Goal: Task Accomplishment & Management: Manage account settings

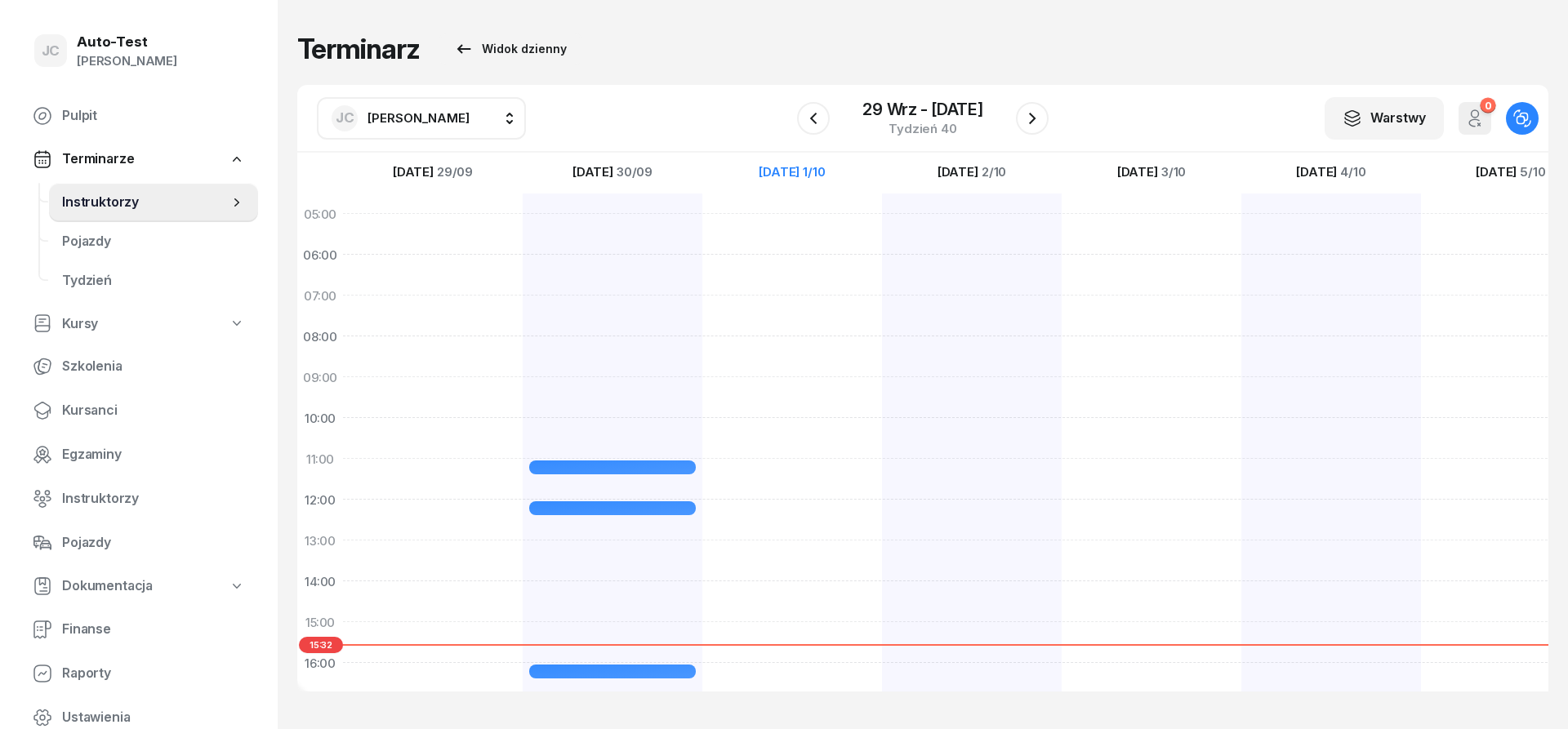
scroll to position [295, 0]
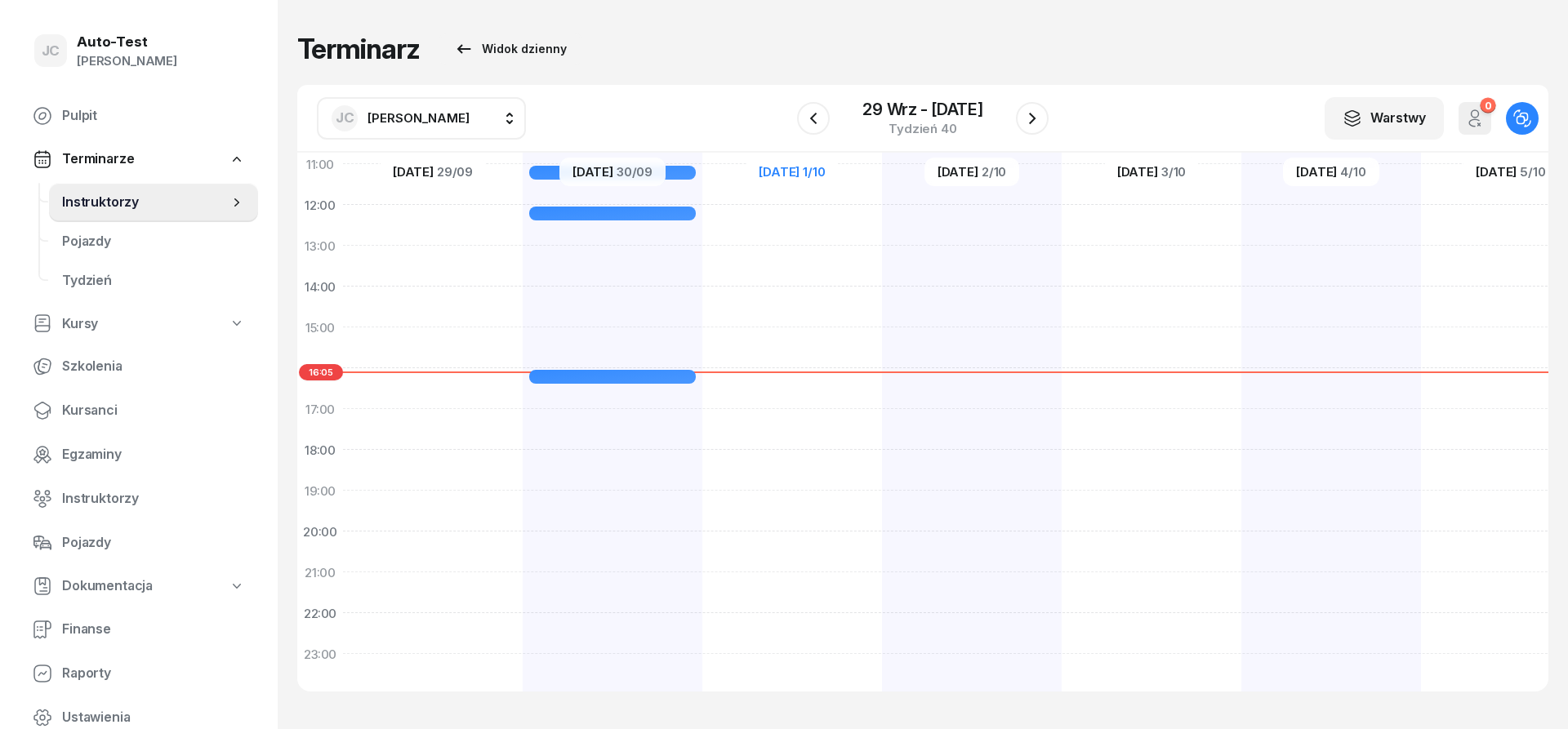
click at [443, 122] on span "[PERSON_NAME]" at bounding box center [418, 117] width 102 height 16
type input "kut"
click at [473, 236] on div "PK [PERSON_NAME]" at bounding box center [438, 226] width 194 height 26
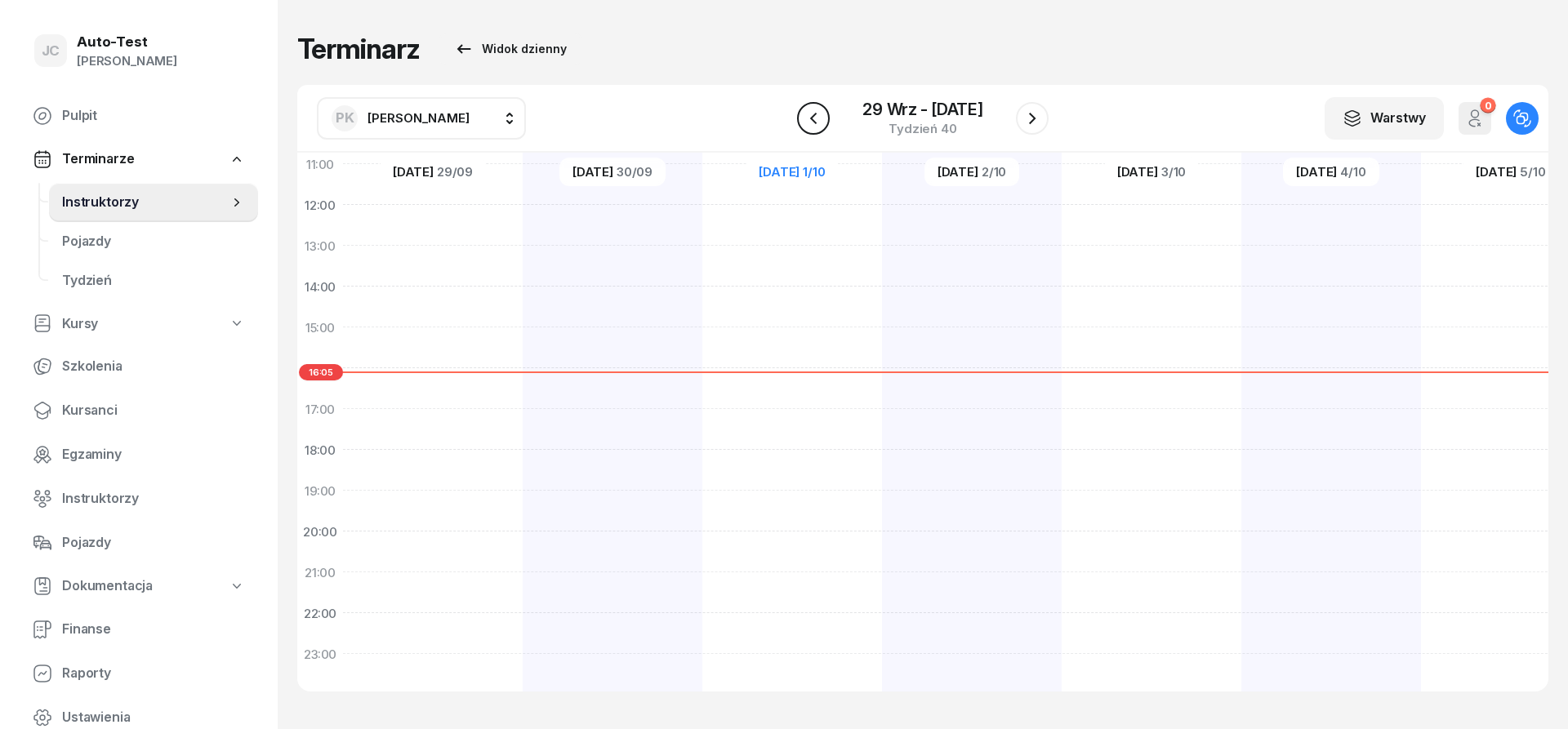
click at [823, 120] on button "button" at bounding box center [814, 118] width 33 height 33
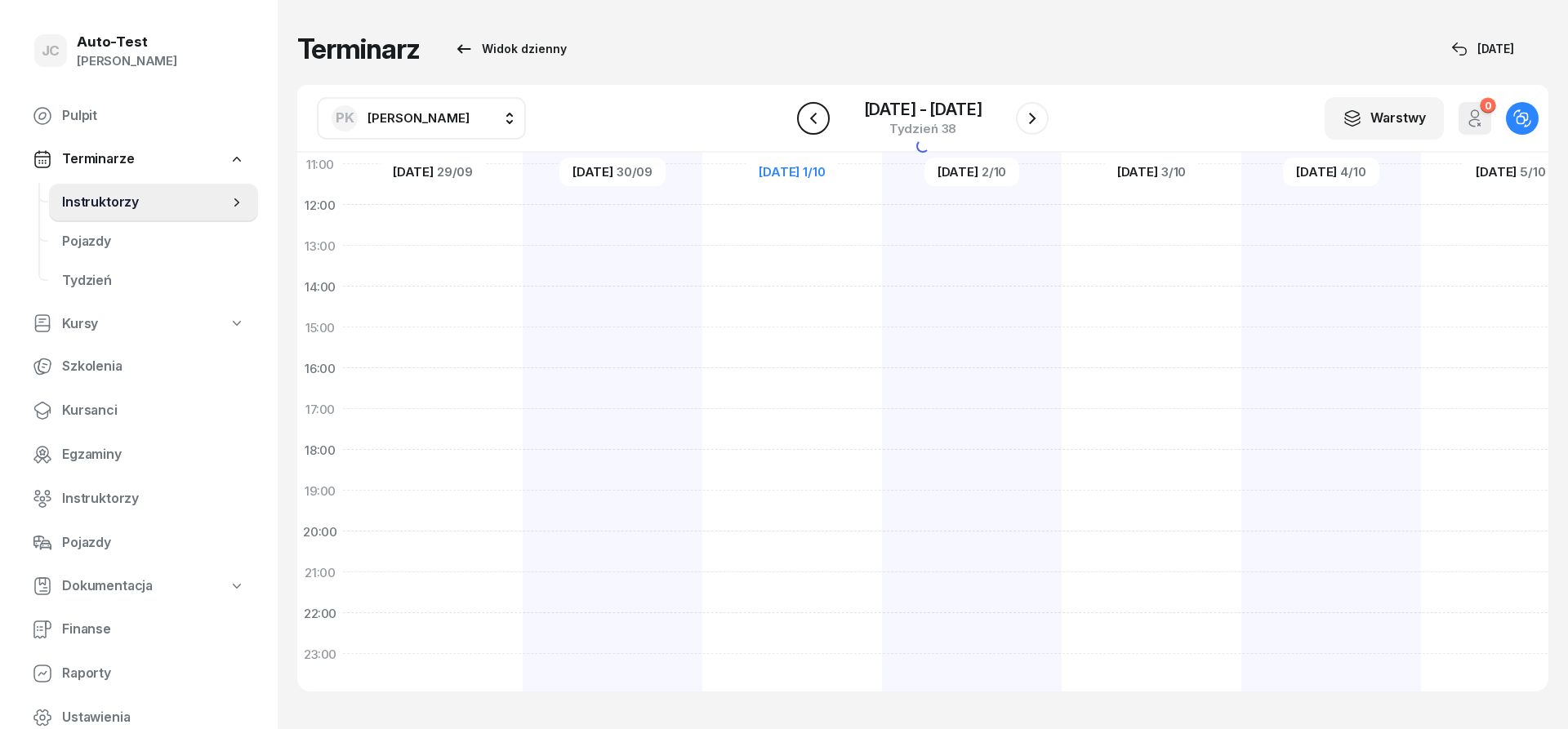
click at [823, 120] on button "button" at bounding box center [814, 118] width 33 height 33
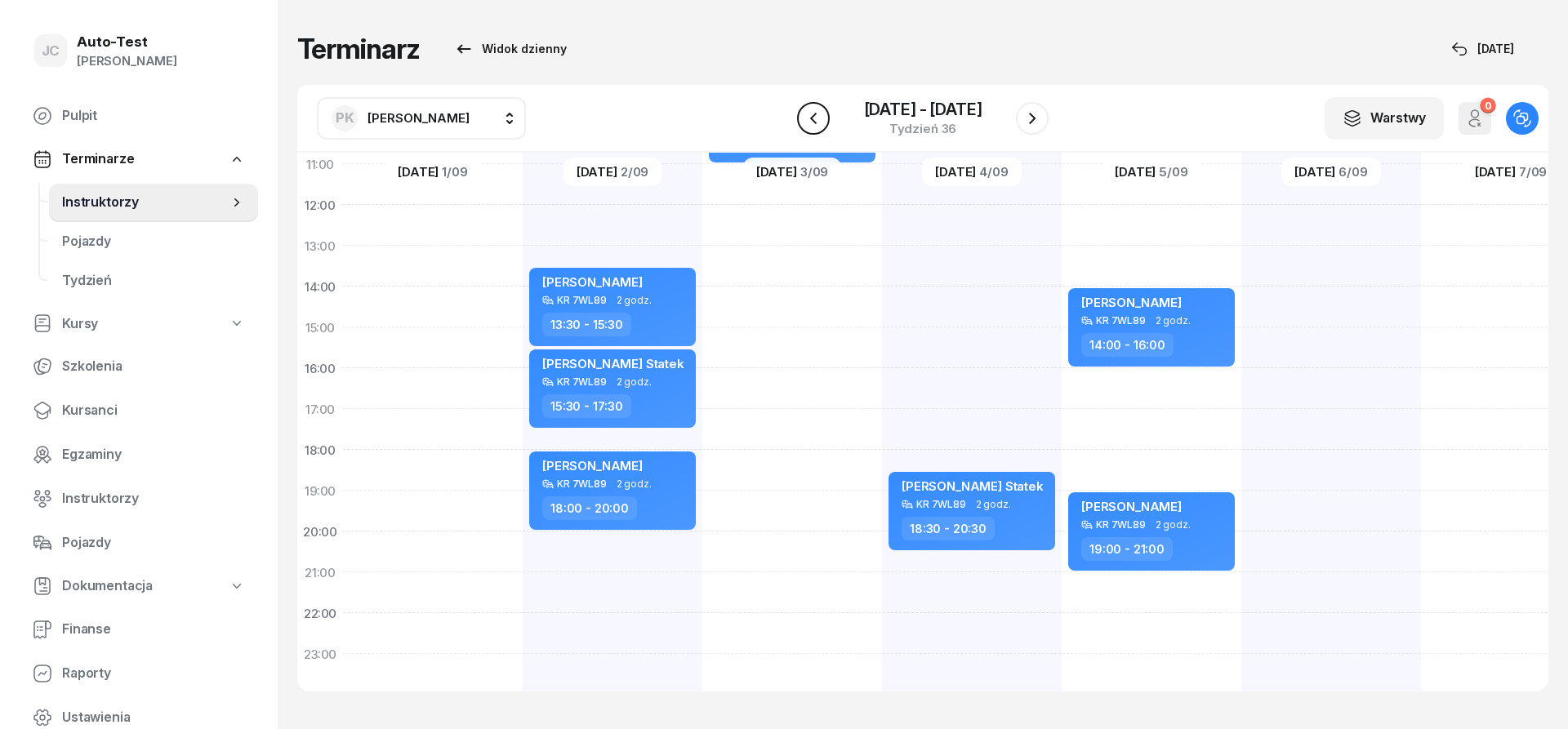
click at [823, 120] on button "button" at bounding box center [814, 118] width 33 height 33
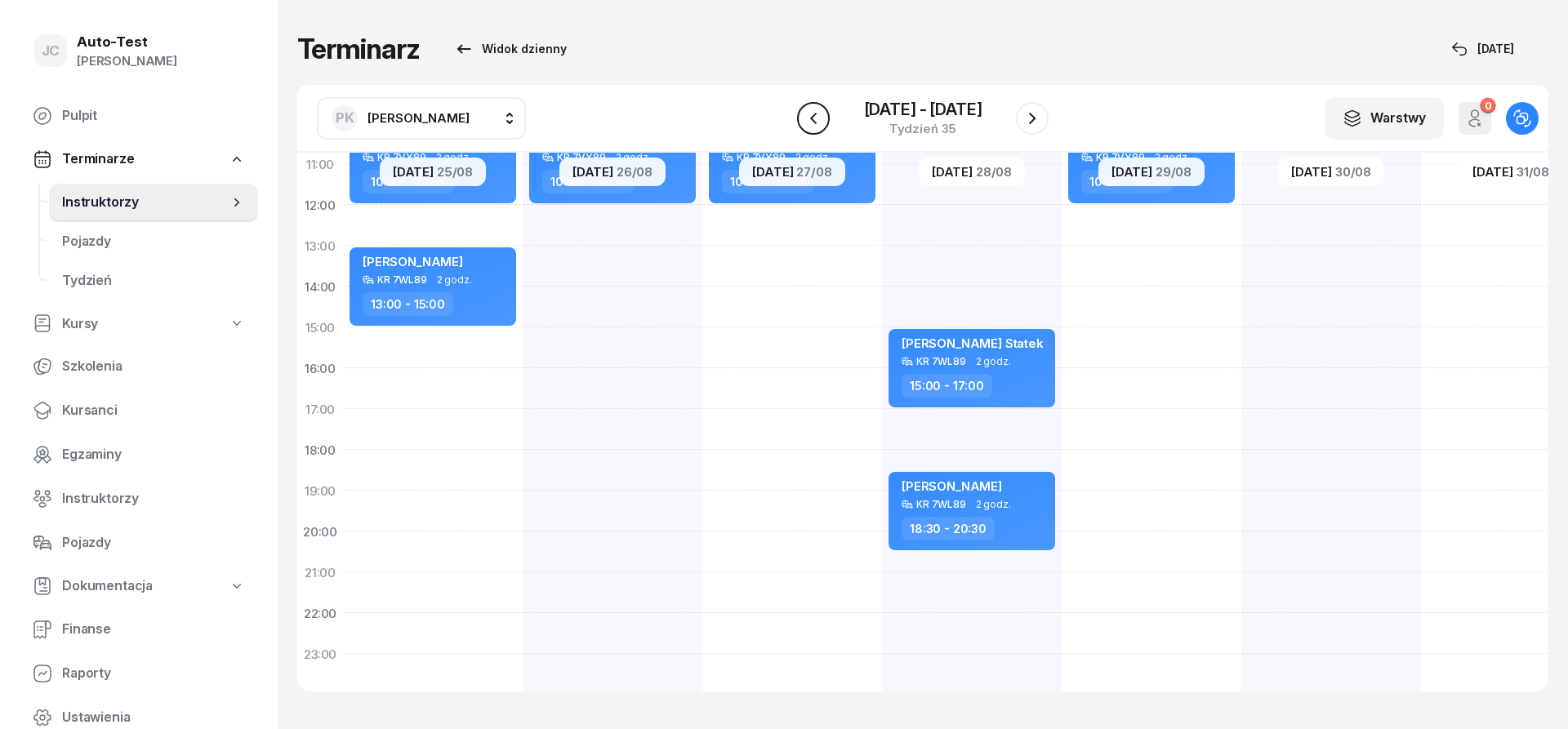
click at [823, 120] on button "button" at bounding box center [814, 118] width 33 height 33
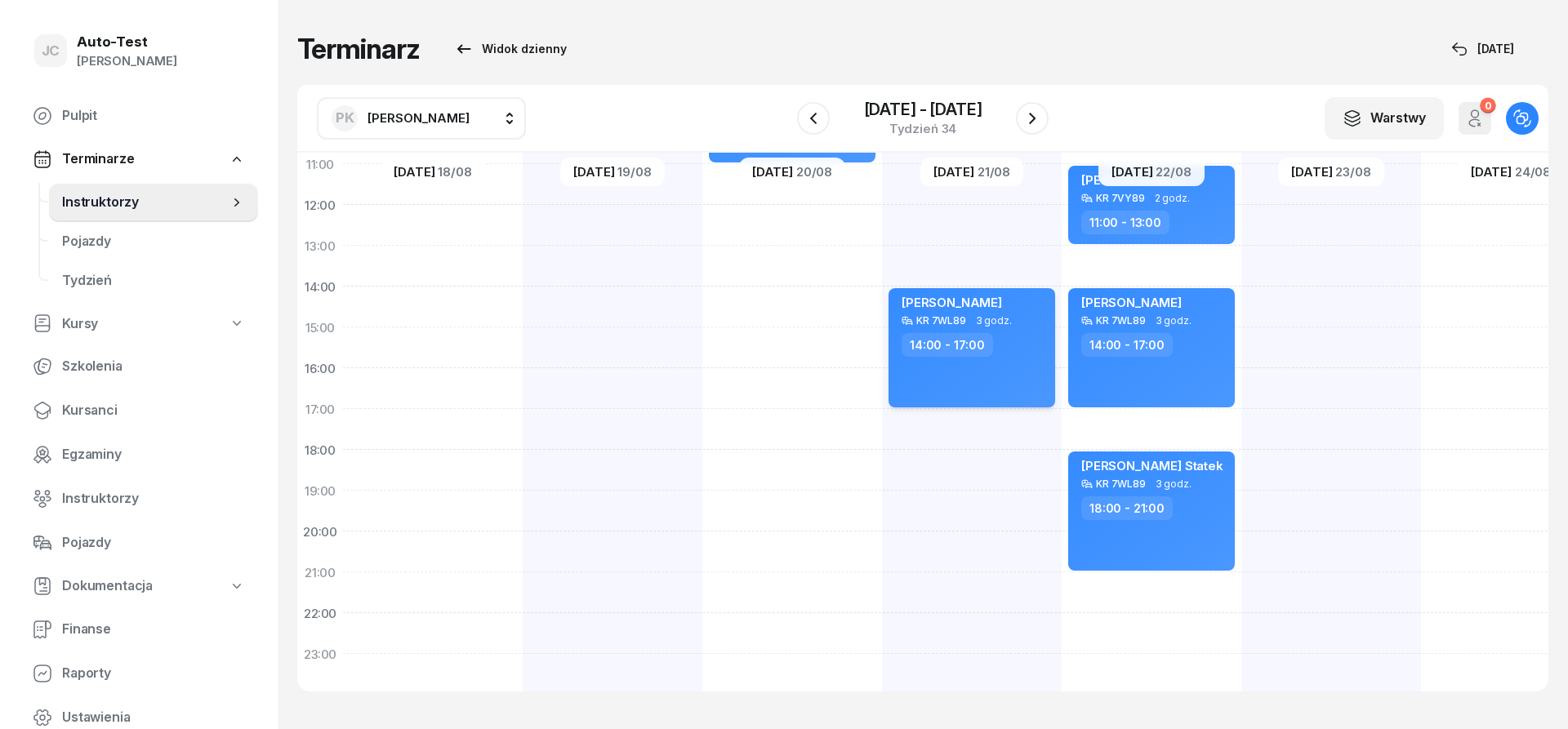
scroll to position [318, 0]
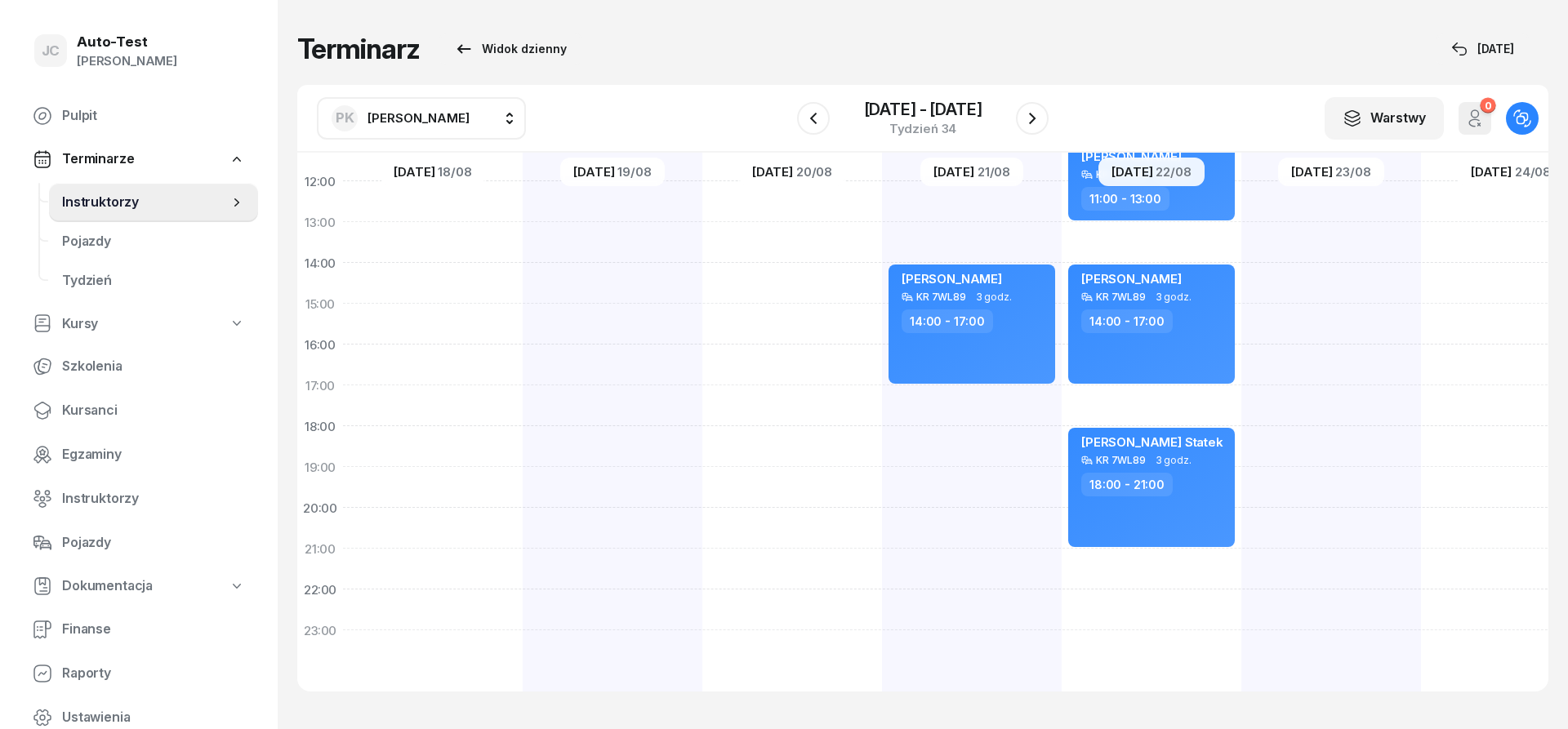
click at [980, 396] on div "[PERSON_NAME] KR 7WL89 3 godz. 14:00 - 17:00" at bounding box center [971, 283] width 179 height 816
select select "17"
select select "19"
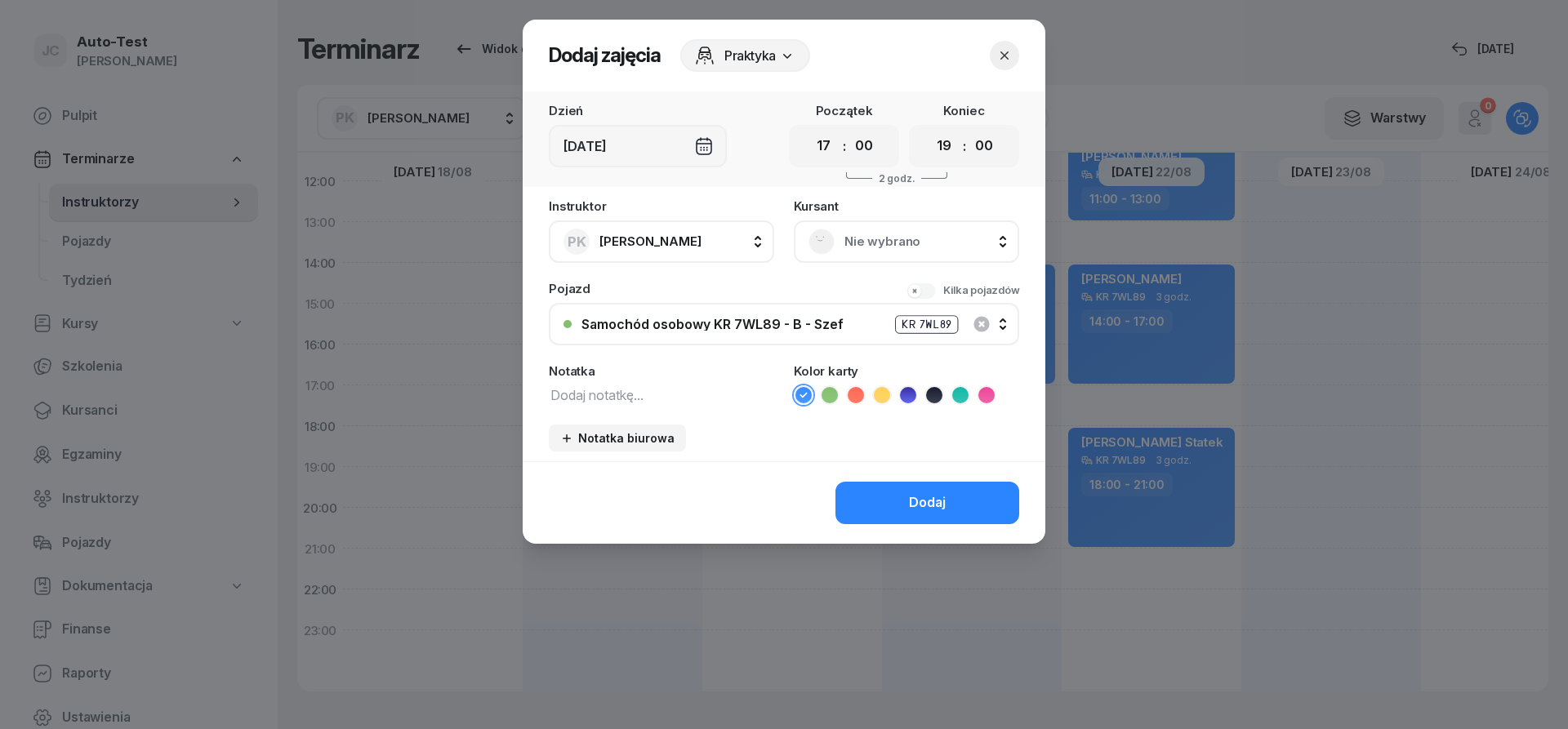
click at [924, 258] on div "Nie wybrano" at bounding box center [907, 241] width 225 height 42
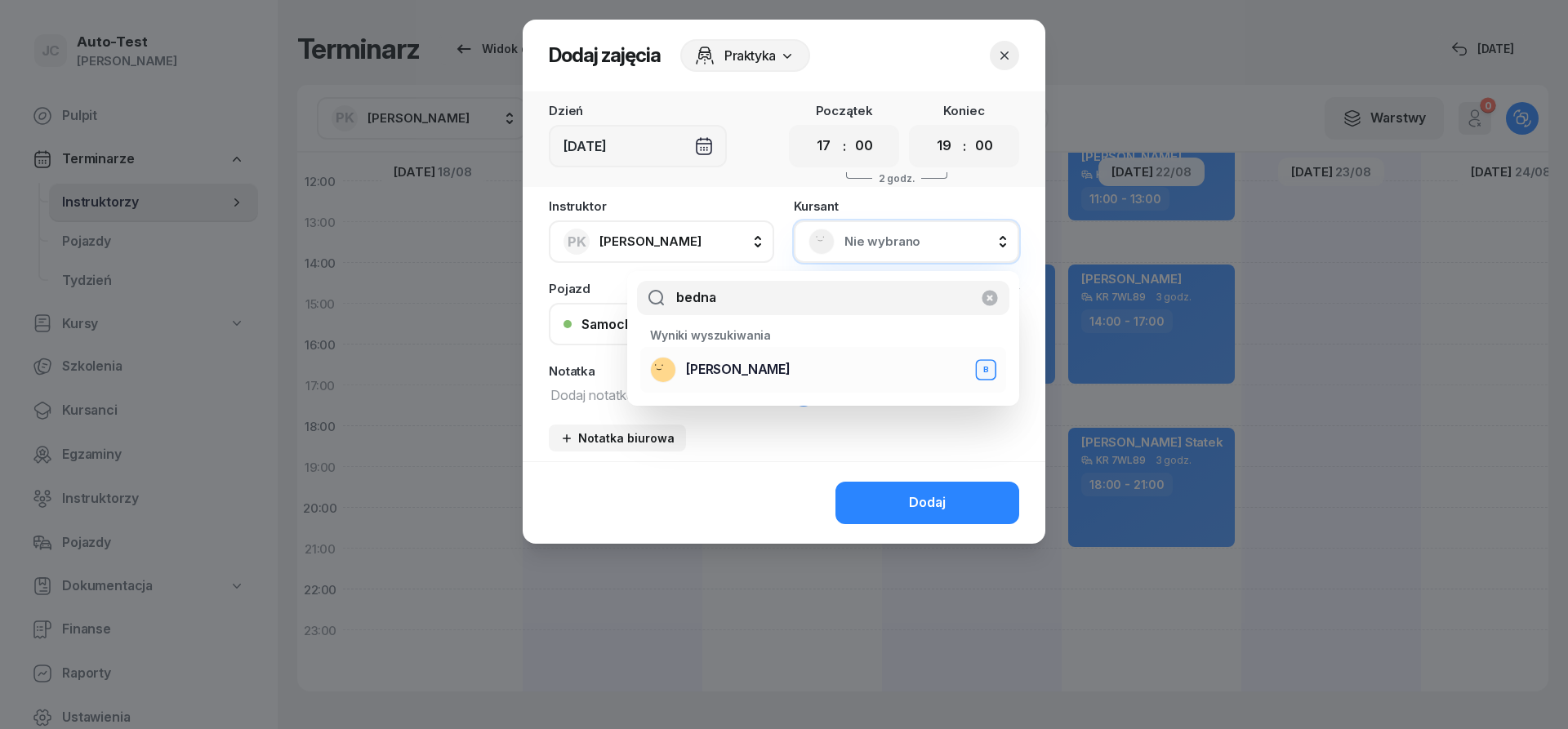
type input "bedna"
click at [743, 375] on span "[PERSON_NAME]" at bounding box center [737, 370] width 104 height 22
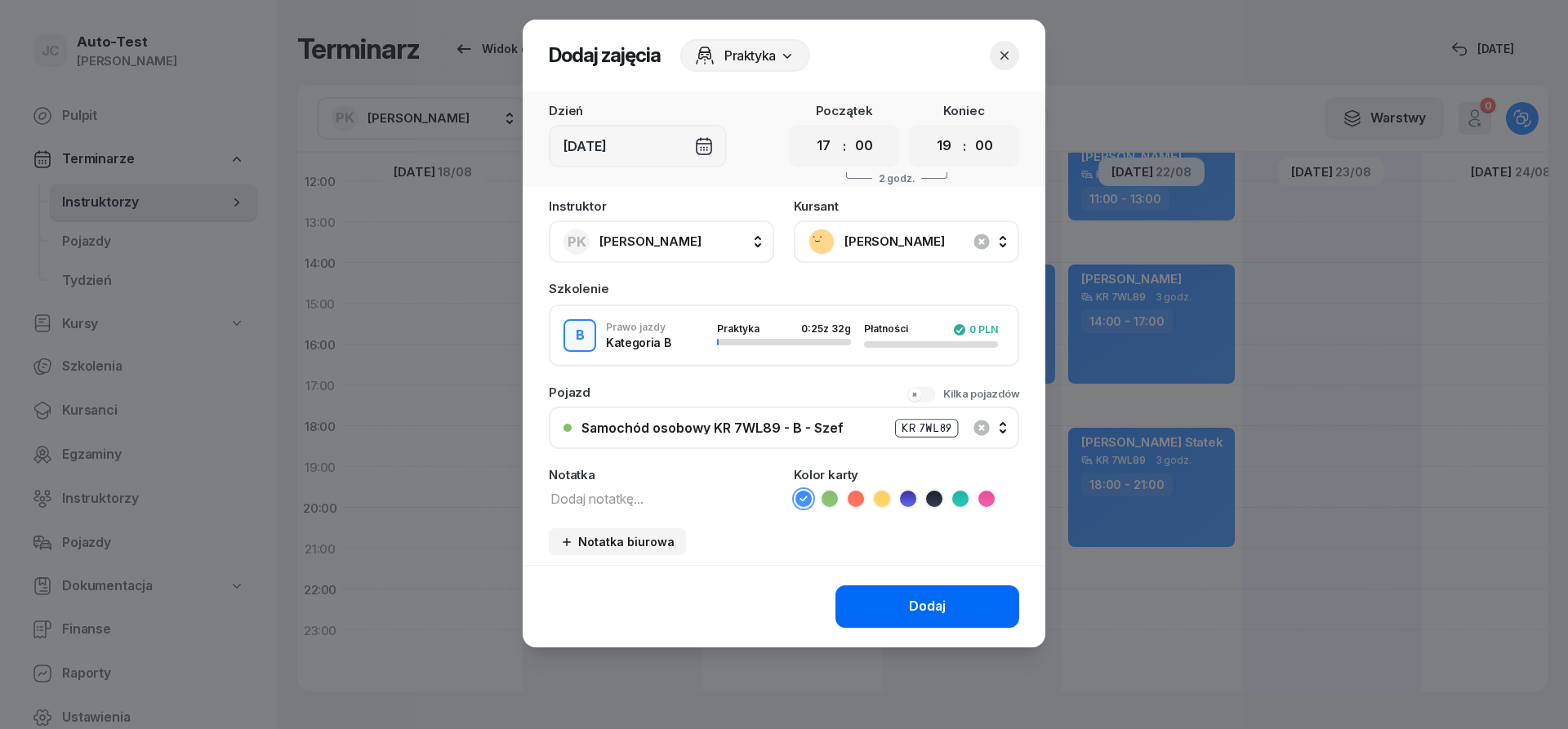
click at [886, 610] on button "Dodaj" at bounding box center [927, 606] width 184 height 42
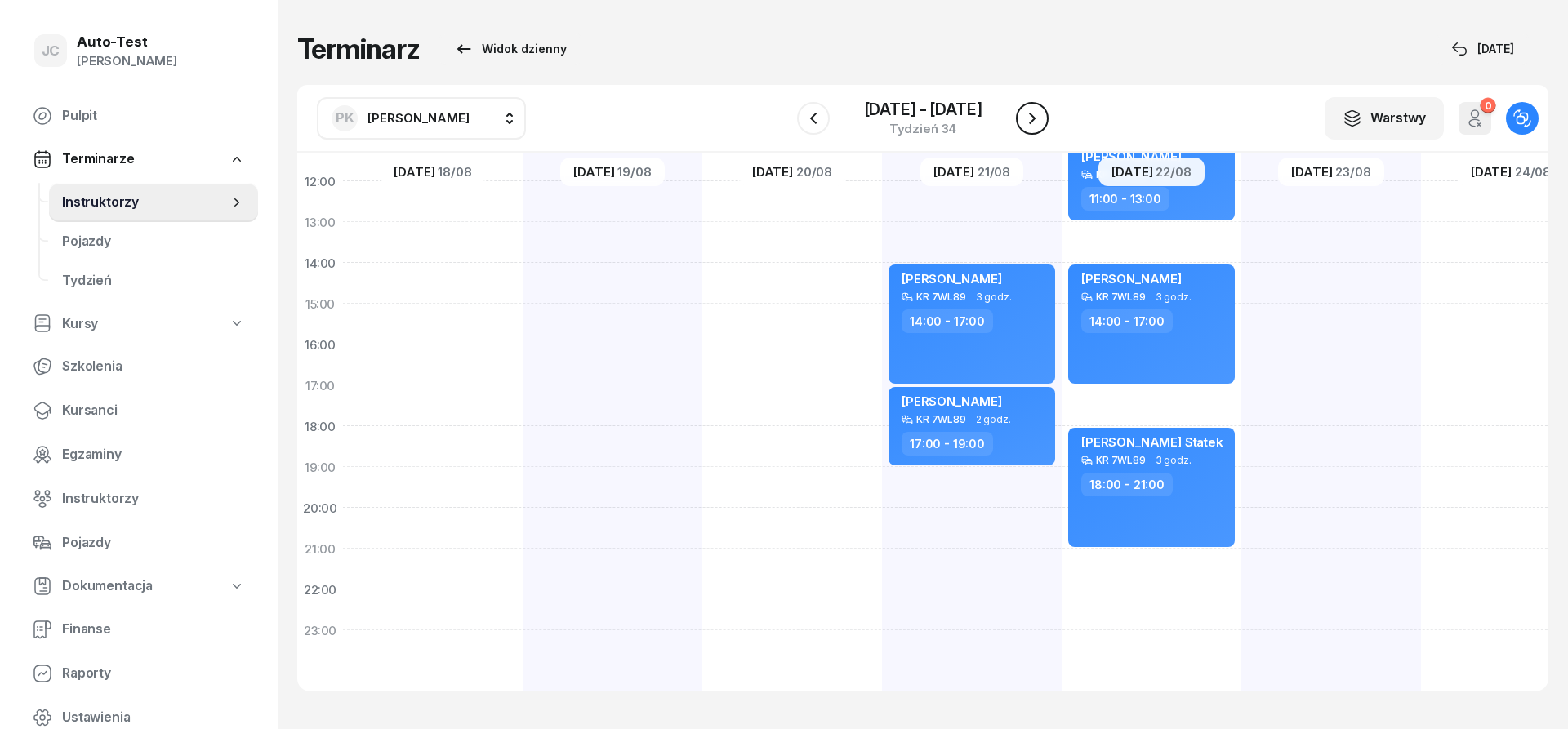
click at [1026, 112] on icon "button" at bounding box center [1032, 118] width 20 height 20
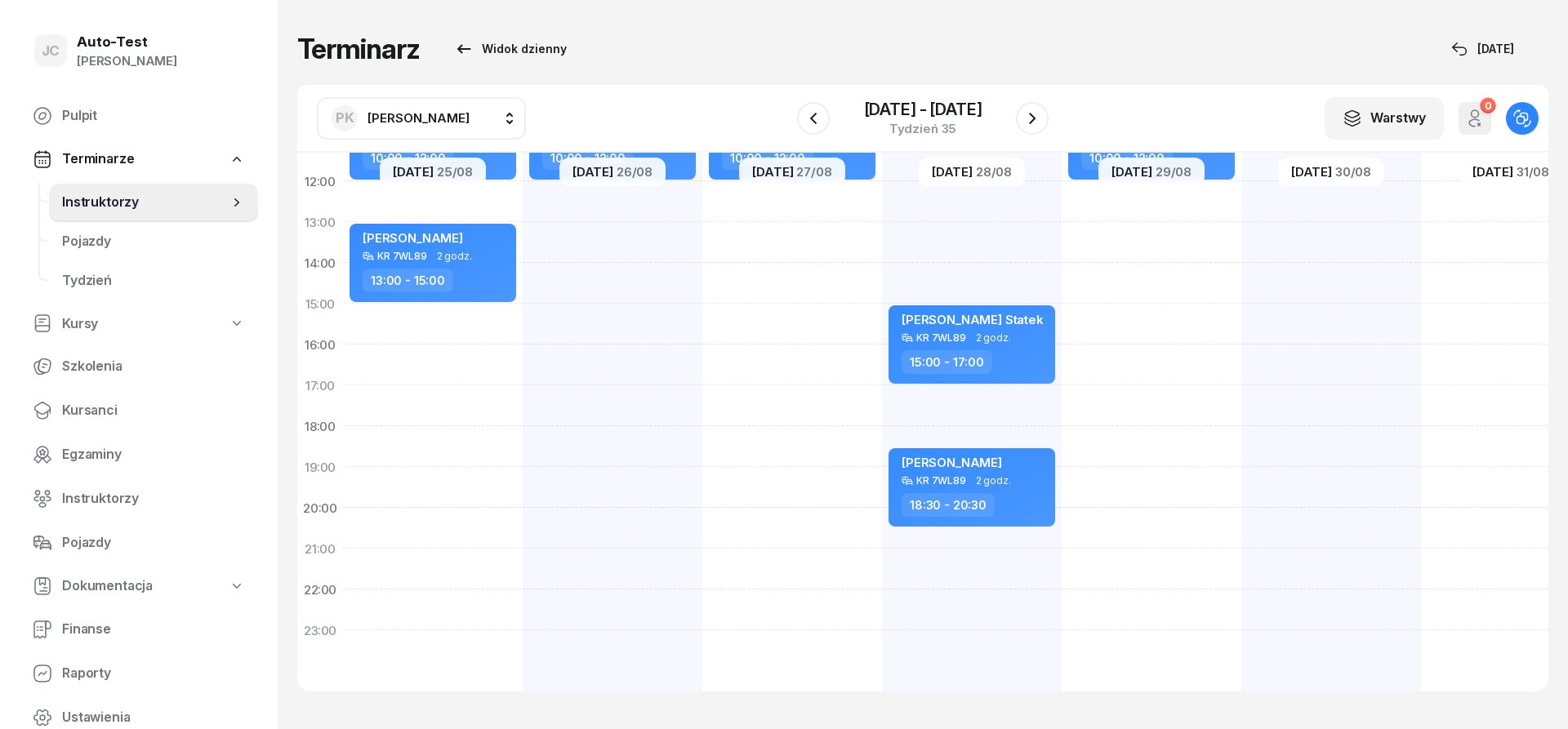
click at [488, 328] on div "[PERSON_NAME] Statek KR 7VY89 2 godz. 10:00 - 12:00 [PERSON_NAME] KR 7WL89 2 go…" at bounding box center [432, 283] width 179 height 816
select select "15"
select select "17"
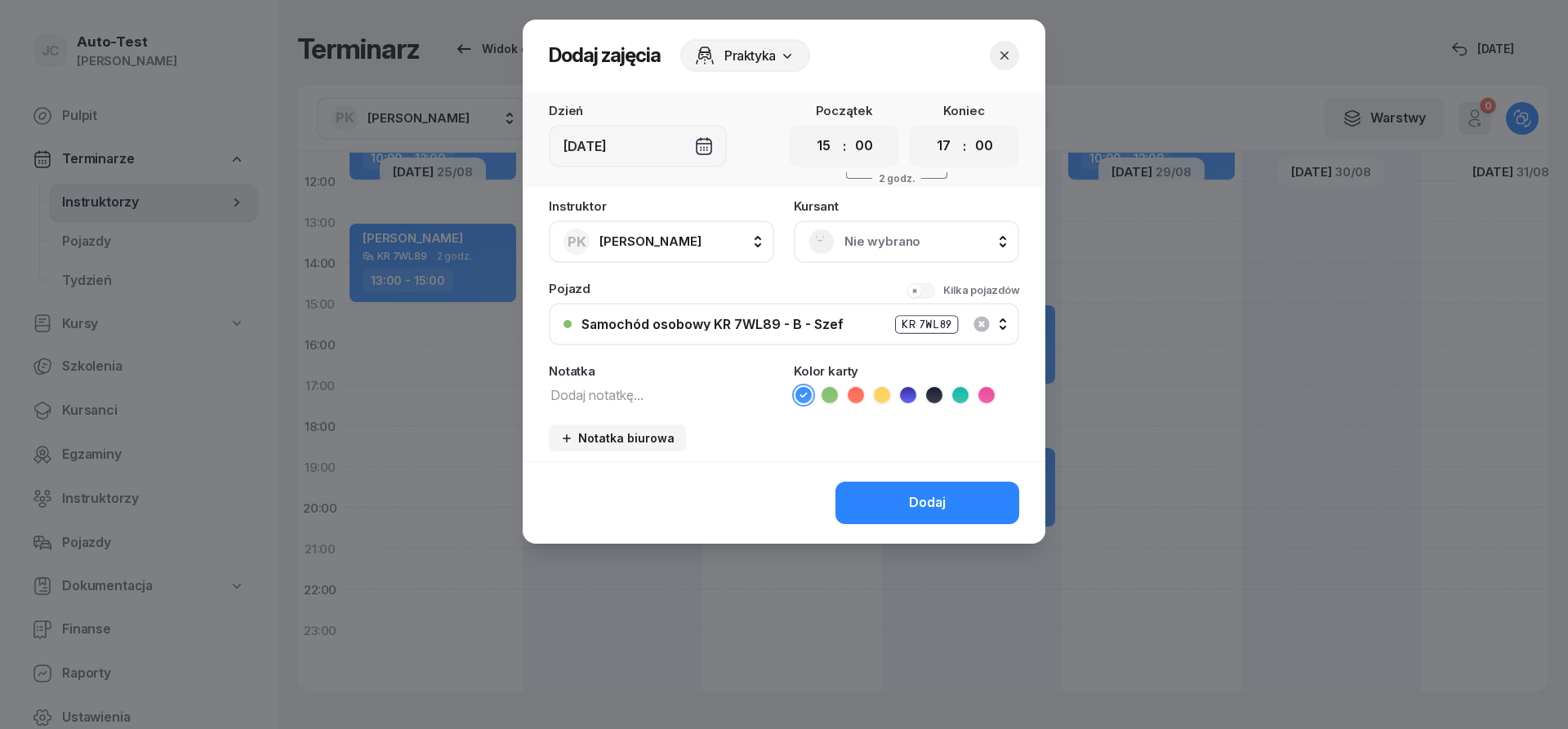
scroll to position [318, 0]
click at [866, 245] on span "Nie wybrano" at bounding box center [924, 241] width 160 height 22
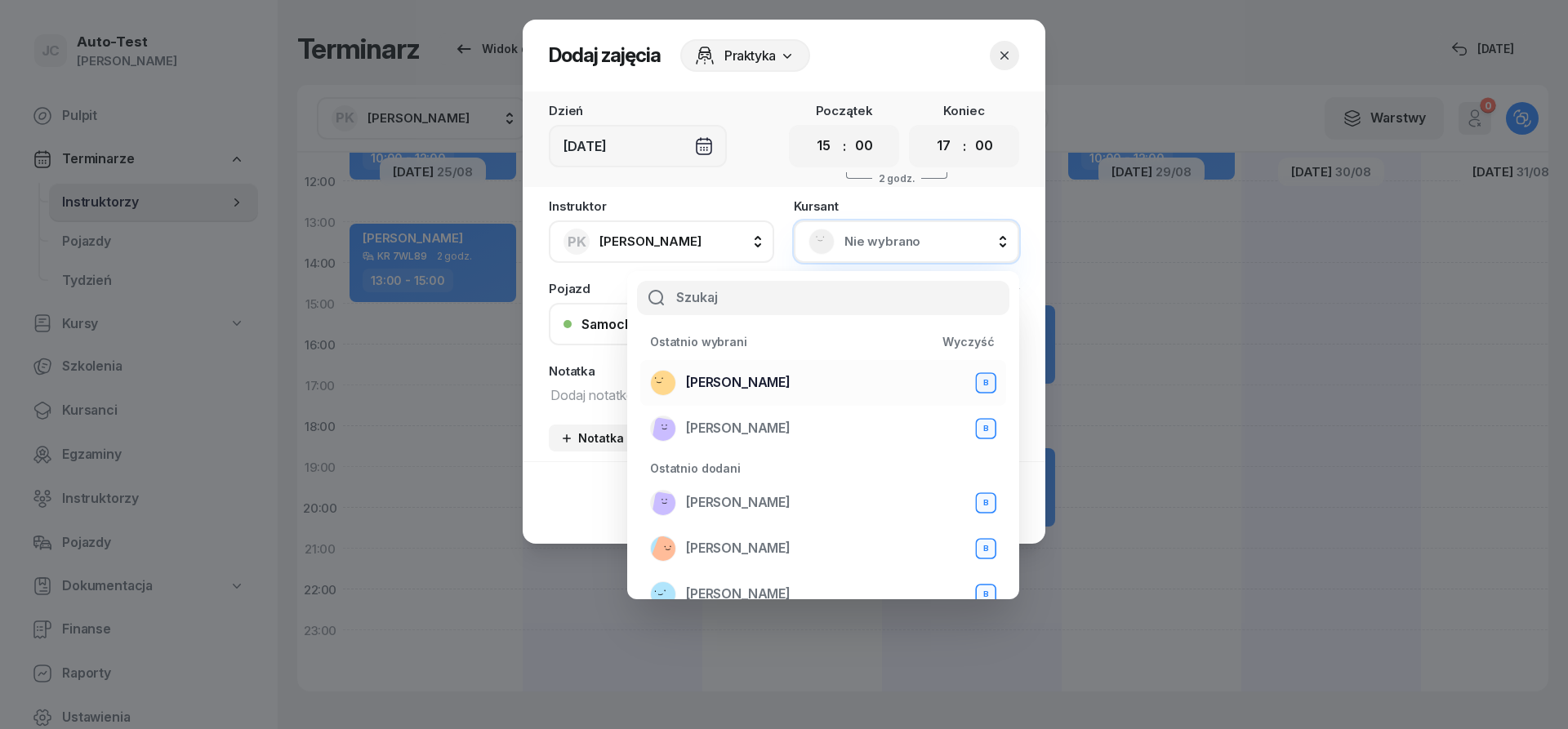
click at [791, 379] on span "[PERSON_NAME]" at bounding box center [737, 382] width 104 height 22
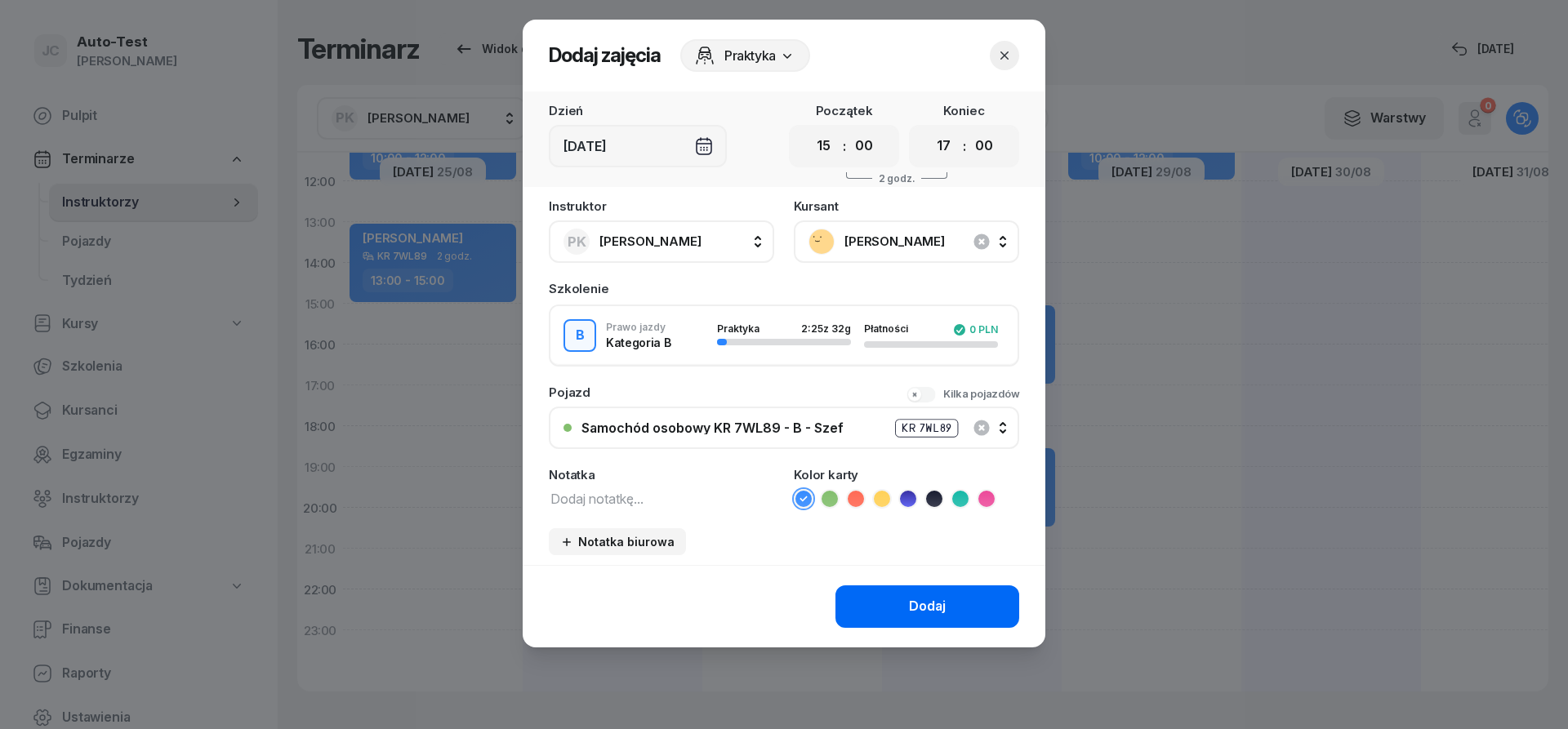
click at [886, 597] on button "Dodaj" at bounding box center [927, 606] width 184 height 42
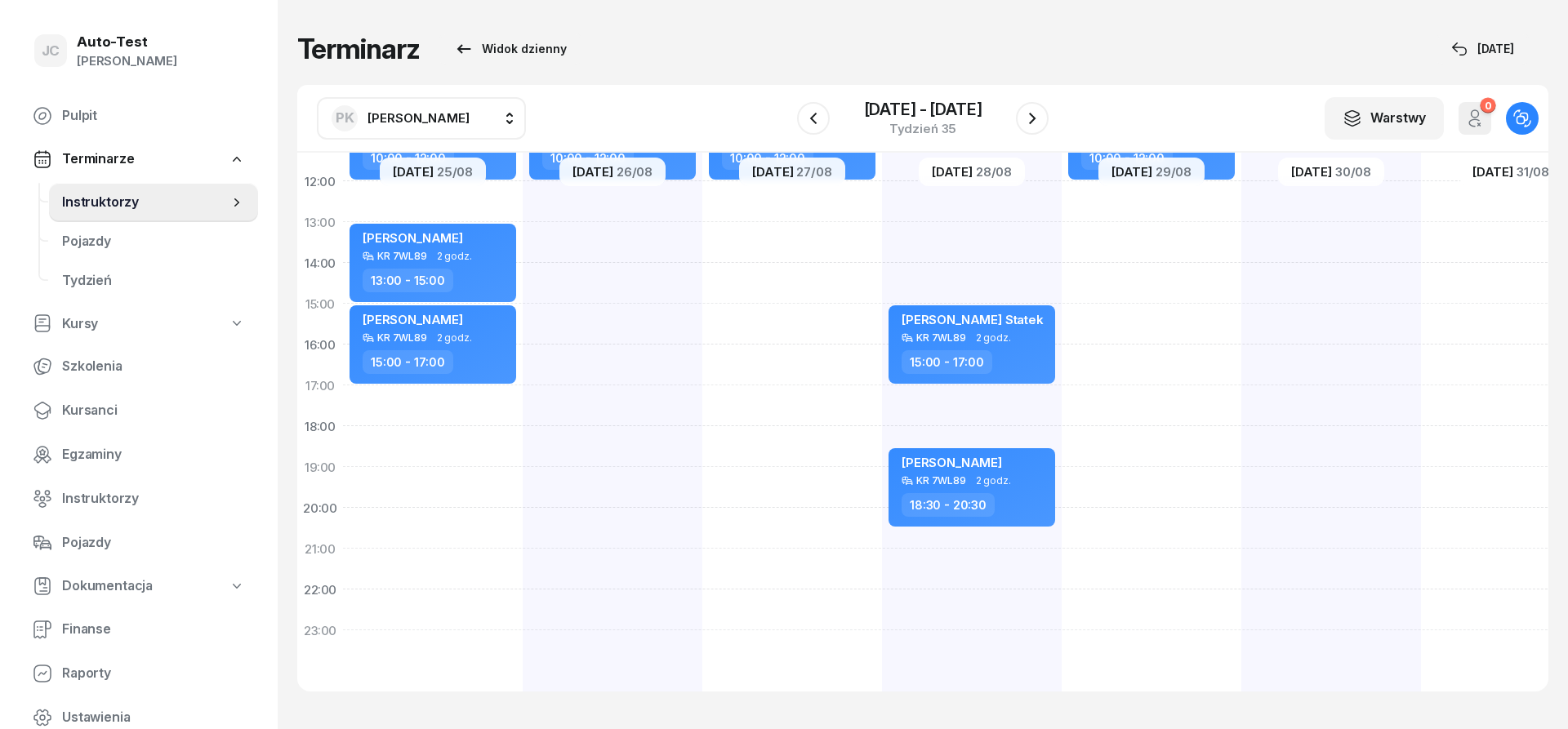
click at [785, 241] on div "[PERSON_NAME] Statek KR 7VY89 2 godz. 10:00 - 12:00" at bounding box center [792, 283] width 179 height 816
select select "13"
select select "15"
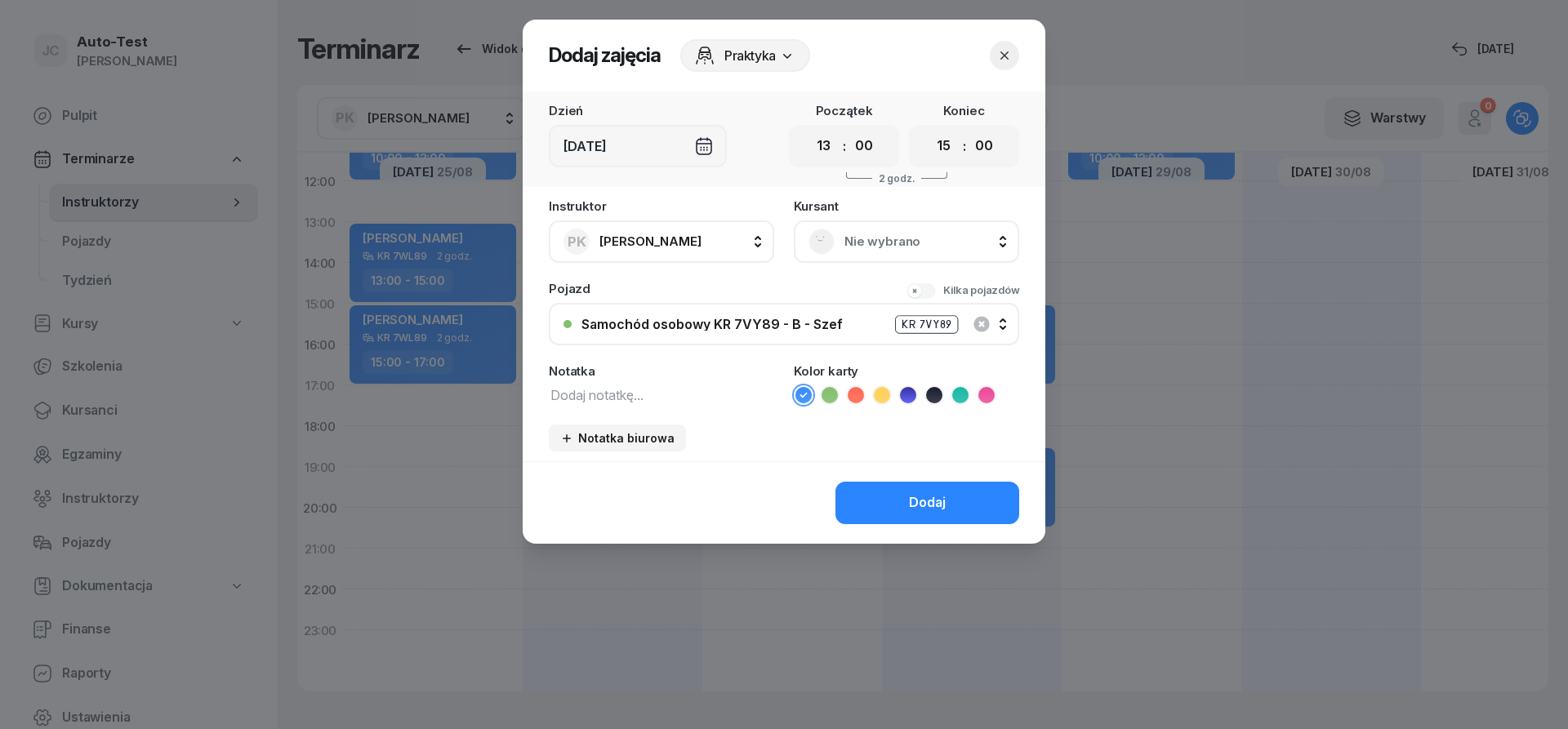
click at [858, 229] on div "Nie wybrano" at bounding box center [907, 241] width 196 height 26
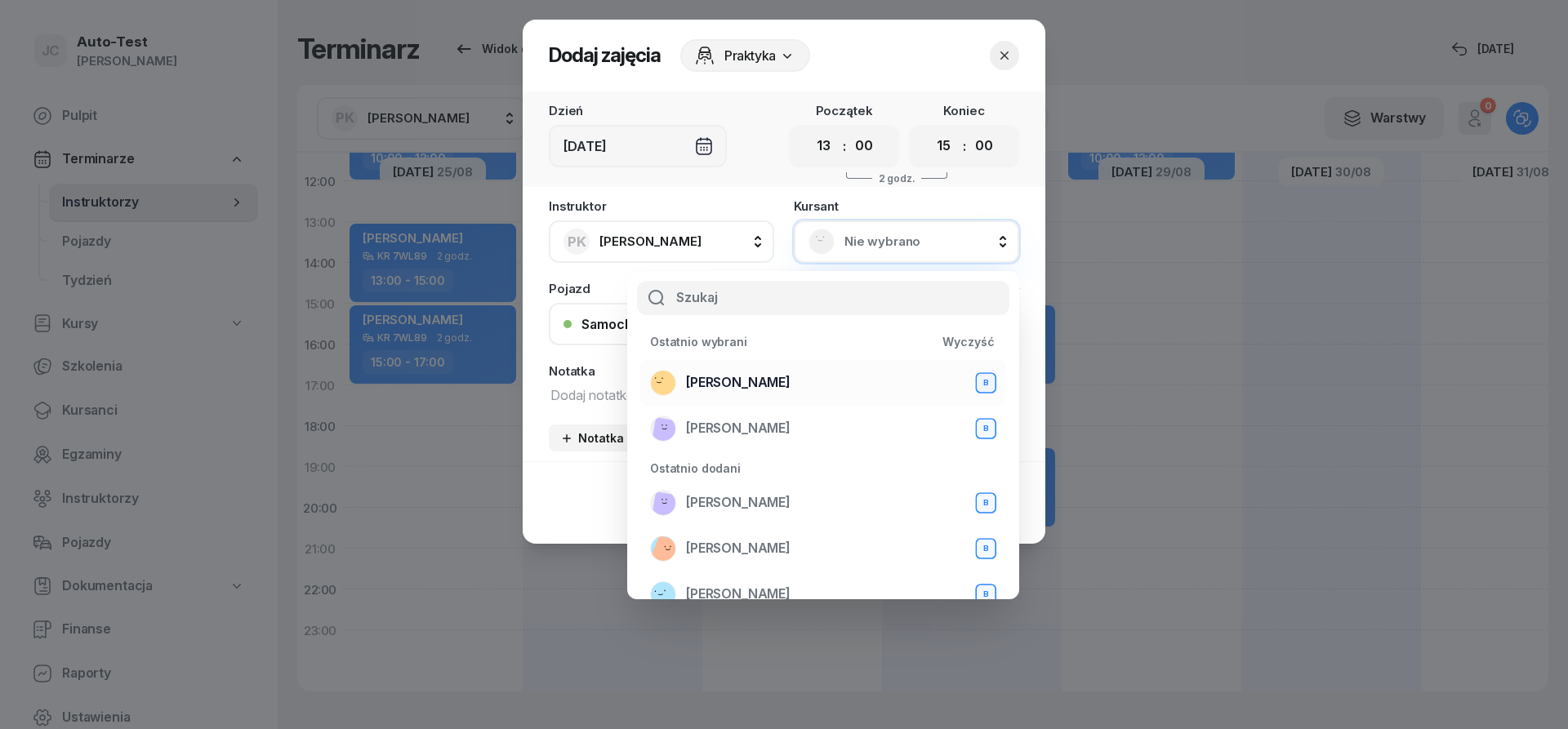
click at [791, 379] on span "[PERSON_NAME]" at bounding box center [737, 382] width 104 height 22
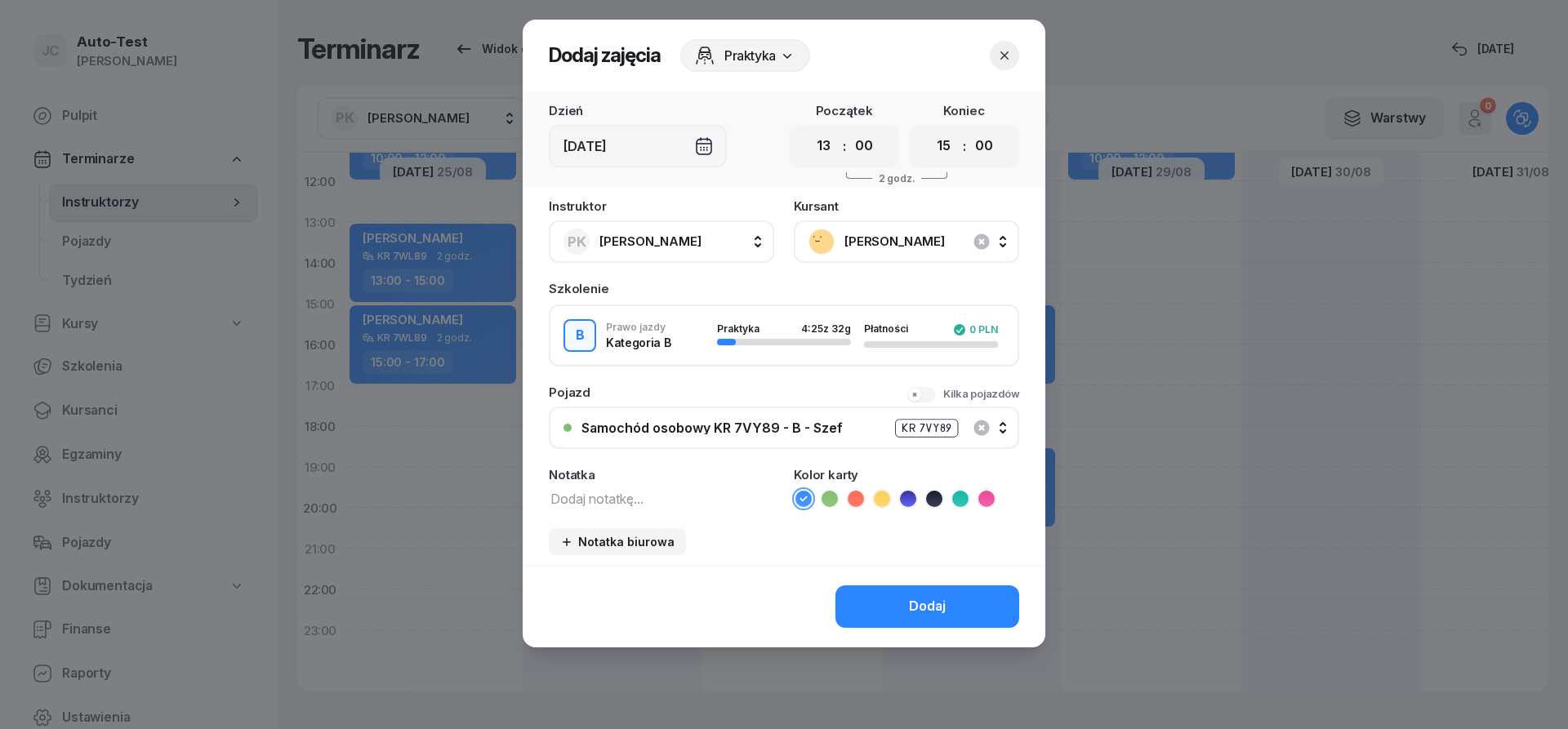
click at [902, 600] on button "Dodaj" at bounding box center [927, 606] width 184 height 42
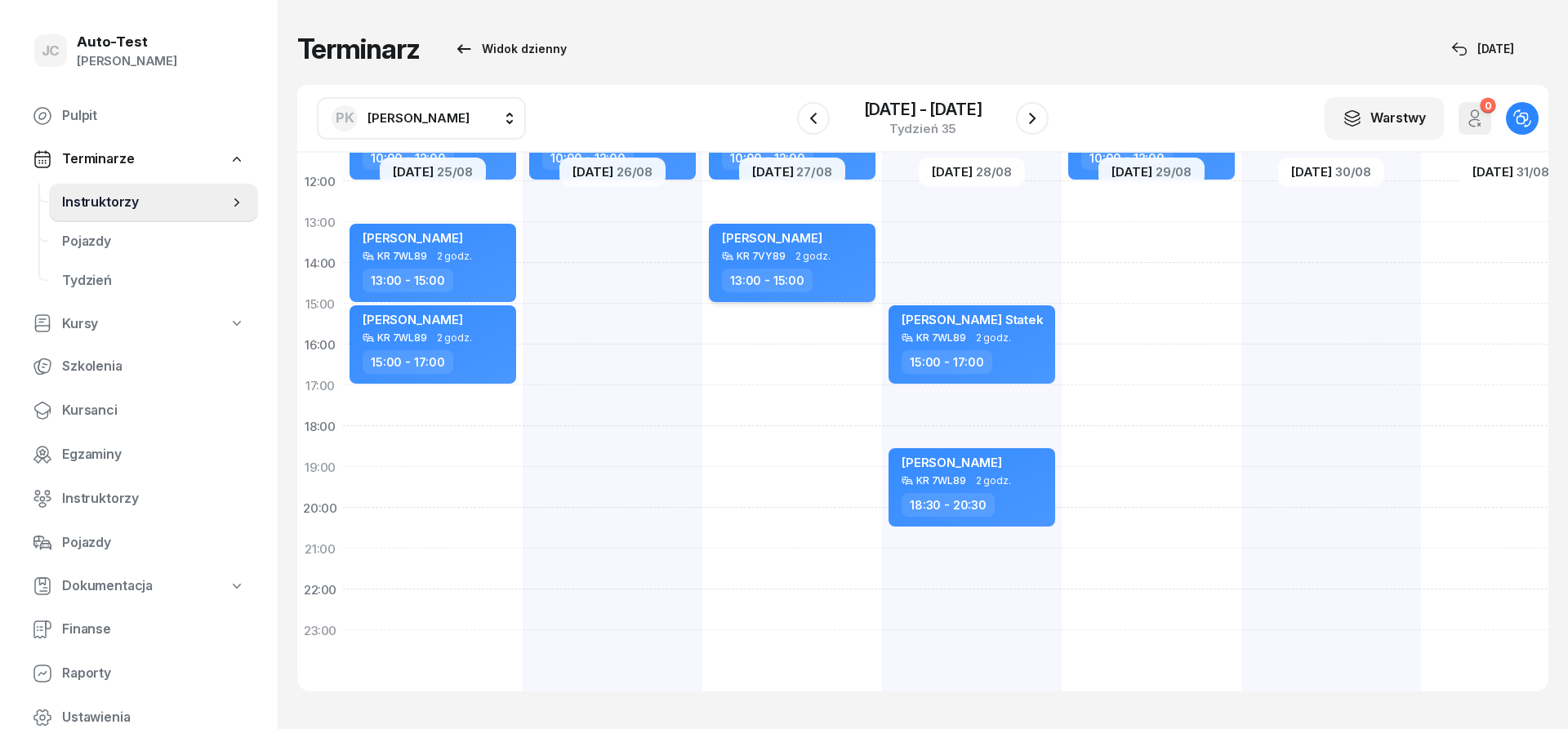
click at [829, 273] on div "13:00 - 15:00" at bounding box center [794, 280] width 144 height 23
select select "13"
select select "15"
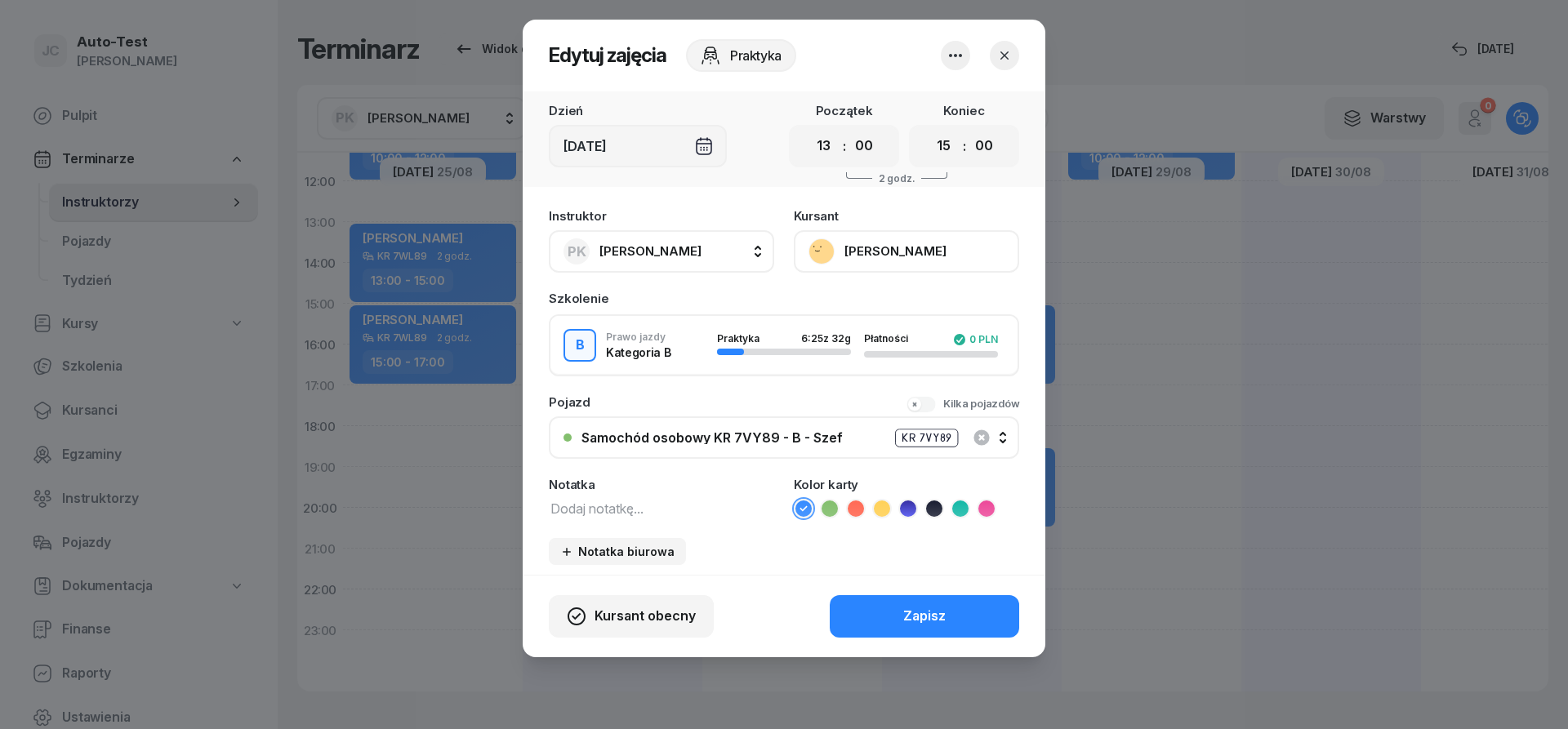
click at [787, 427] on button "Samochód osobowy KR 7VY89 - B - Szef KR 7VY89" at bounding box center [784, 437] width 471 height 42
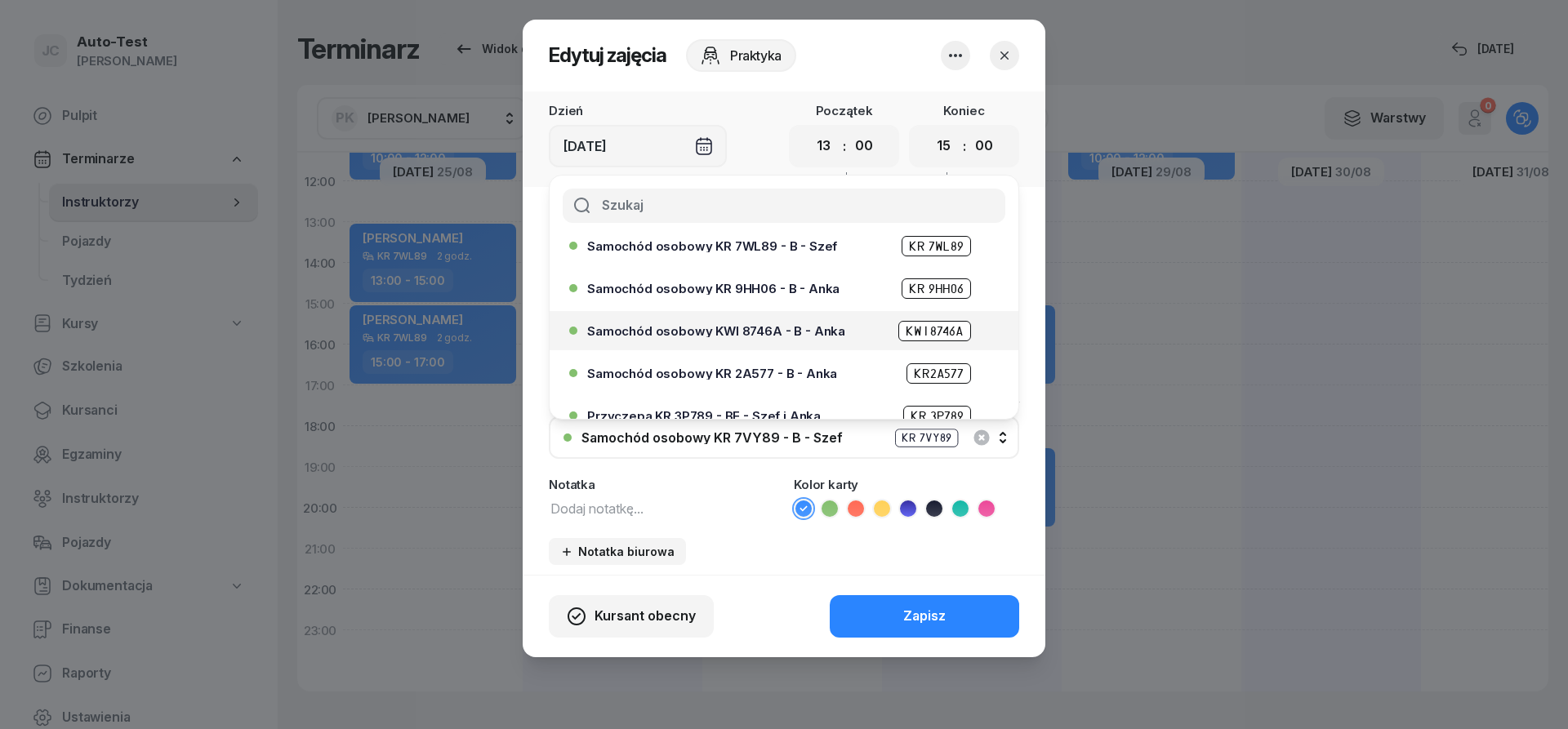
scroll to position [0, 0]
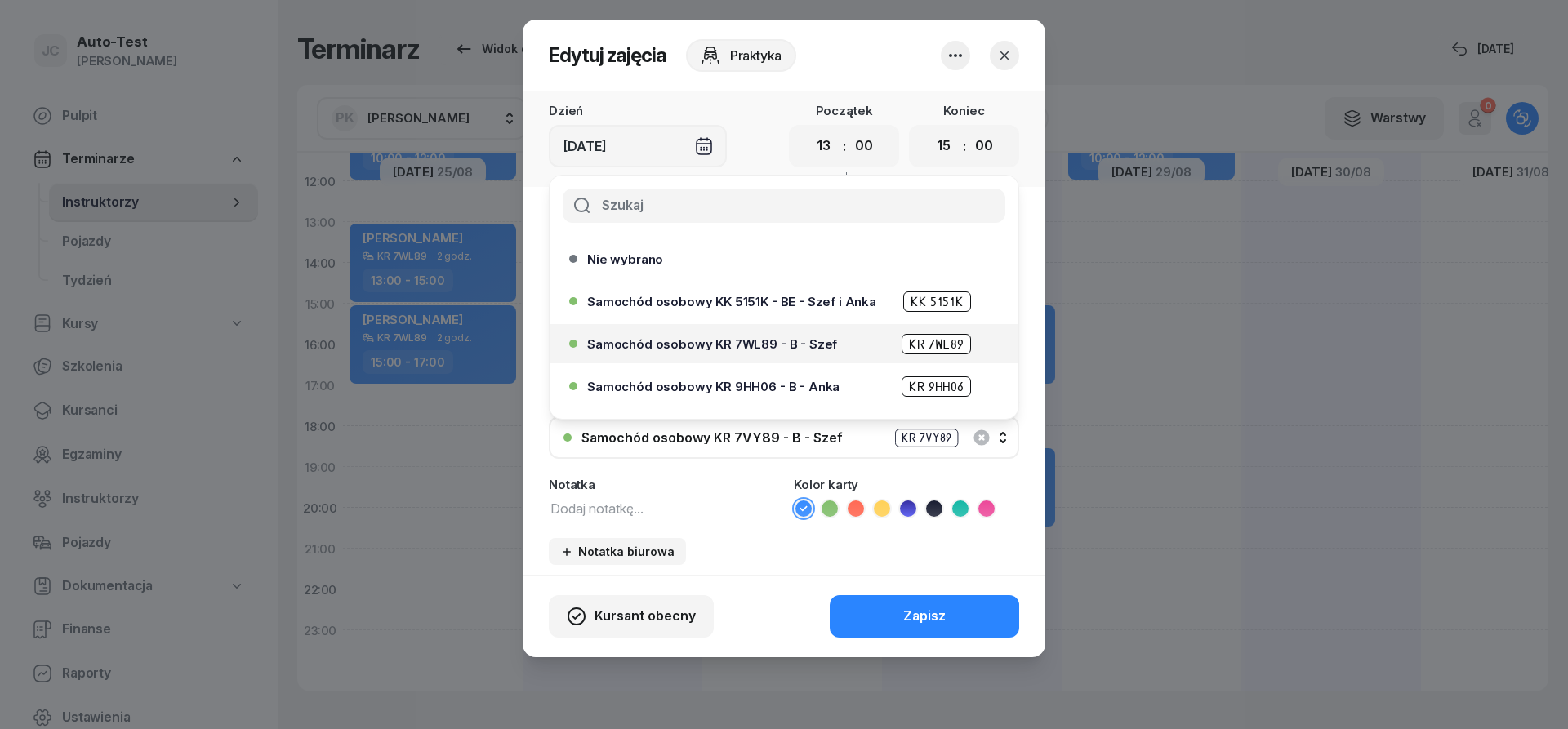
click at [761, 337] on div "Samochód osobowy KR 7WL89 - B - Szef KR 7WL89" at bounding box center [788, 345] width 402 height 21
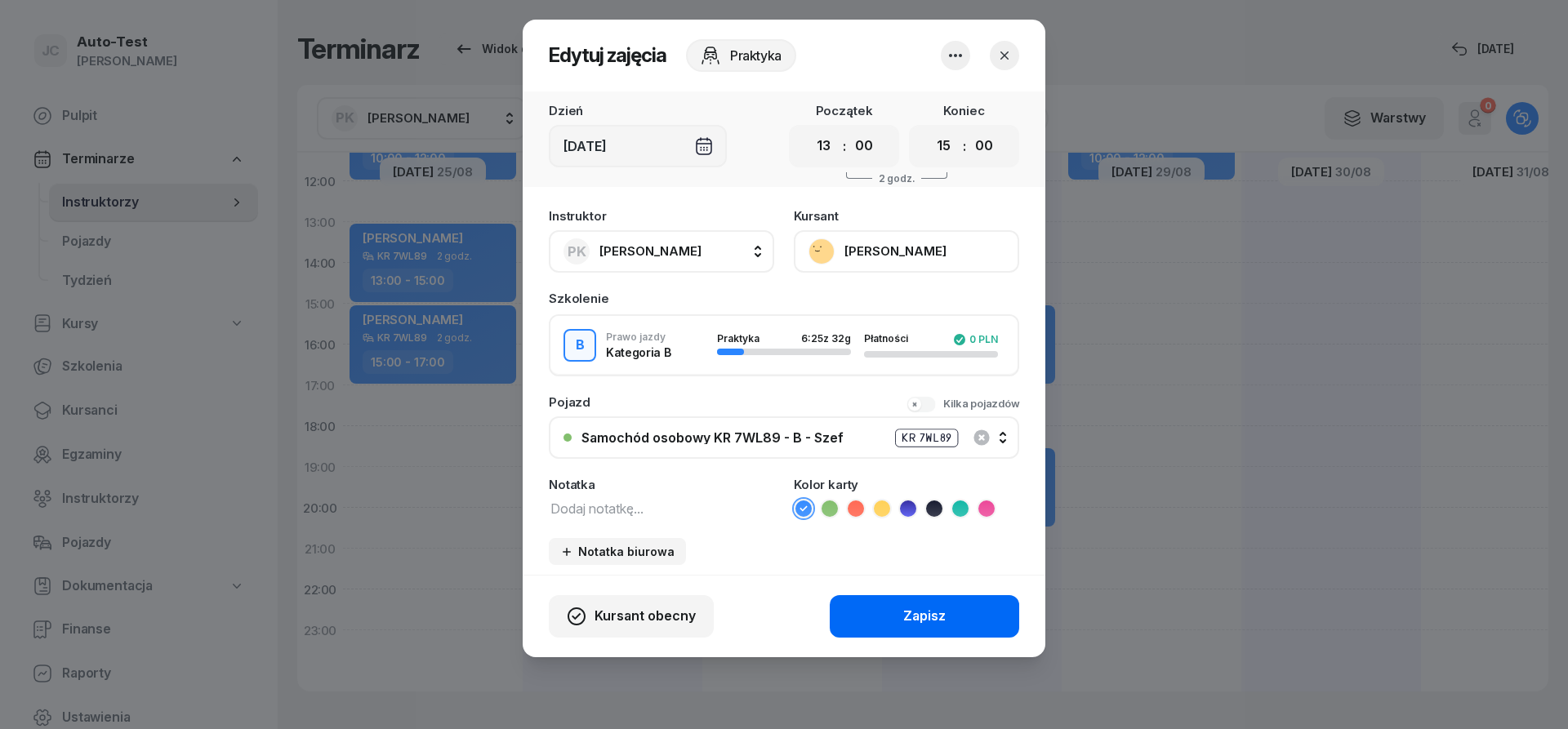
click at [863, 616] on button "Zapisz" at bounding box center [924, 616] width 190 height 42
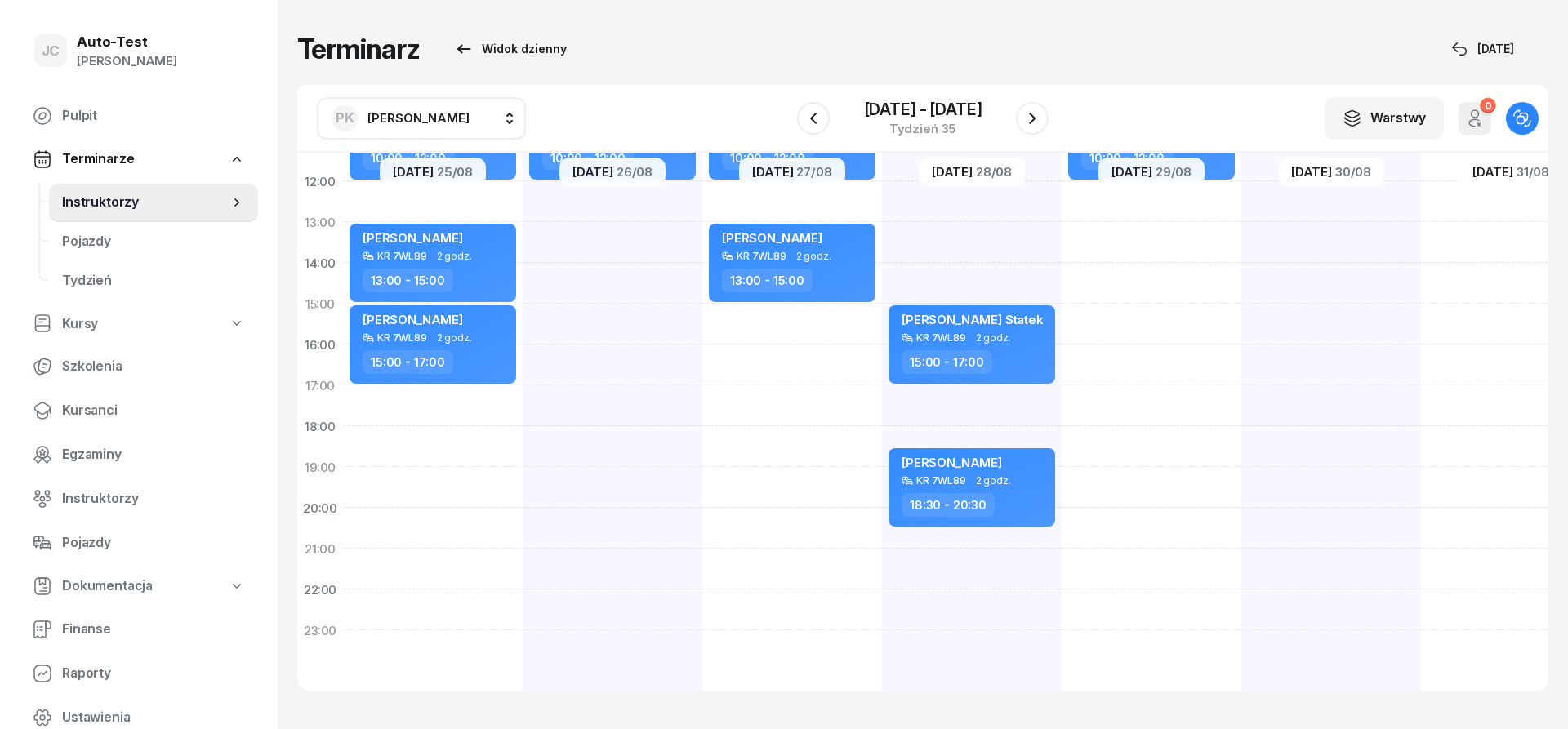
click at [1139, 240] on div "[PERSON_NAME] Statek KR 7VY89 2 godz. 10:00 - 12:00" at bounding box center [1151, 283] width 179 height 816
select select "13"
select select "15"
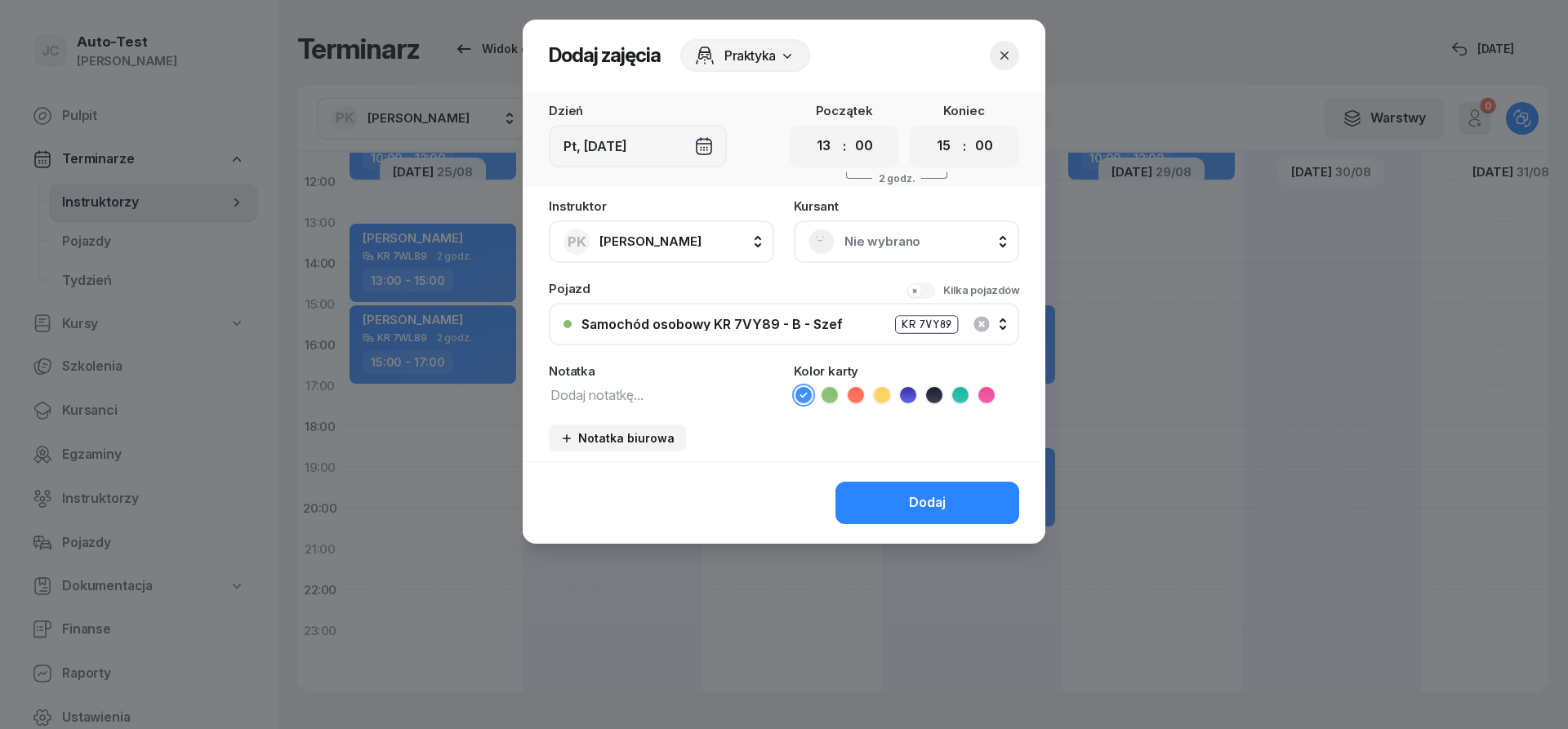
click at [898, 244] on span "Nie wybrano" at bounding box center [924, 241] width 160 height 22
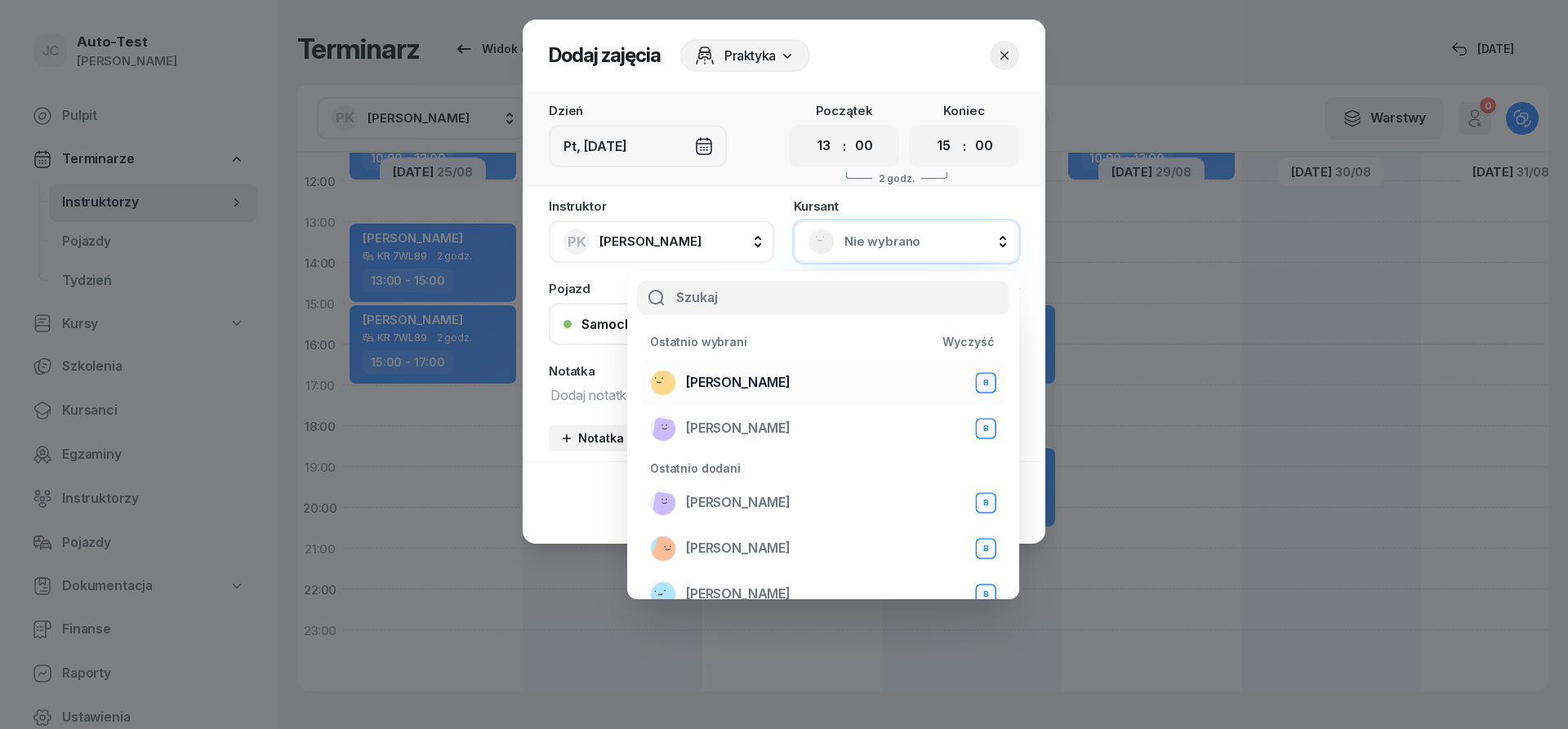
click at [791, 380] on span "[PERSON_NAME]" at bounding box center [737, 382] width 104 height 22
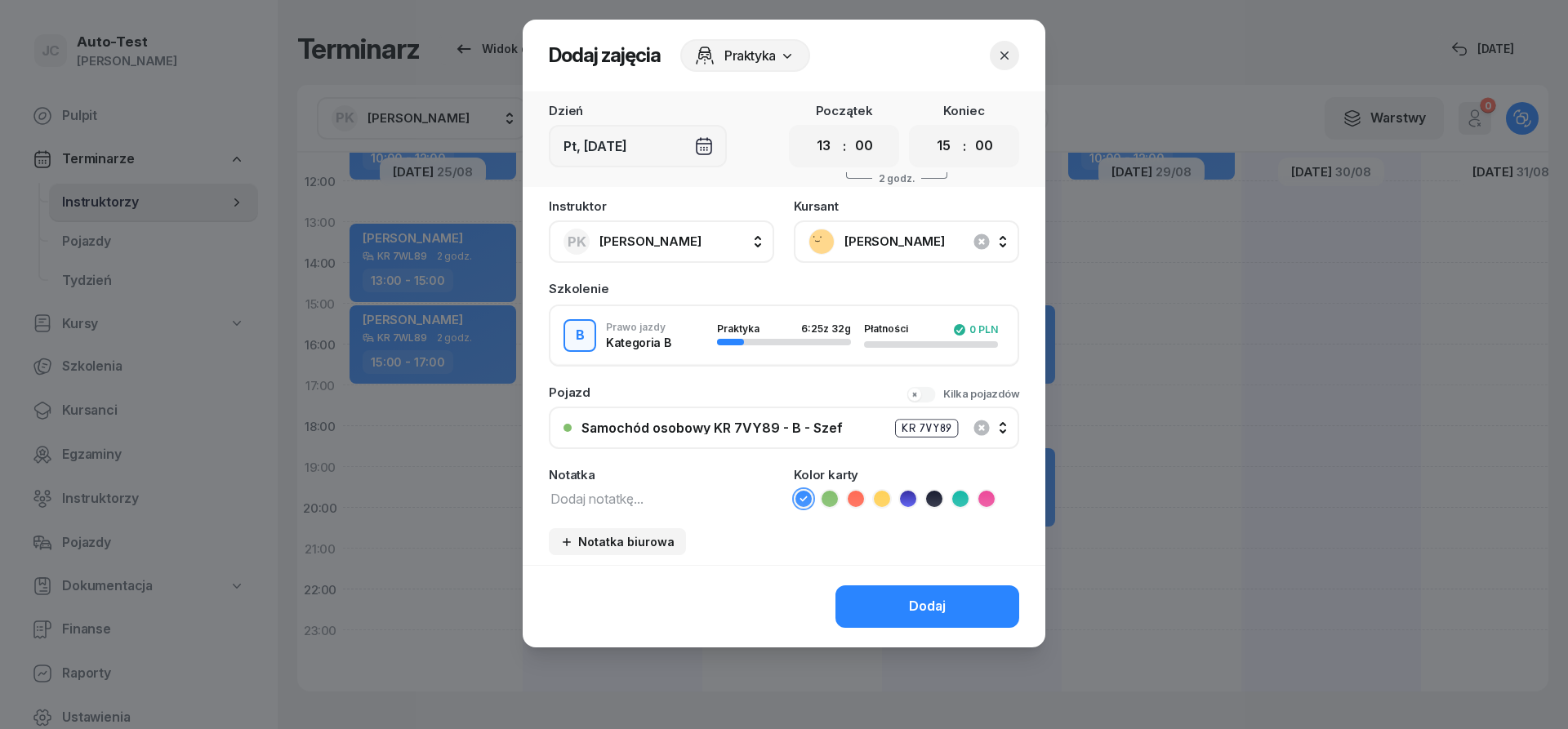
click at [788, 423] on div "Samochód osobowy KR 7VY89 - B - Szef" at bounding box center [712, 428] width 261 height 13
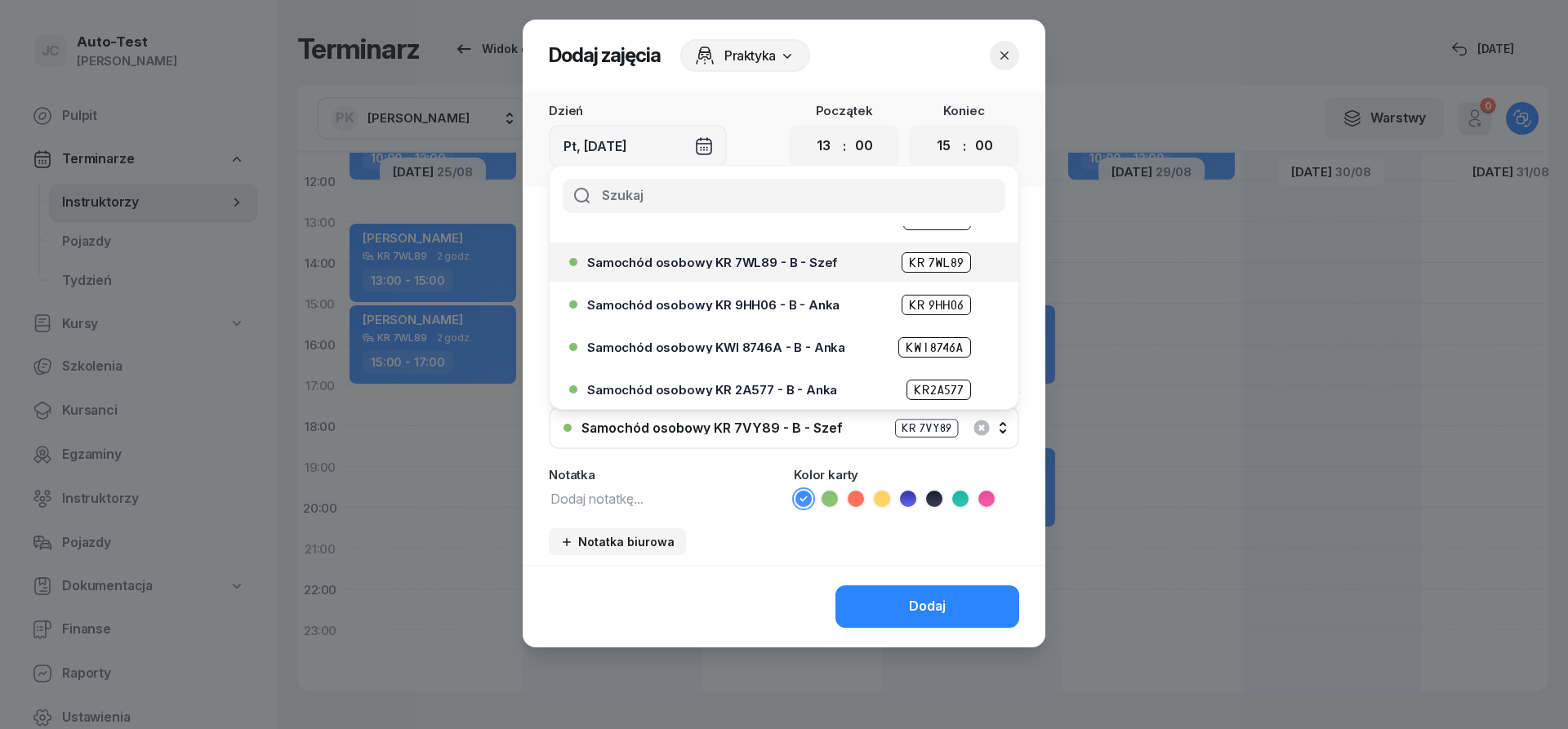
scroll to position [98, 0]
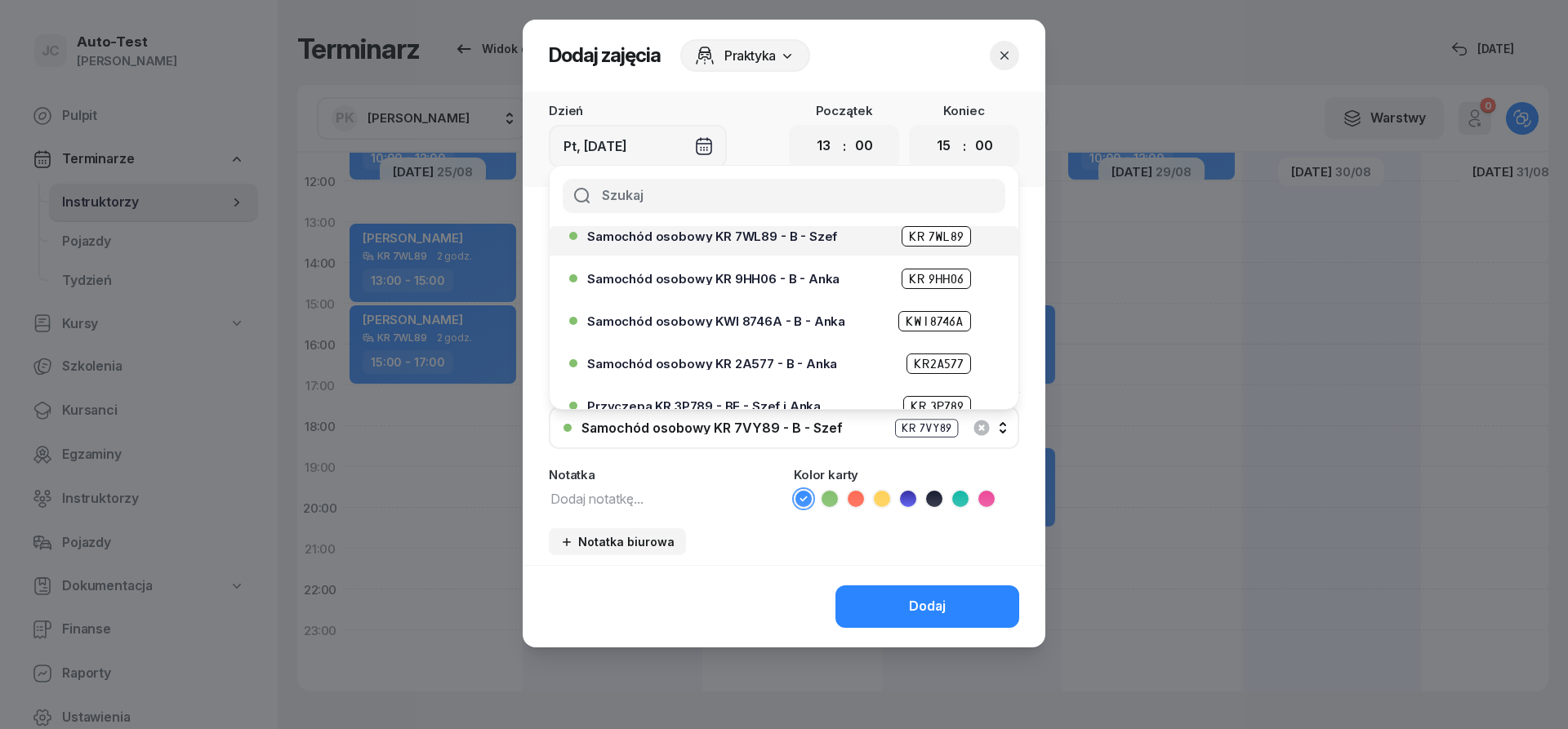
click at [760, 240] on span "Samochód osobowy KR 7WL89 - B - Szef" at bounding box center [712, 236] width 250 height 12
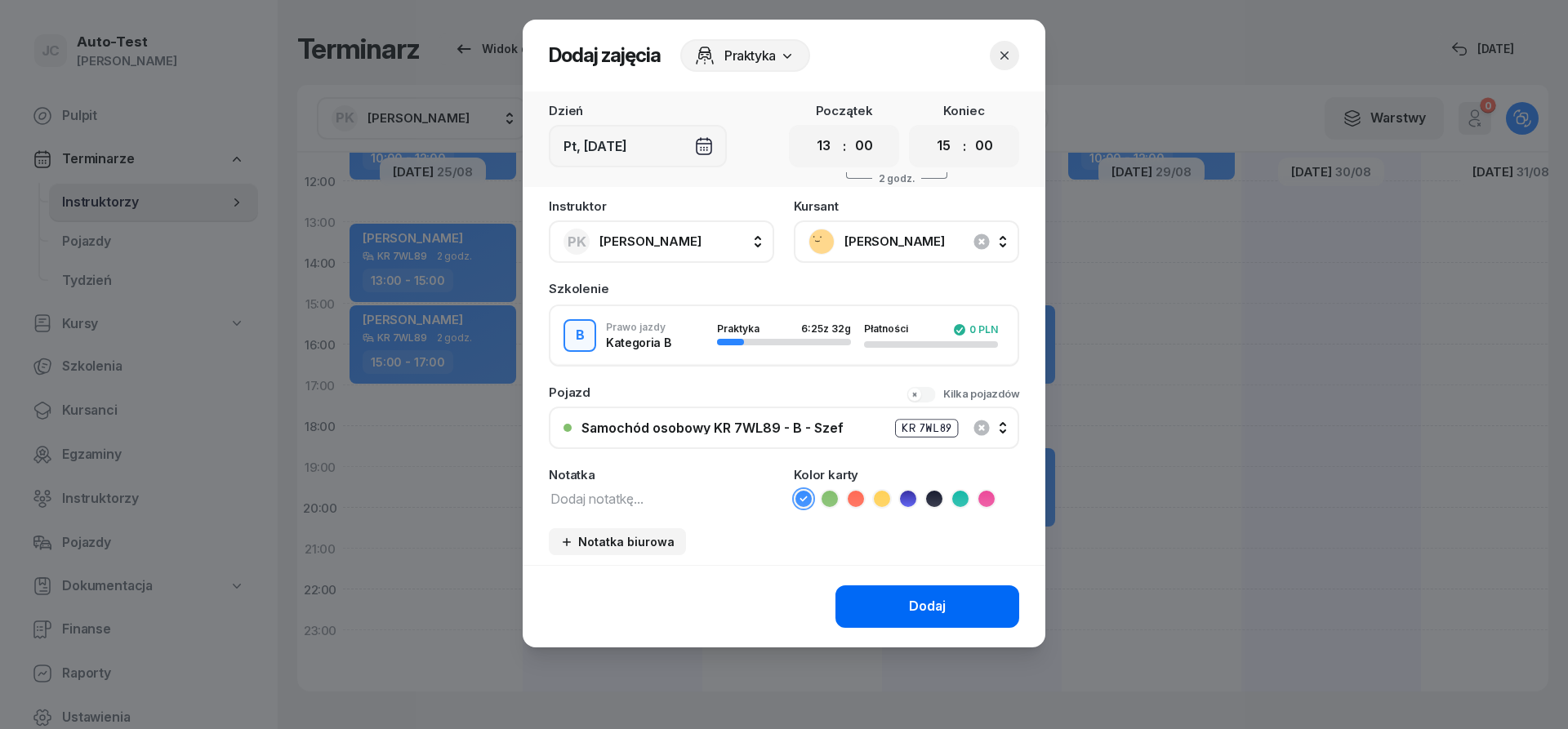
click at [905, 610] on button "Dodaj" at bounding box center [927, 606] width 184 height 42
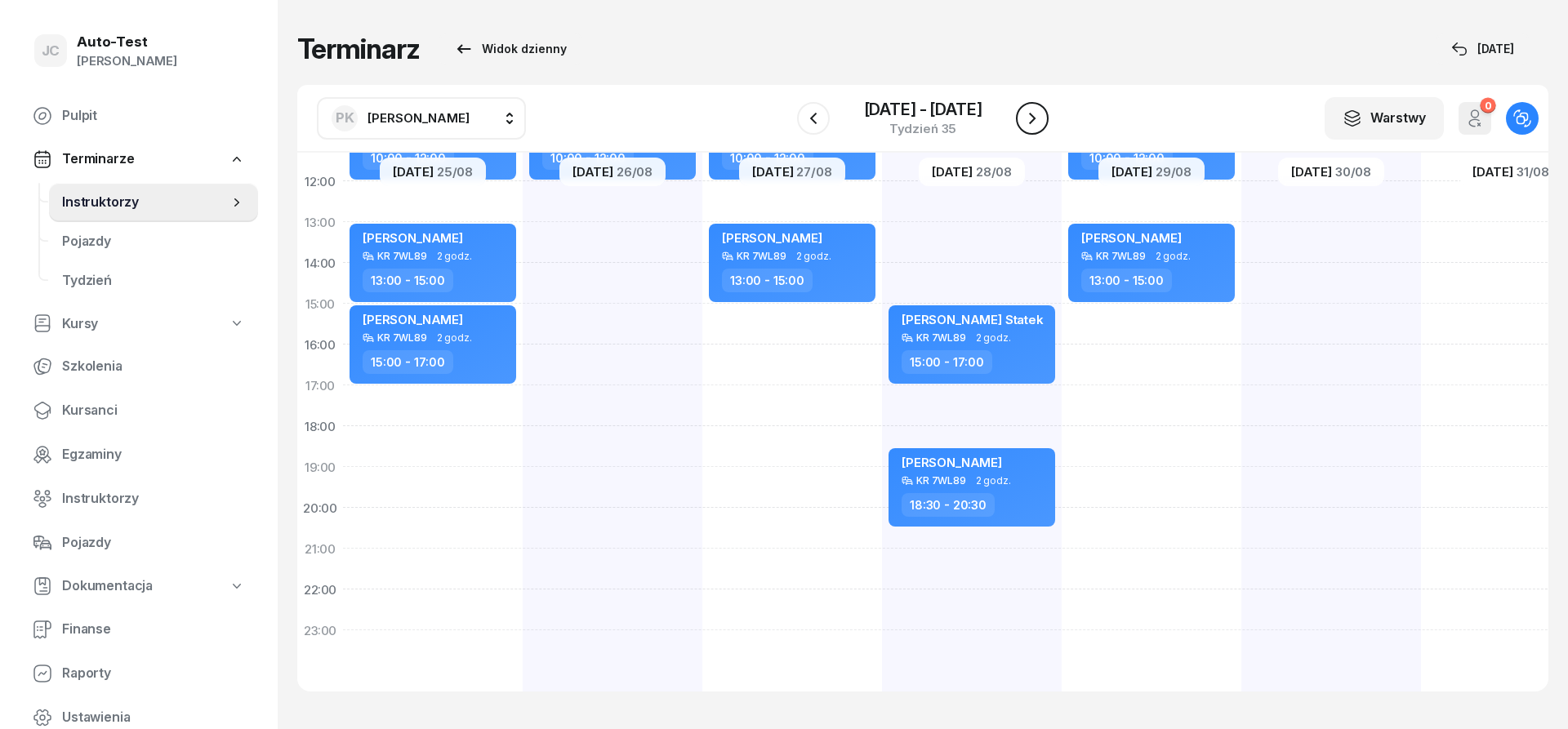
click at [1035, 115] on icon "button" at bounding box center [1032, 118] width 20 height 20
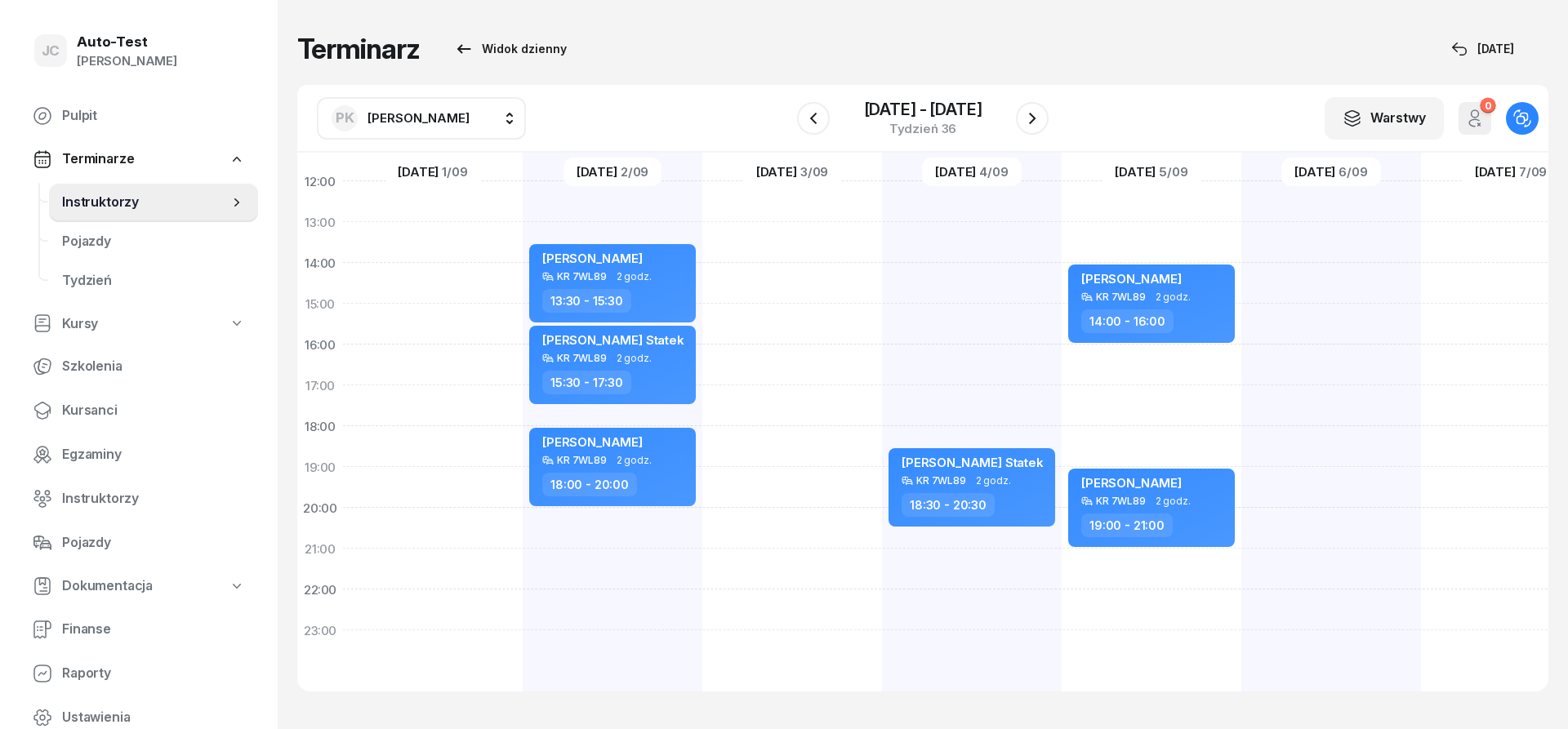
click at [970, 362] on div "[PERSON_NAME] Statek KR 7WL89 2 godz. 18:30 - 20:30" at bounding box center [971, 283] width 179 height 816
select select "16"
select select "18"
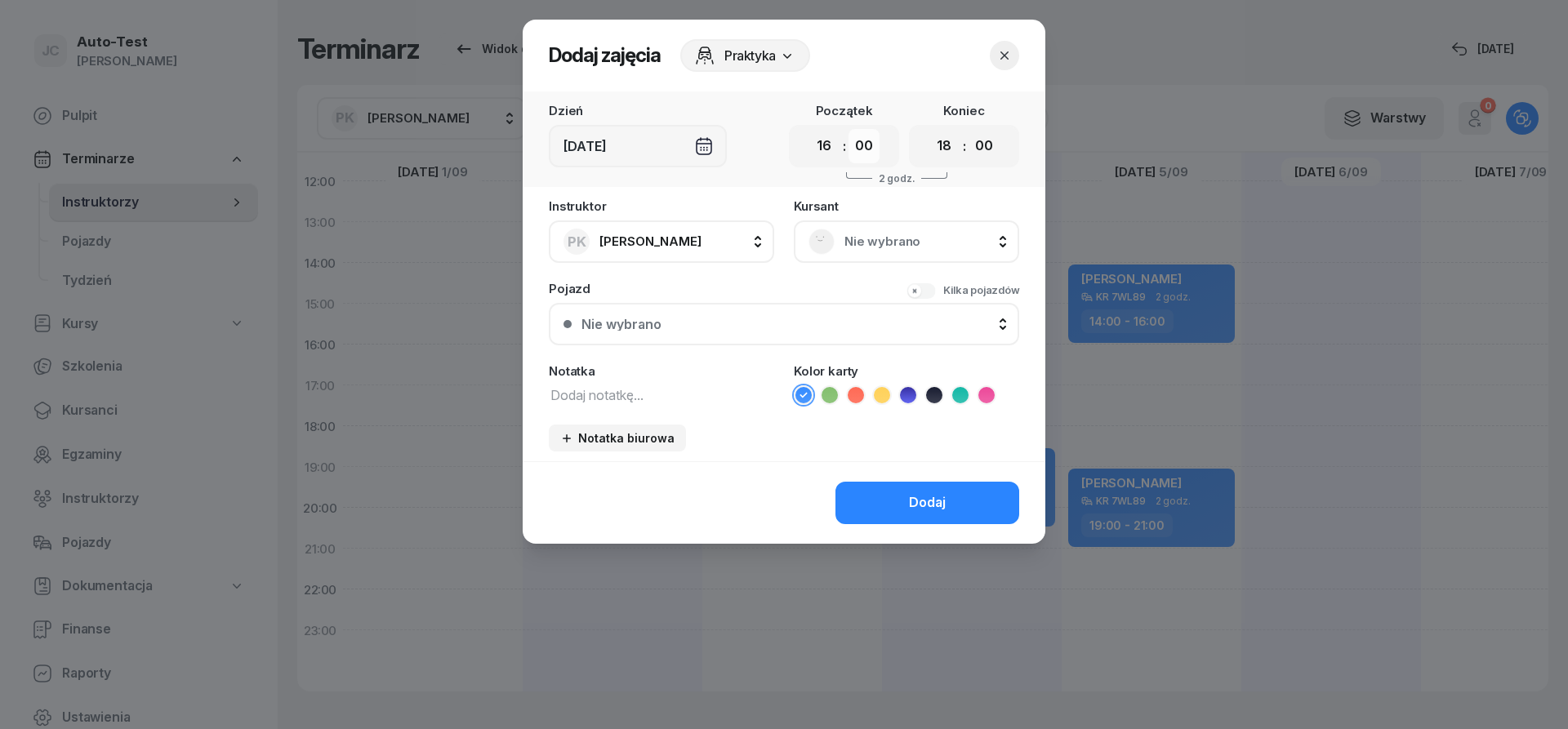
click at [848, 129] on select "00 05 10 15 20 25 30 35 40 45 50 55" at bounding box center [863, 146] width 31 height 35
select select "30"
click option "30" at bounding box center [0, 0] width 0 height 0
click at [969, 129] on select "00 05 10 15 20 25 30 35 40 45 50 55" at bounding box center [984, 146] width 31 height 35
select select "30"
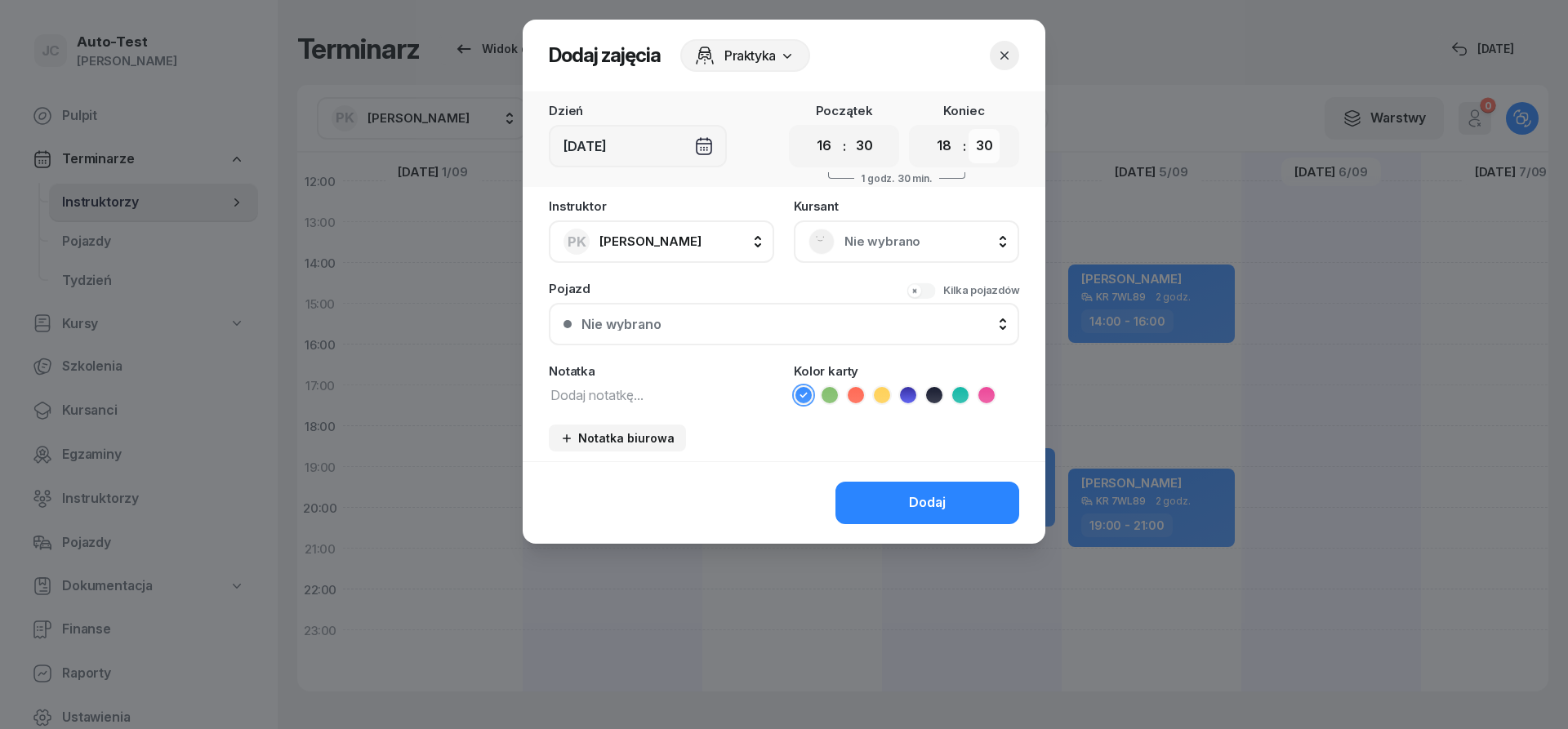
click option "30" at bounding box center [0, 0] width 0 height 0
click at [876, 236] on span "Nie wybrano" at bounding box center [924, 241] width 160 height 22
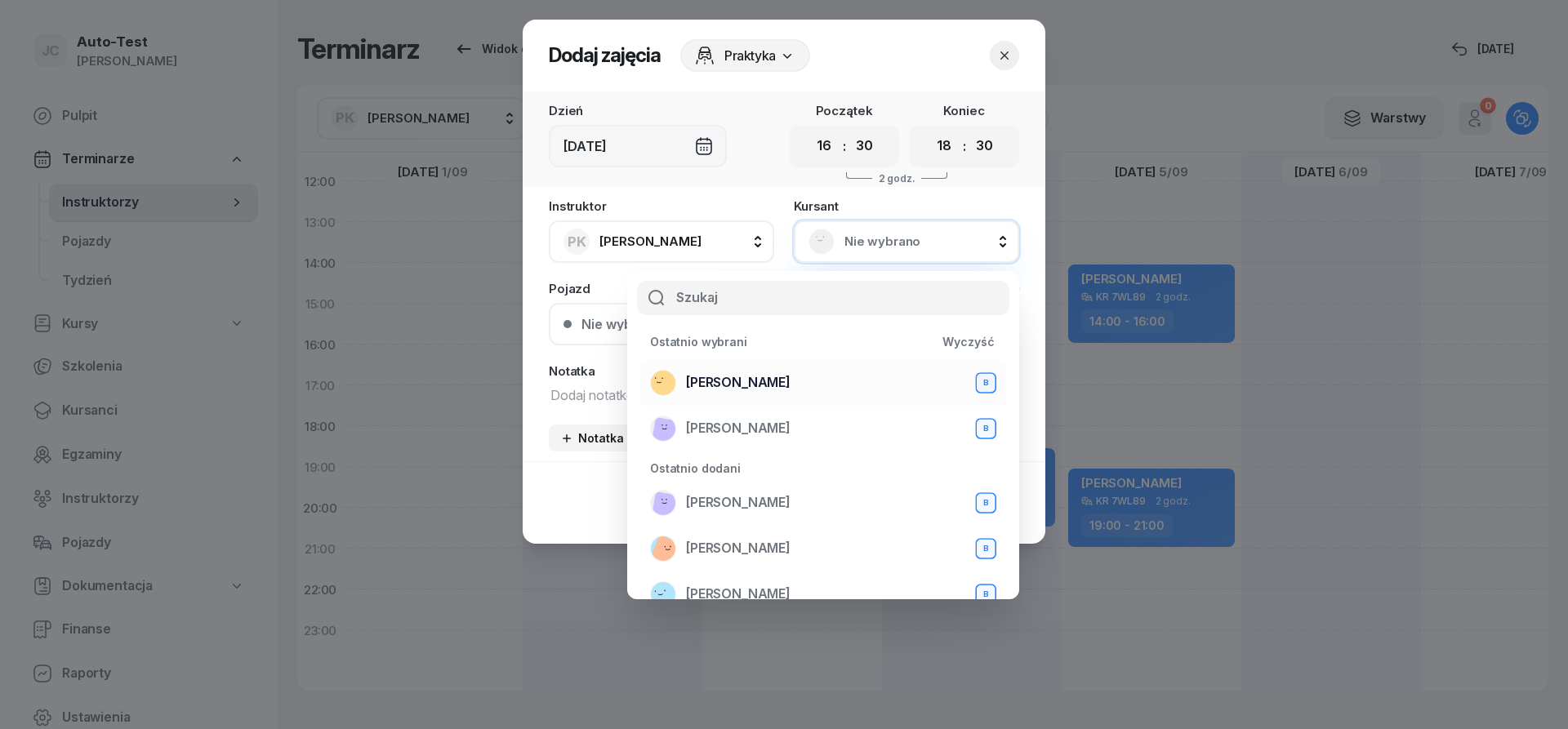
click at [782, 383] on span "[PERSON_NAME]" at bounding box center [737, 382] width 104 height 22
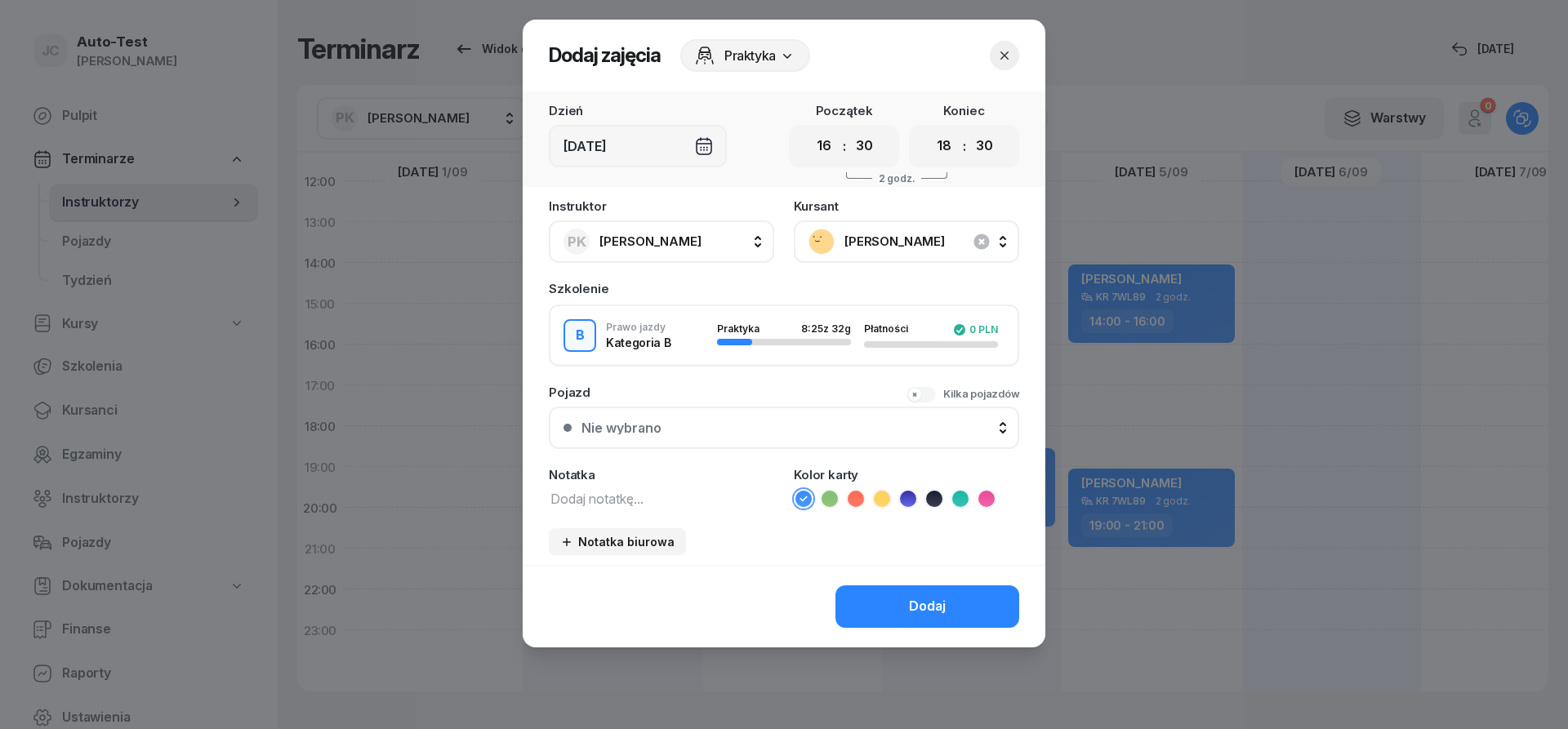
click at [751, 430] on div "Nie wybrano" at bounding box center [793, 428] width 423 height 13
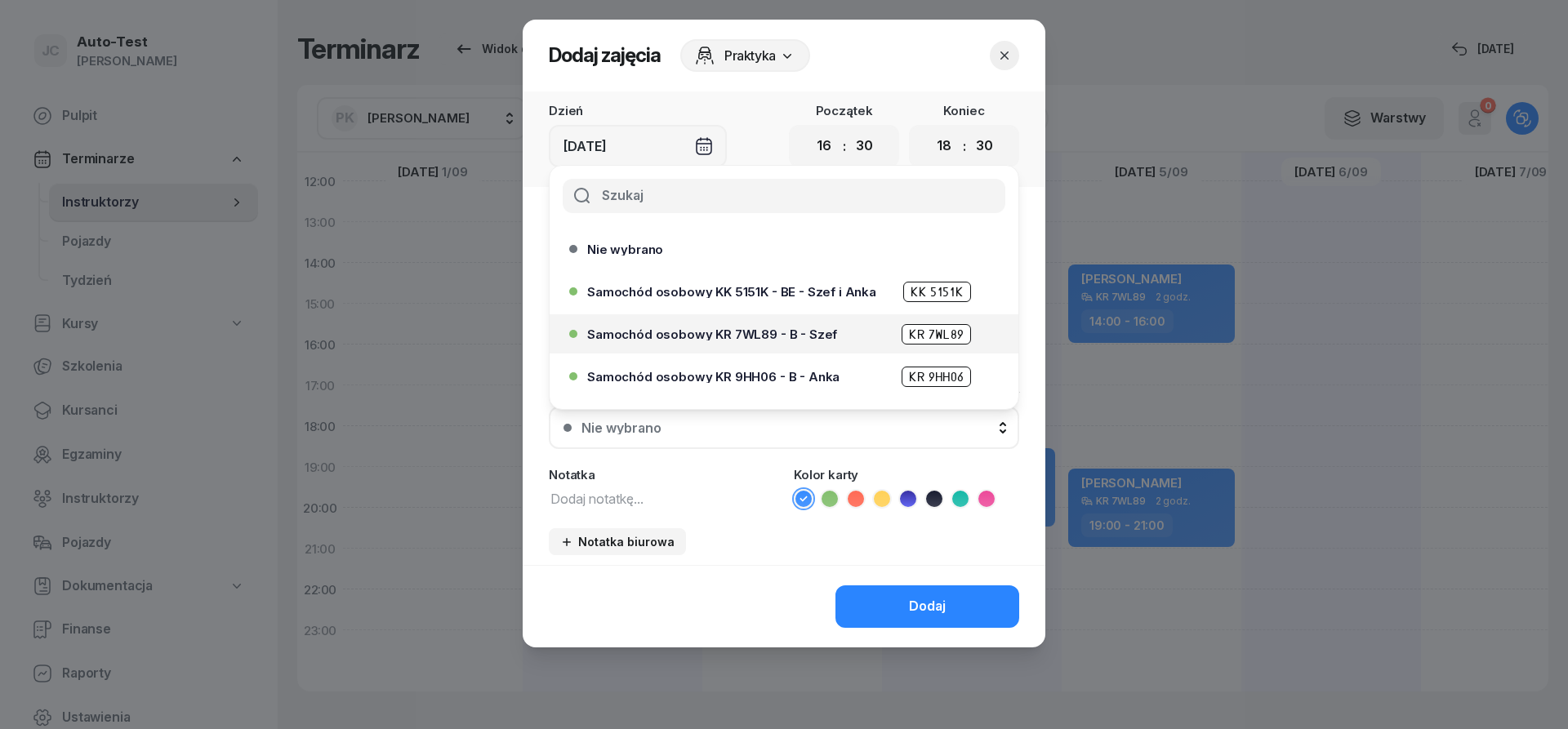
click at [784, 336] on span "Samochód osobowy KR 7WL89 - B - Szef" at bounding box center [712, 334] width 250 height 12
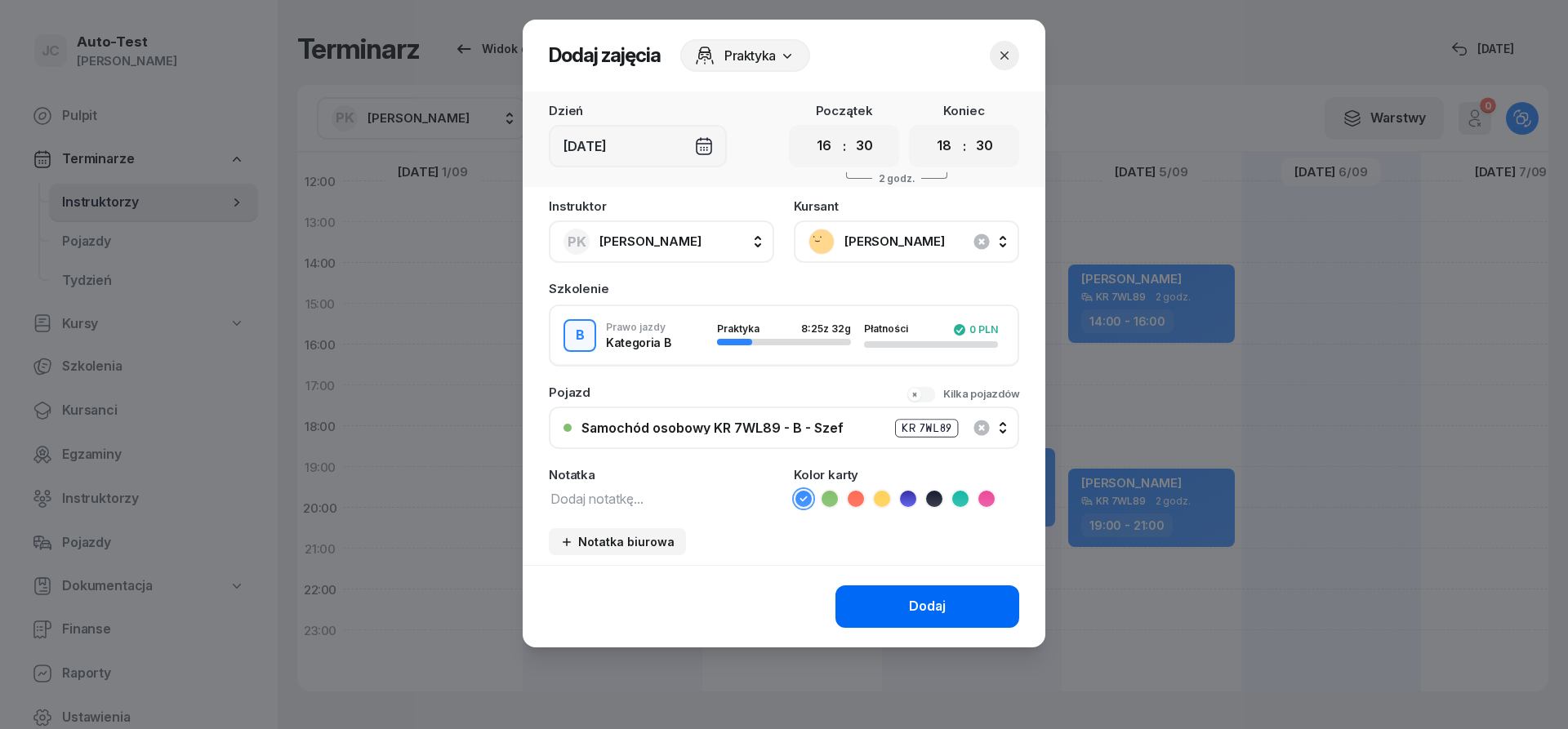
click at [877, 616] on button "Dodaj" at bounding box center [927, 606] width 184 height 42
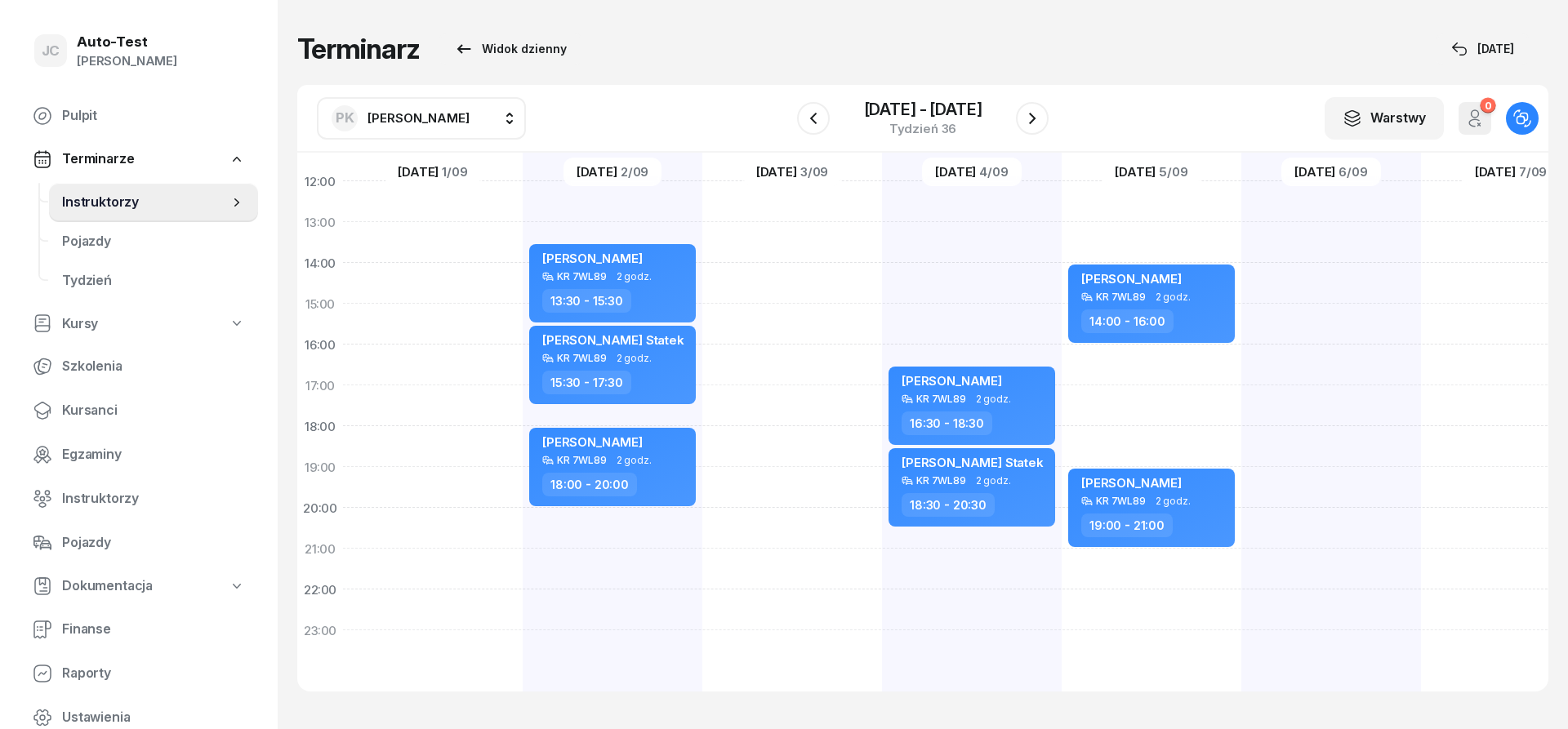
click at [1153, 362] on div "[PERSON_NAME] Statek KR 7VY89 1 godz. 08:00 - 09:00 [PERSON_NAME] KR 7WL89 2 go…" at bounding box center [1151, 283] width 179 height 816
select select "16"
select select "18"
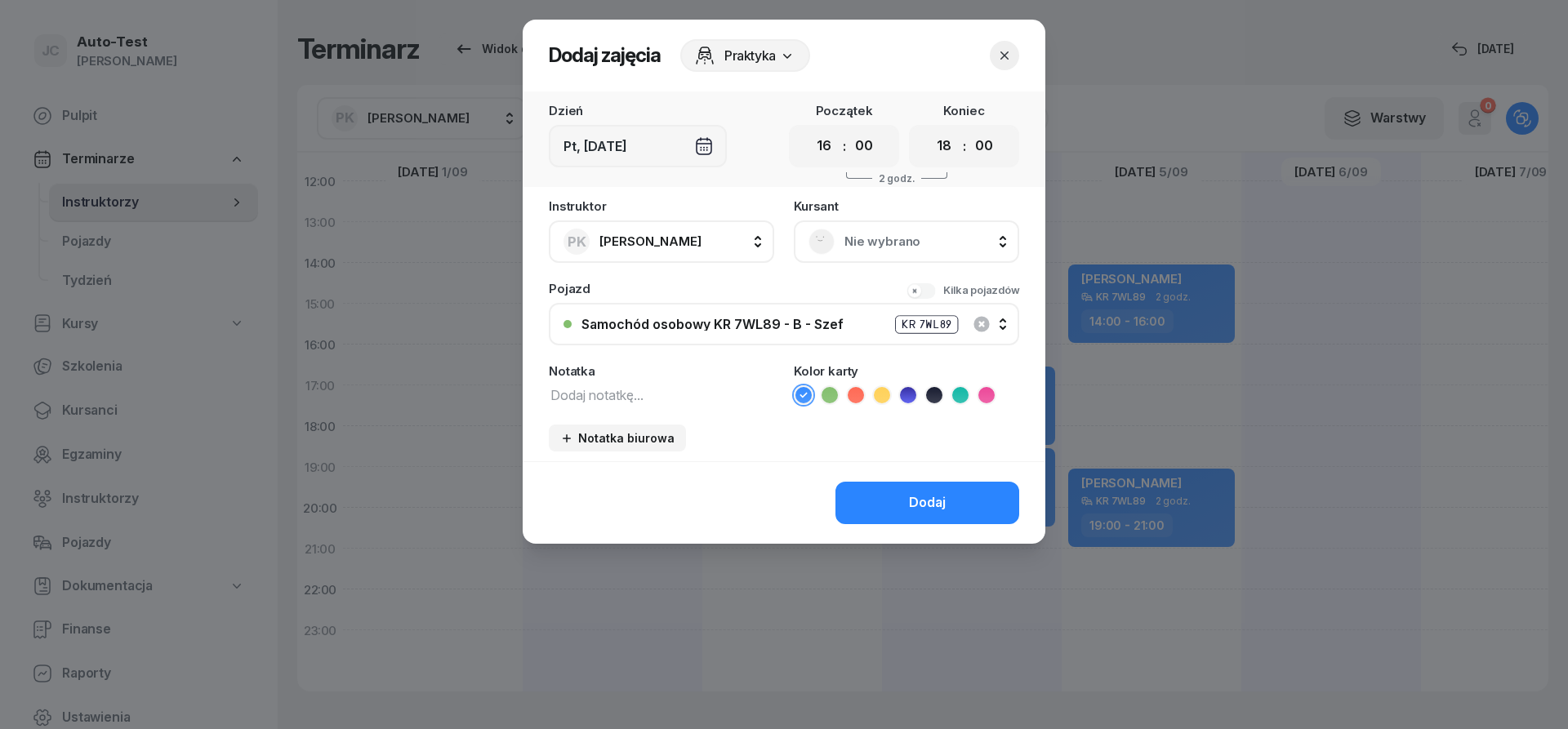
click at [924, 250] on span "Nie wybrano" at bounding box center [924, 241] width 160 height 22
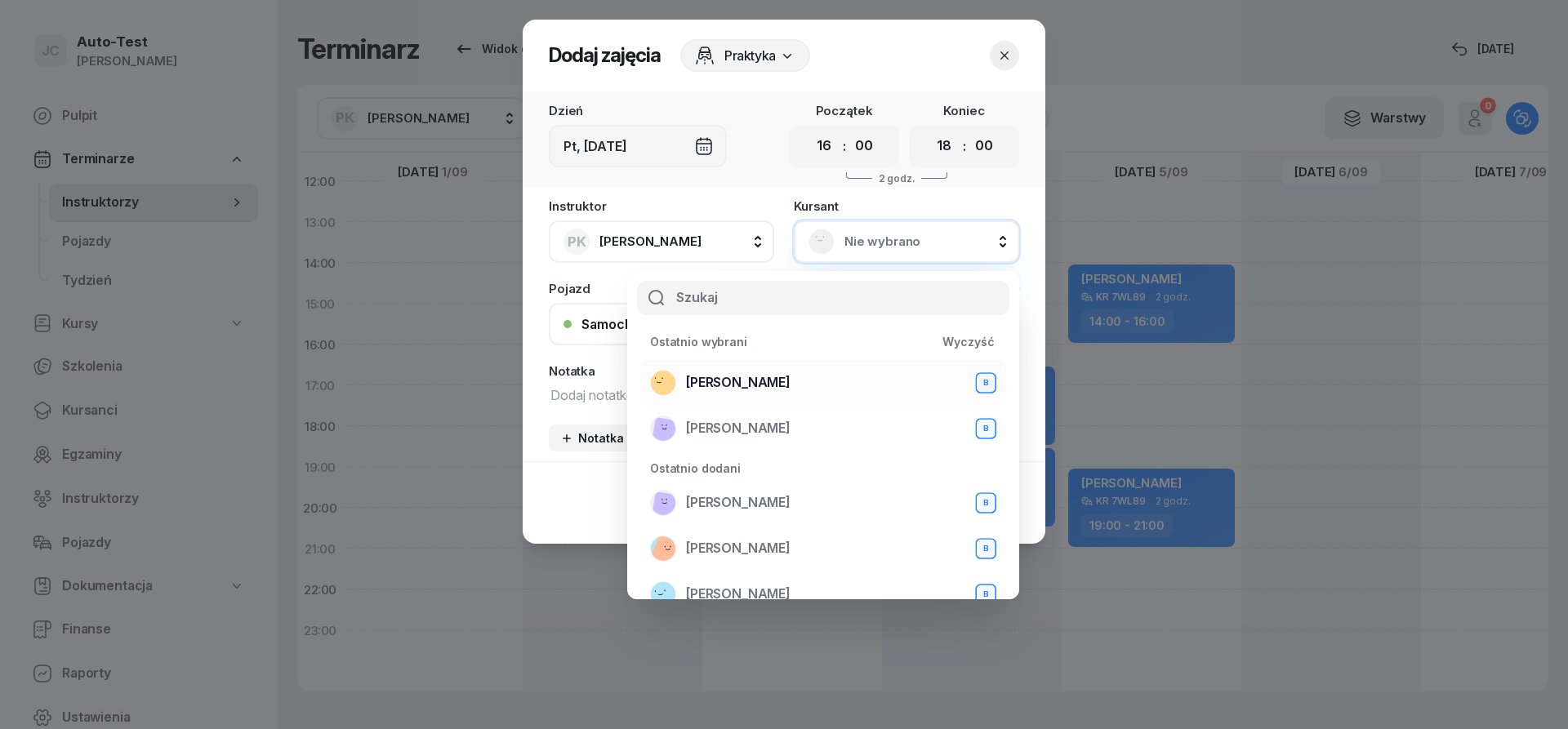
click at [780, 383] on span "[PERSON_NAME]" at bounding box center [737, 382] width 104 height 22
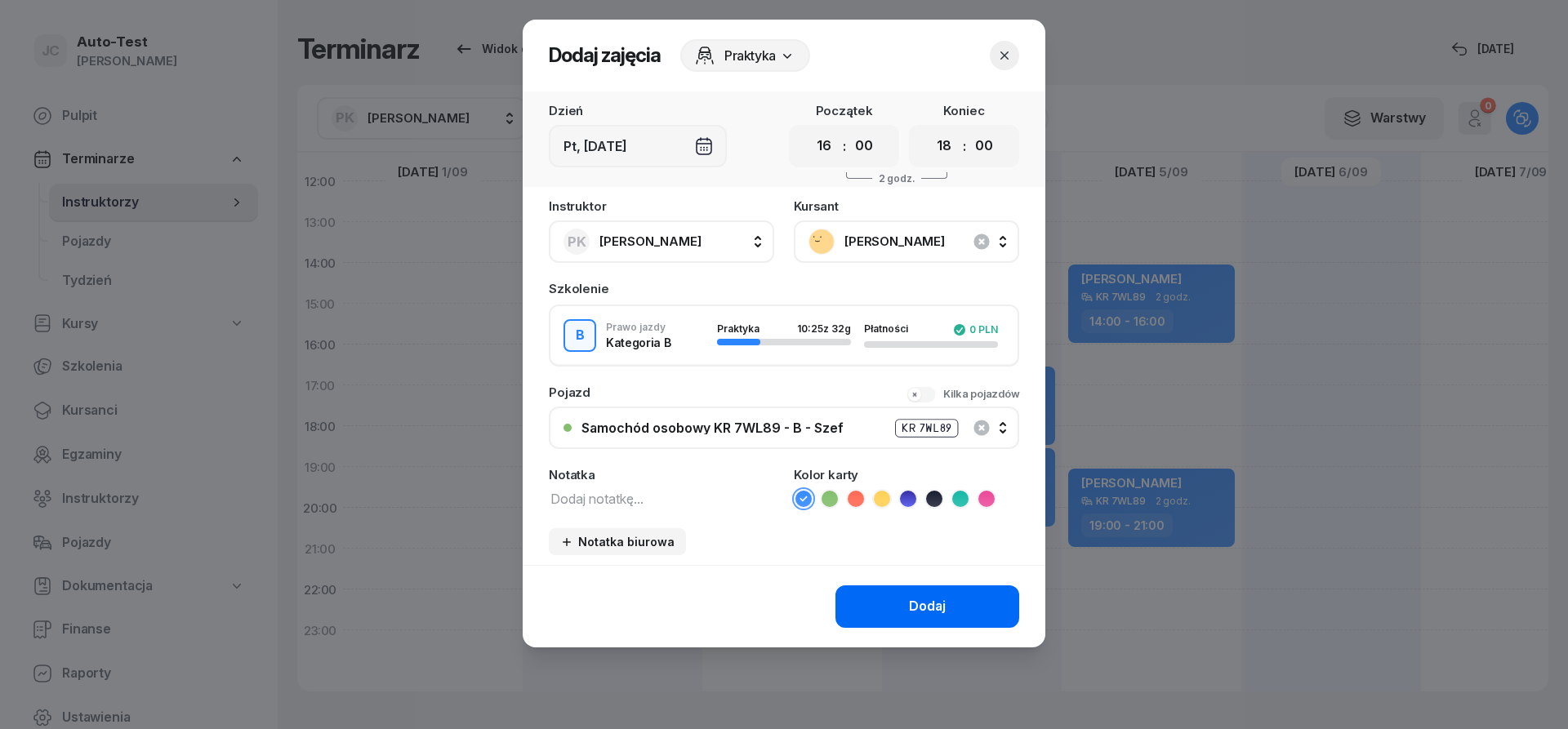
click at [890, 626] on button "Dodaj" at bounding box center [927, 606] width 184 height 42
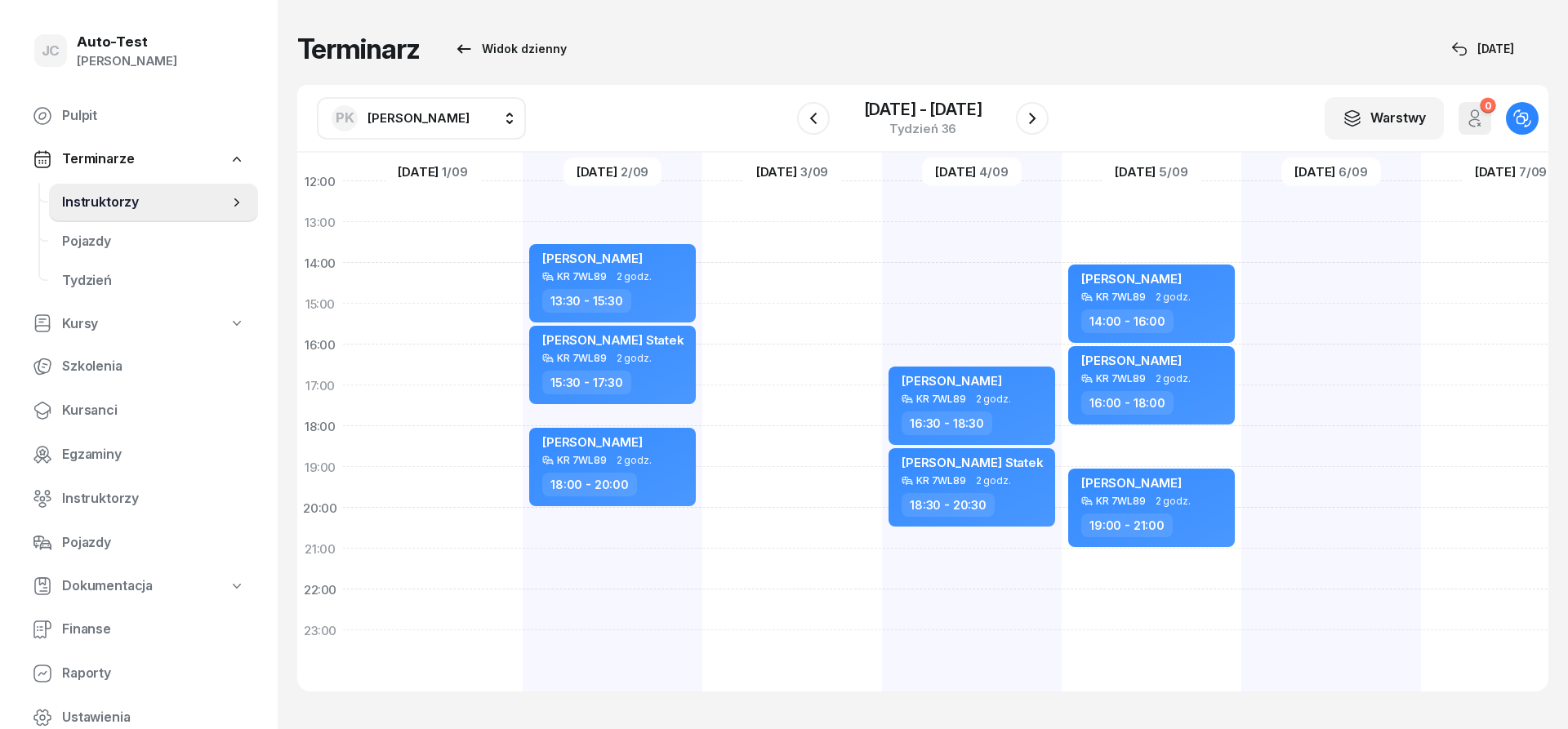
click at [1051, 116] on div "PK [PERSON_NAME] AW [PERSON_NAME] AH [PERSON_NAME] BM [PERSON_NAME] BT [PERSON_…" at bounding box center [923, 118] width 1251 height 68
click at [1044, 115] on button "button" at bounding box center [1032, 118] width 33 height 33
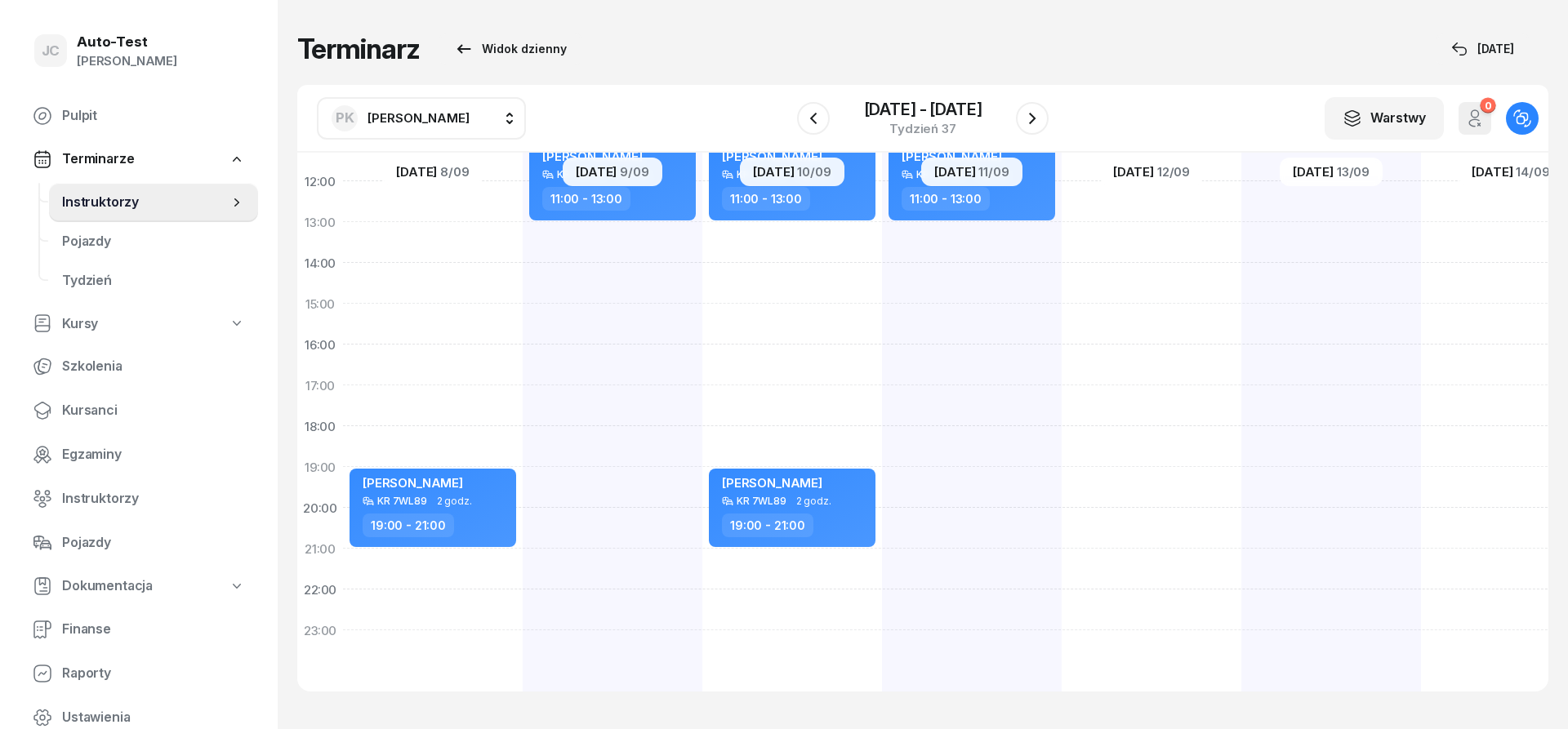
click at [482, 353] on div "[PERSON_NAME] KR 7WL89 2 godz. 19:00 - 21:00" at bounding box center [432, 283] width 179 height 816
select select "16"
select select "18"
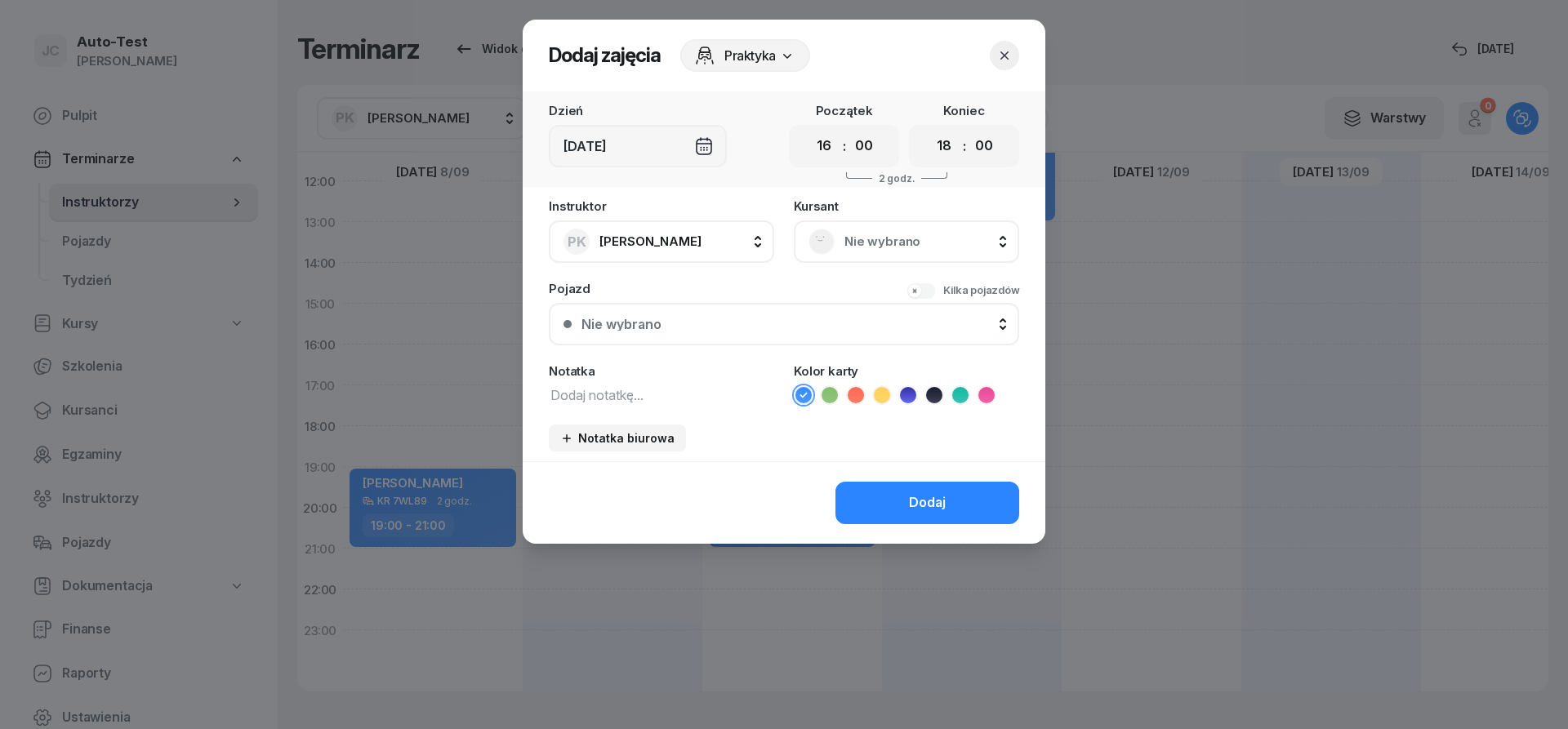
drag, startPoint x: 884, startPoint y: 237, endPoint x: 865, endPoint y: 256, distance: 26.9
click at [883, 238] on span "Nie wybrano" at bounding box center [924, 241] width 160 height 22
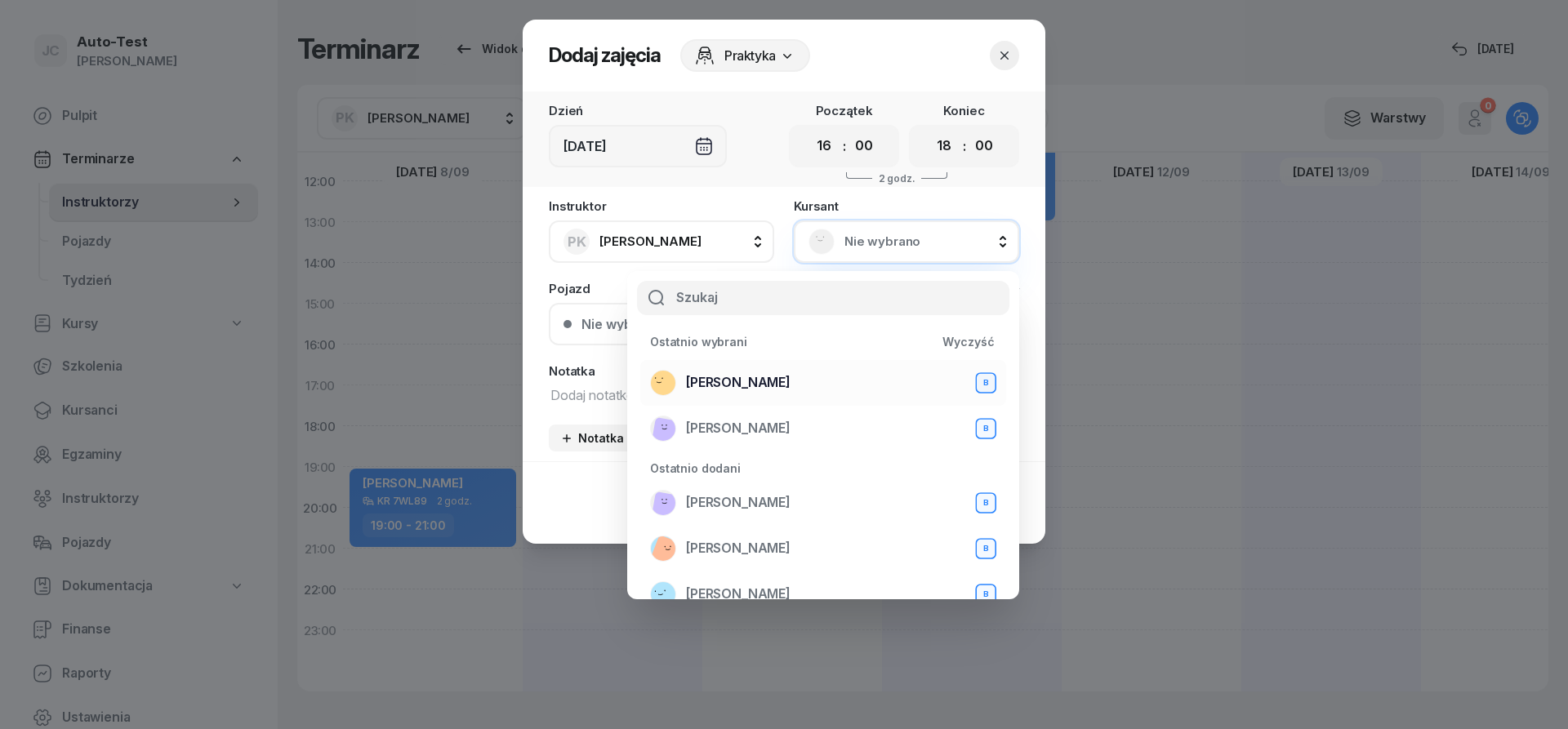
click at [765, 384] on span "[PERSON_NAME]" at bounding box center [737, 382] width 104 height 22
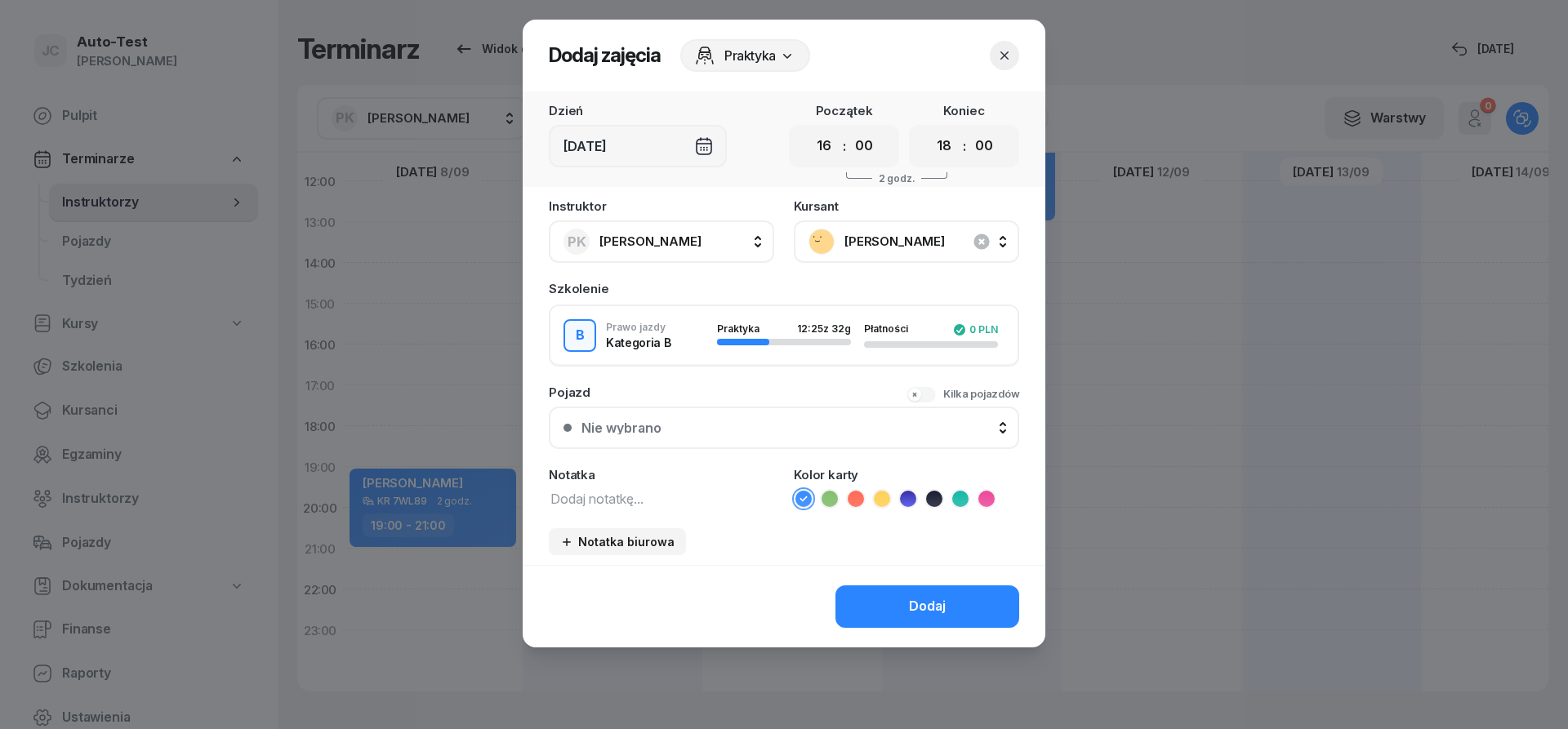
click at [753, 417] on button "Nie wybrano" at bounding box center [784, 427] width 471 height 42
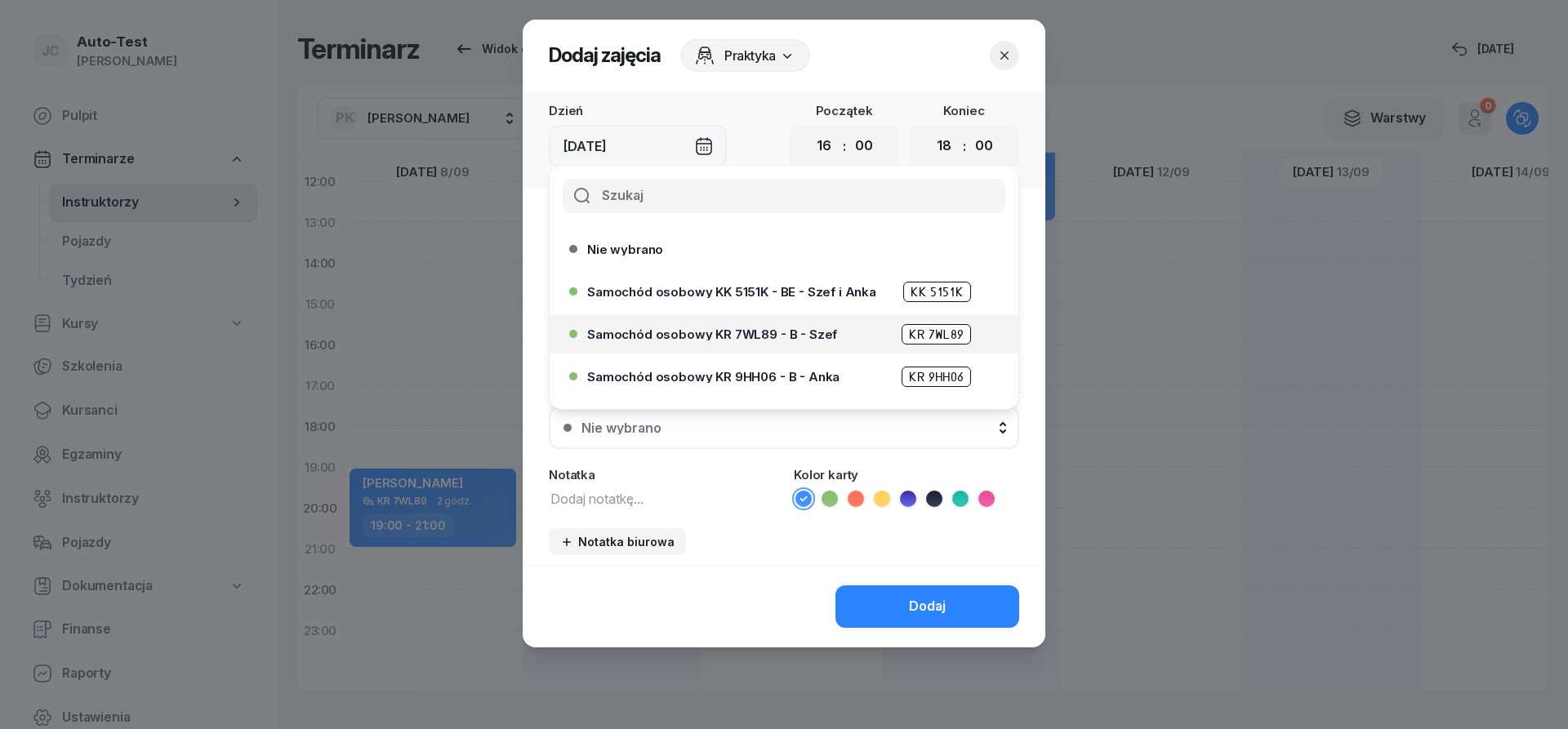
click at [785, 341] on div "Samochód osobowy KR 7WL89 - B - Szef KR 7WL89" at bounding box center [788, 334] width 402 height 21
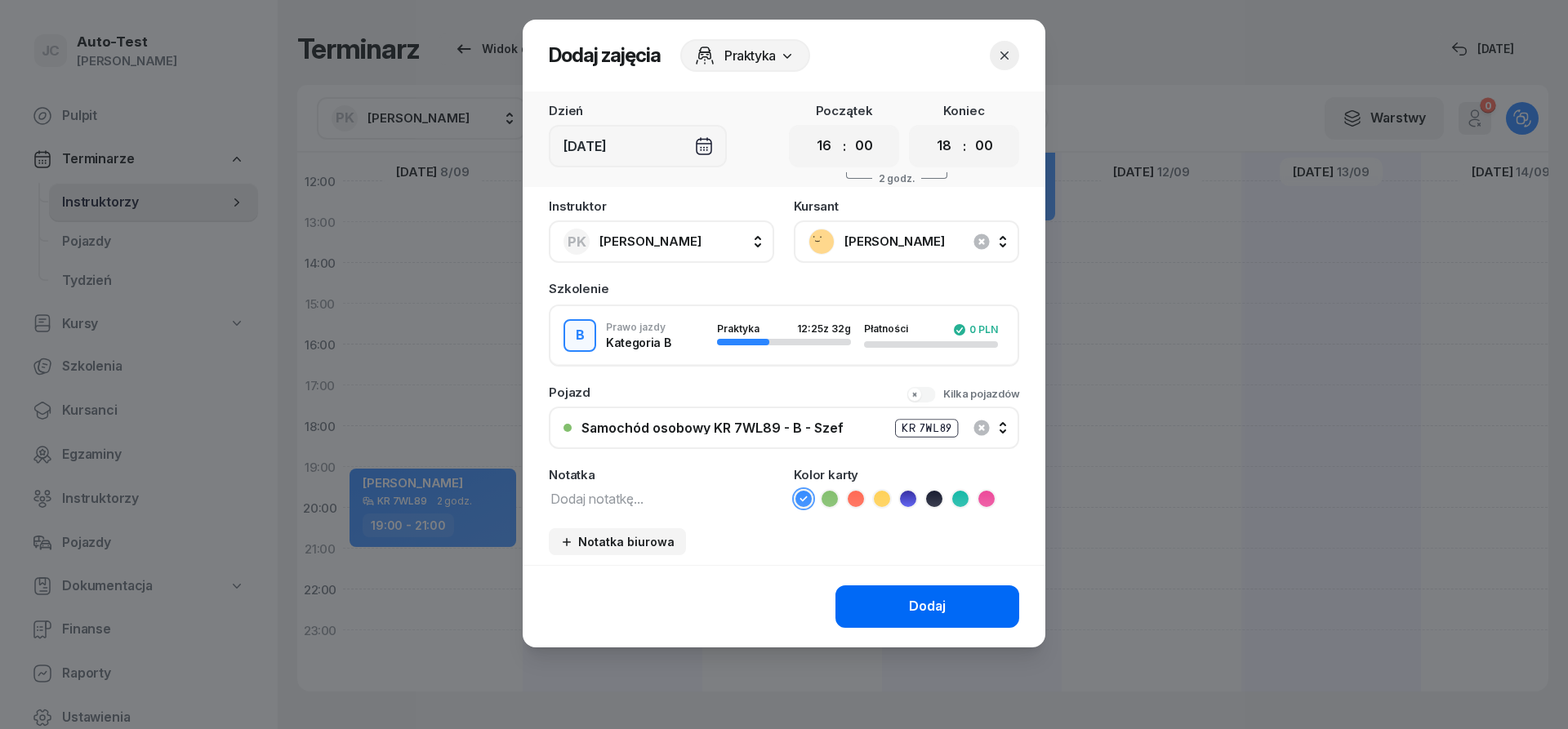
click at [879, 594] on button "Dodaj" at bounding box center [927, 606] width 184 height 42
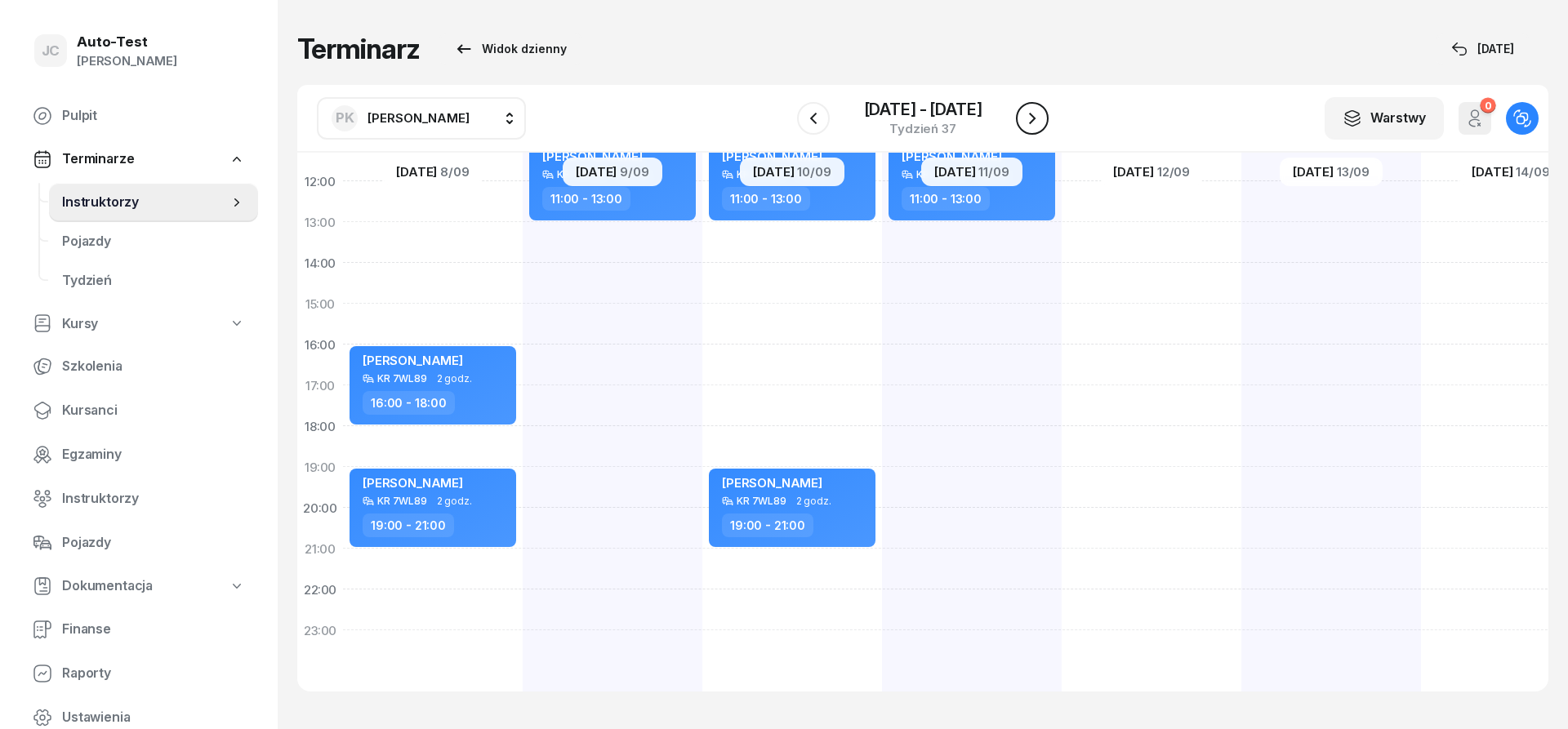
click at [1039, 123] on icon "button" at bounding box center [1032, 118] width 20 height 20
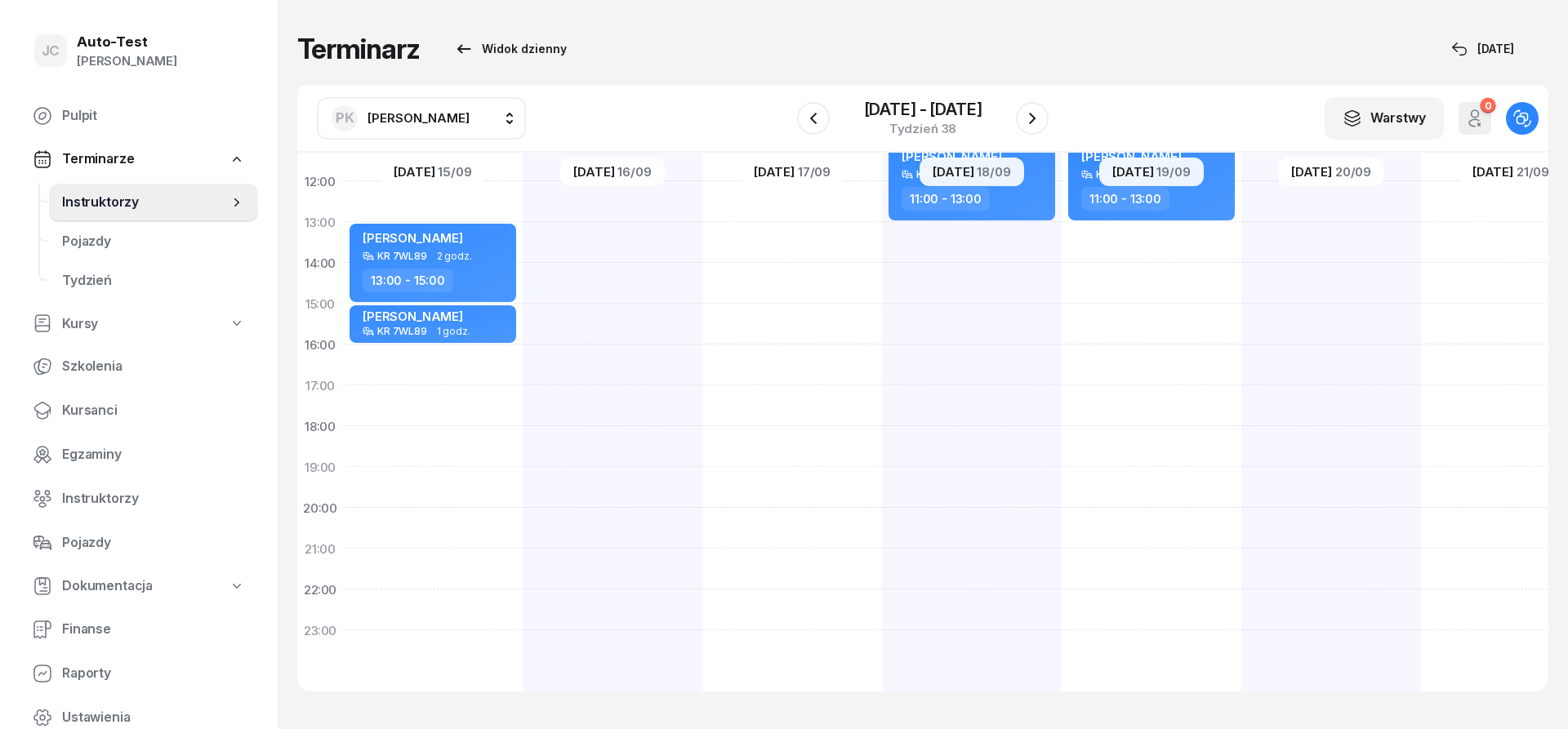
click at [979, 358] on div "[PERSON_NAME] KR 7VY89 2 godz. 11:00 - 13:00" at bounding box center [971, 283] width 179 height 816
select select "16"
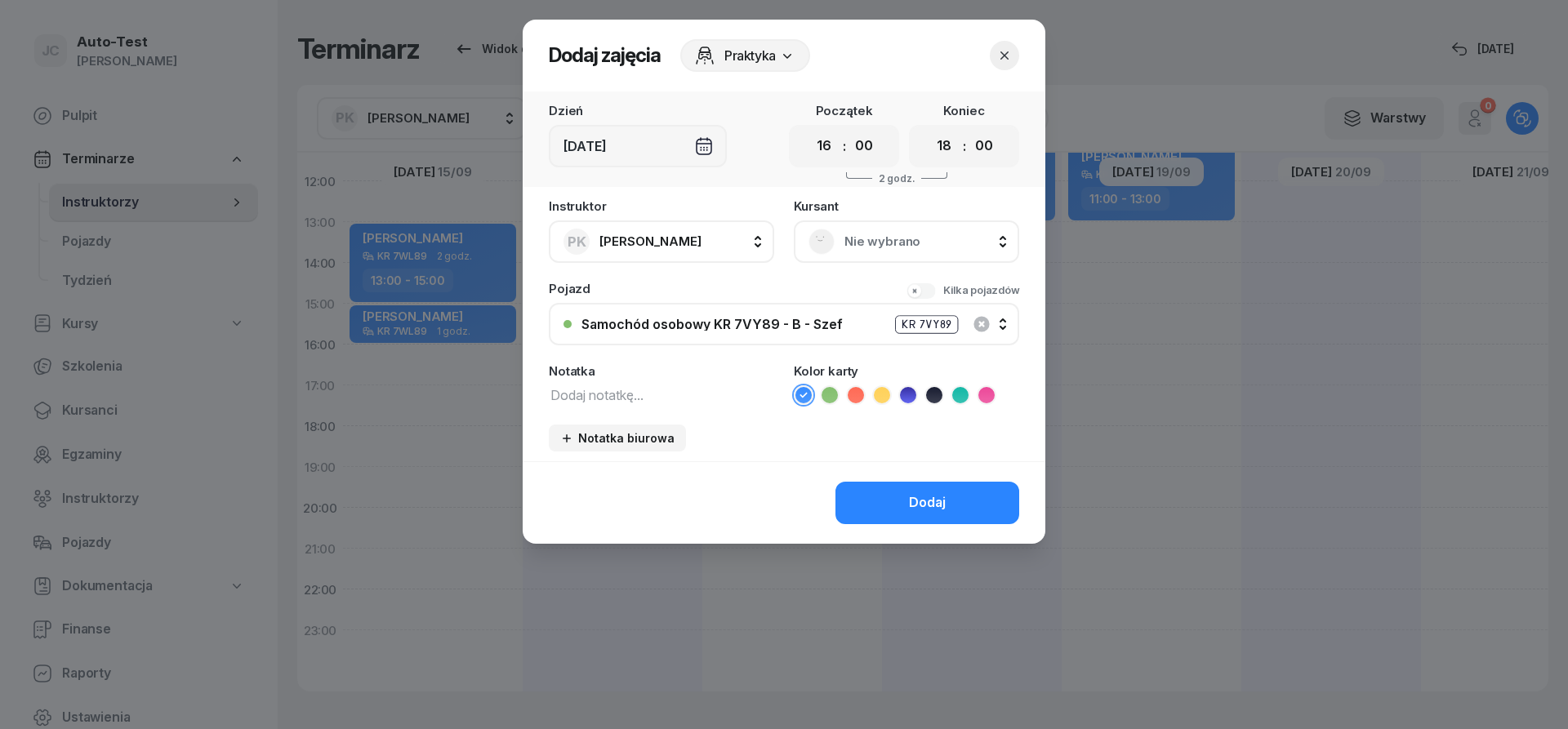
scroll to position [318, 0]
click at [929, 129] on select "00 01 02 03 04 05 06 07 08 09 10 11 12 13 14 15 16 17 18 19 20 21 22 23" at bounding box center [944, 146] width 31 height 35
select select "19"
click option "19" at bounding box center [0, 0] width 0 height 0
click at [877, 243] on span "Nie wybrano" at bounding box center [924, 241] width 160 height 22
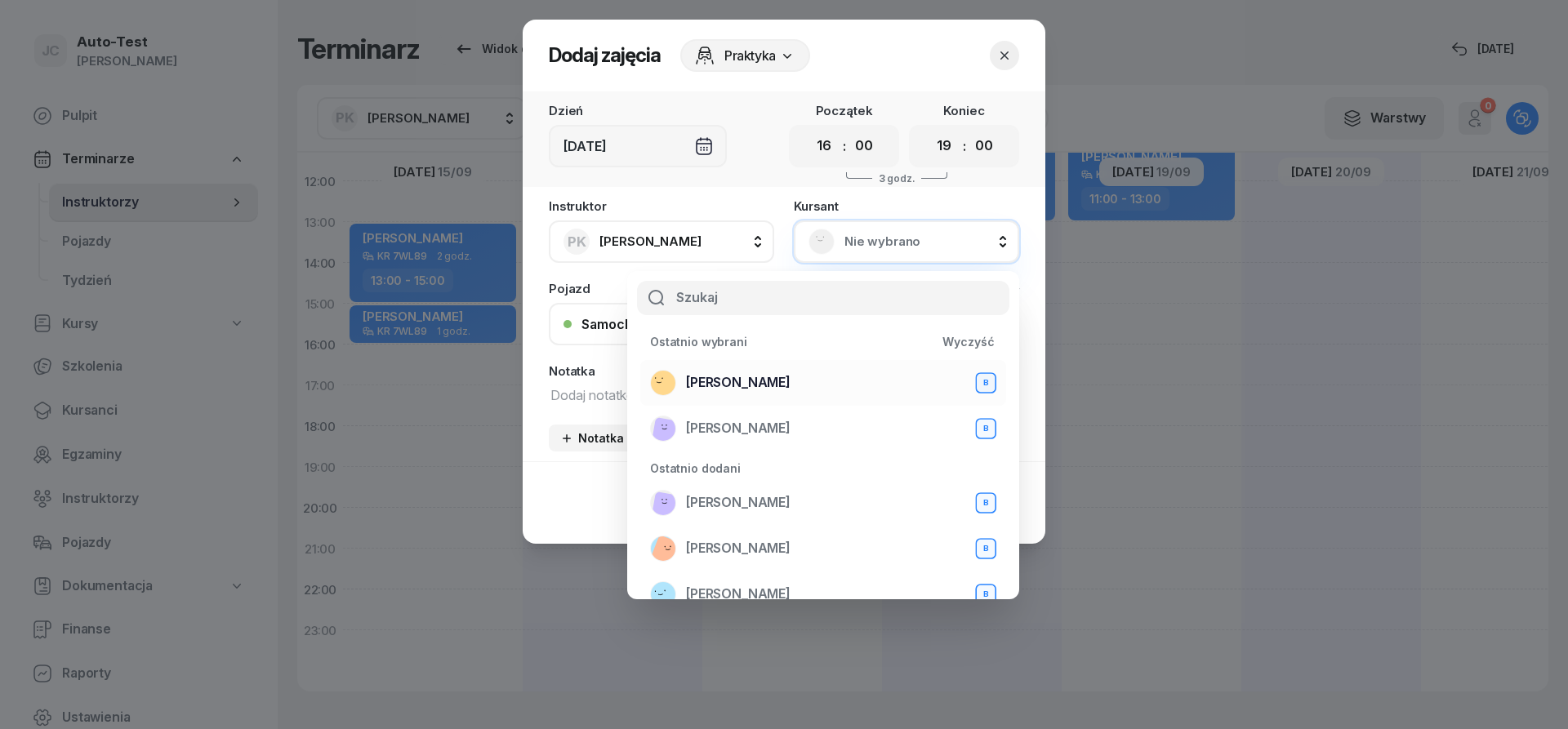
click at [836, 390] on div "[PERSON_NAME] B" at bounding box center [823, 383] width 347 height 26
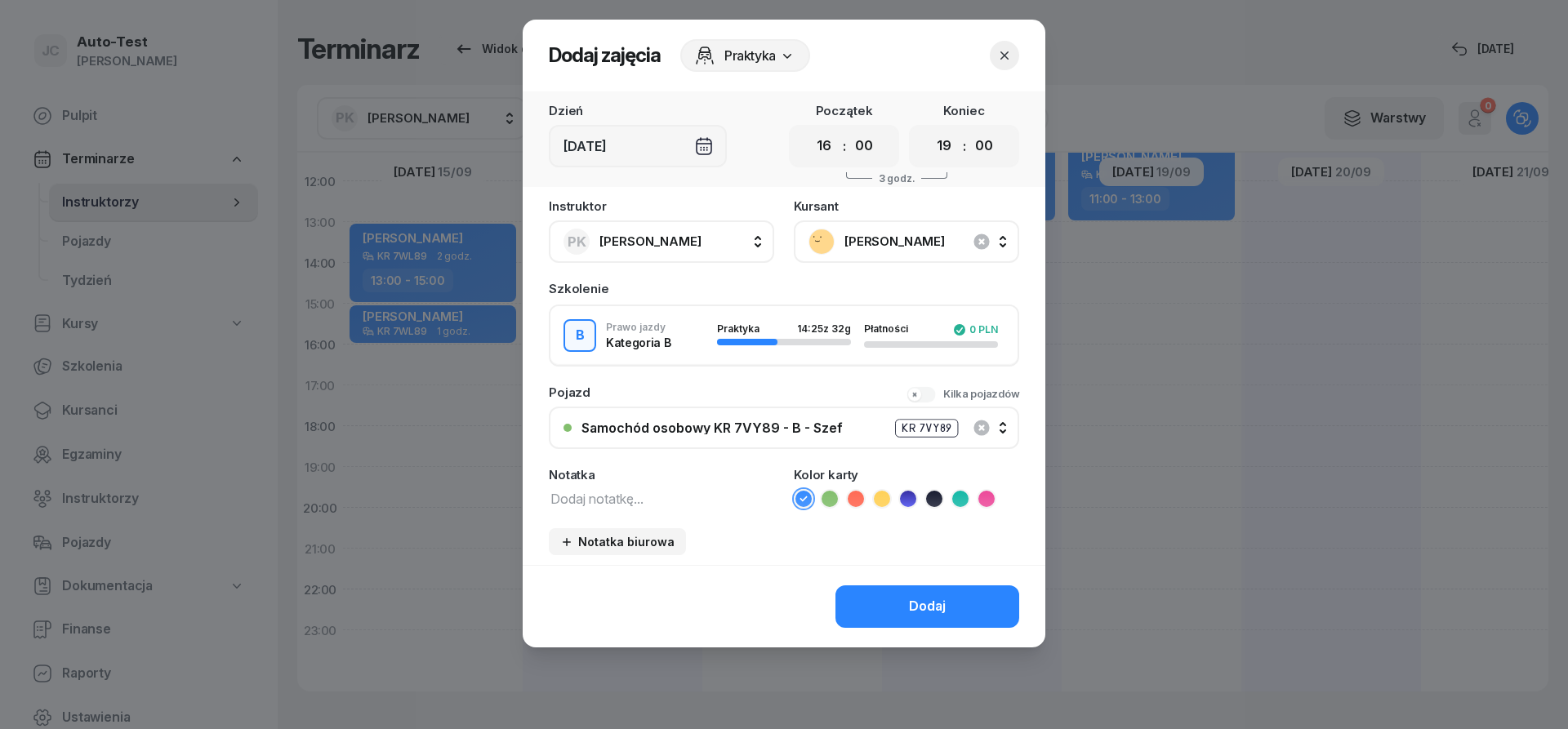
click at [770, 433] on div "Samochód osobowy KR 7VY89 - B - Szef" at bounding box center [712, 428] width 261 height 13
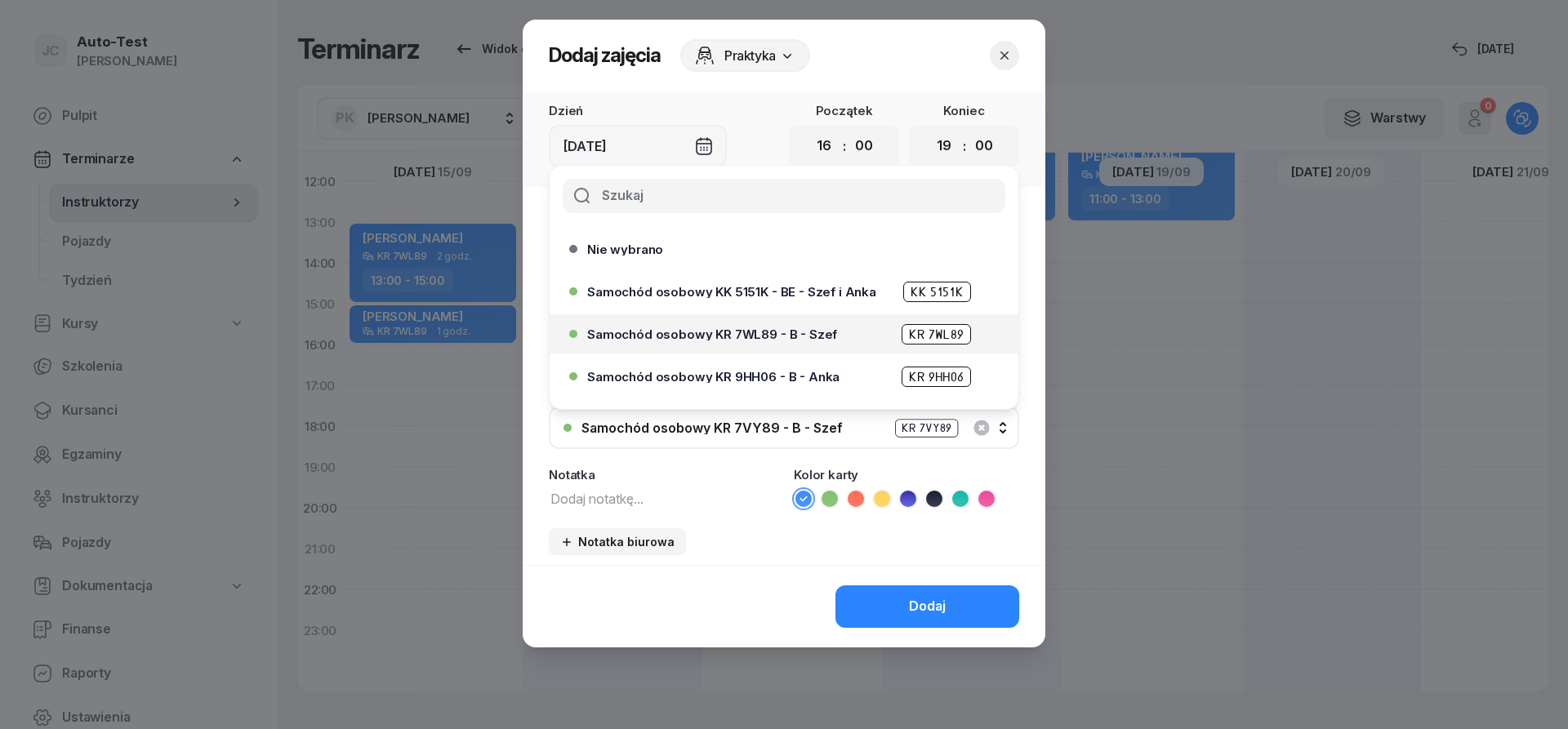
click at [785, 332] on span "Samochód osobowy KR 7WL89 - B - Szef" at bounding box center [712, 334] width 250 height 12
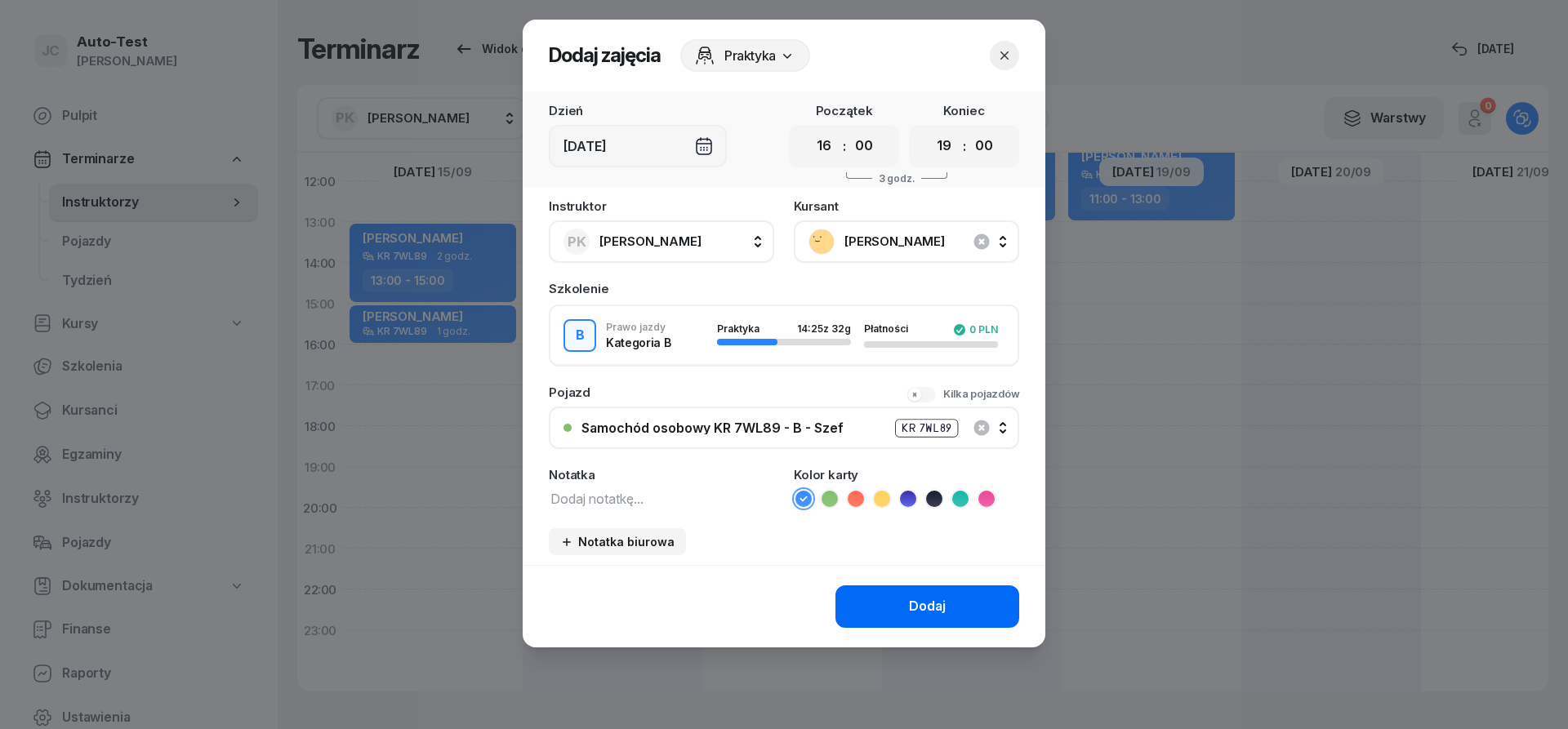
click at [868, 605] on button "Dodaj" at bounding box center [927, 606] width 184 height 42
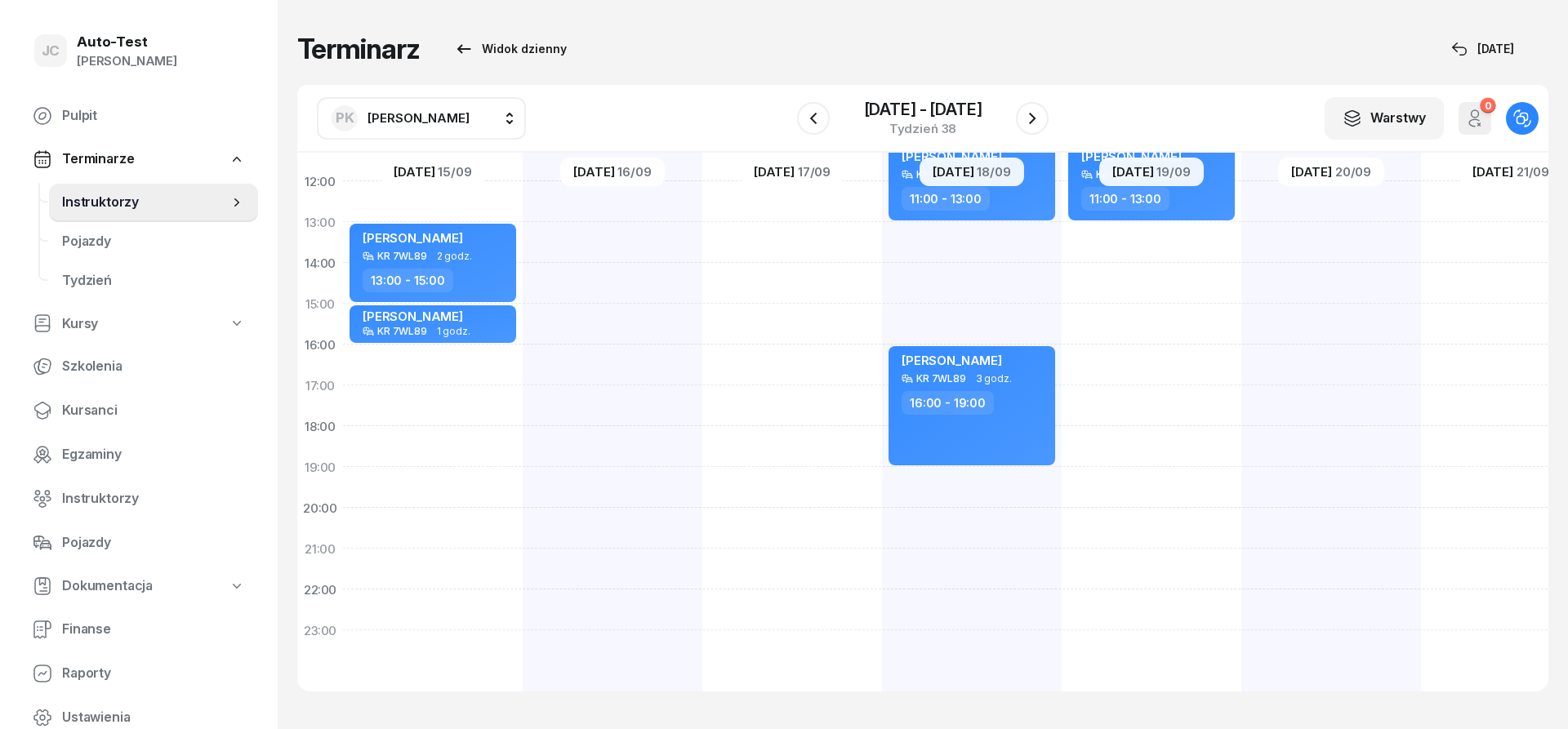
click at [1136, 318] on div "[PERSON_NAME] KR 7VY89 2 godz. 11:00 - 13:00" at bounding box center [1151, 283] width 179 height 816
select select "15"
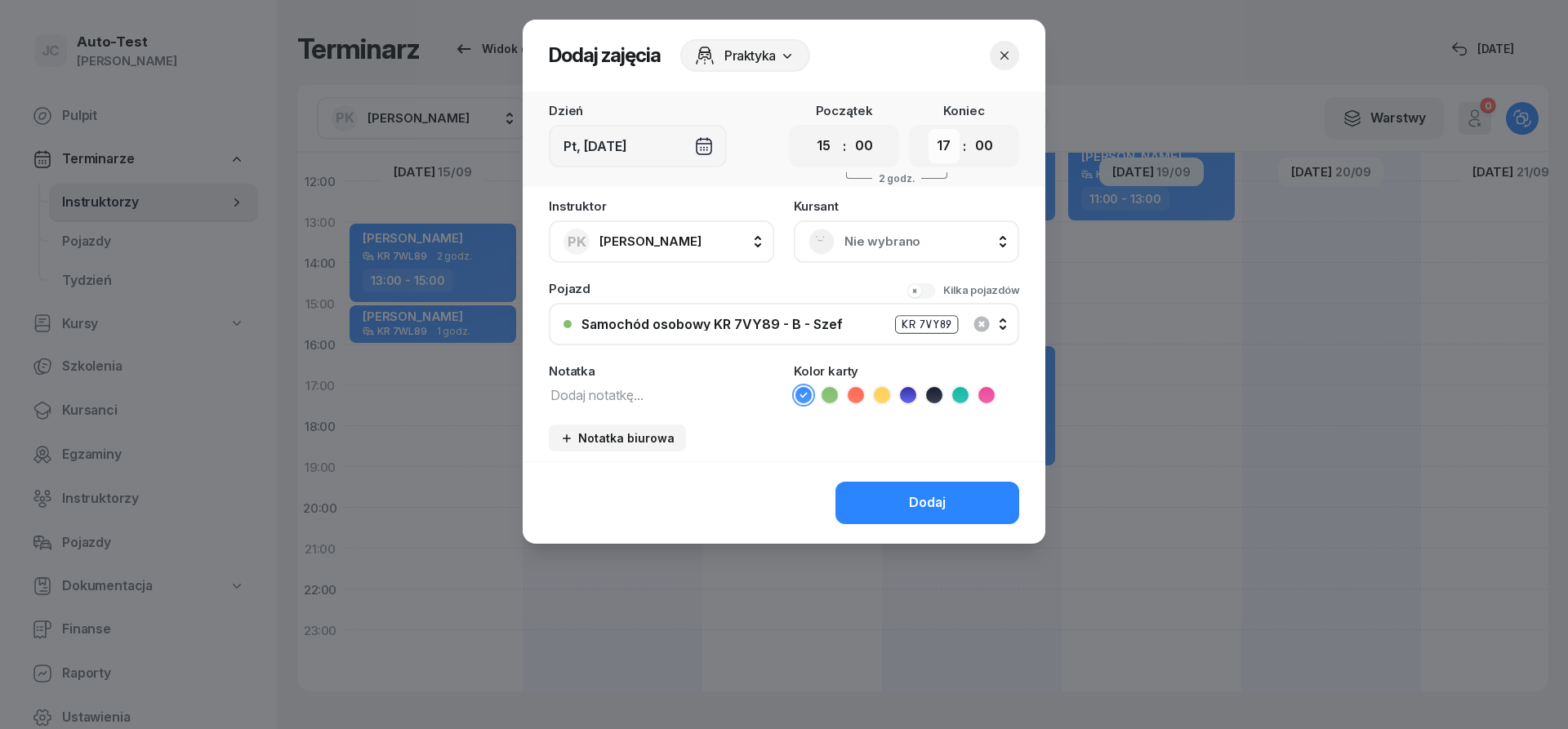
click at [929, 129] on select "00 01 02 03 04 05 06 07 08 09 10 11 12 13 14 15 16 17 18 19 20 21 22 23" at bounding box center [944, 146] width 31 height 35
select select "18"
click option "18" at bounding box center [0, 0] width 0 height 0
click at [892, 235] on span "Nie wybrano" at bounding box center [924, 241] width 160 height 22
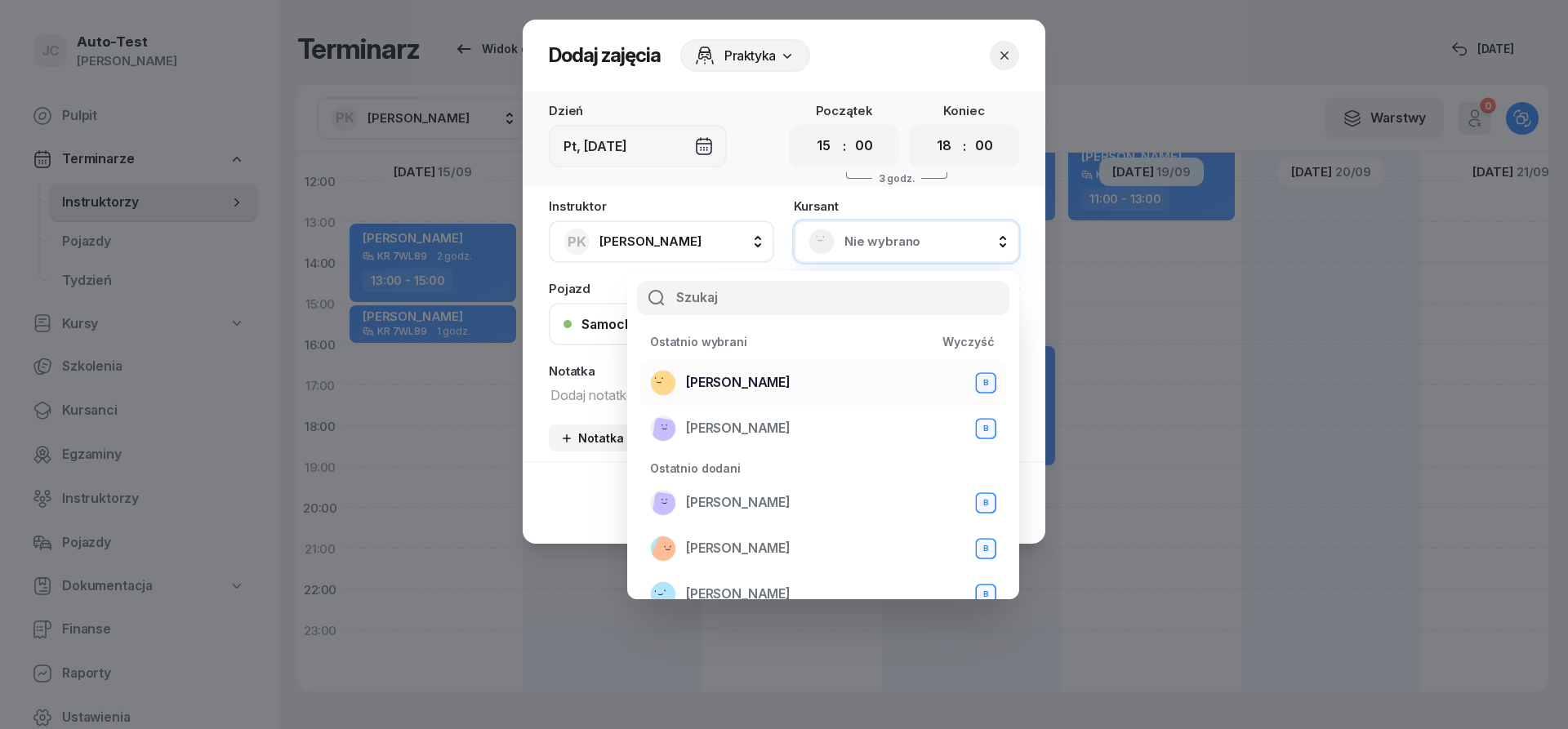
click at [791, 379] on span "[PERSON_NAME]" at bounding box center [737, 382] width 104 height 22
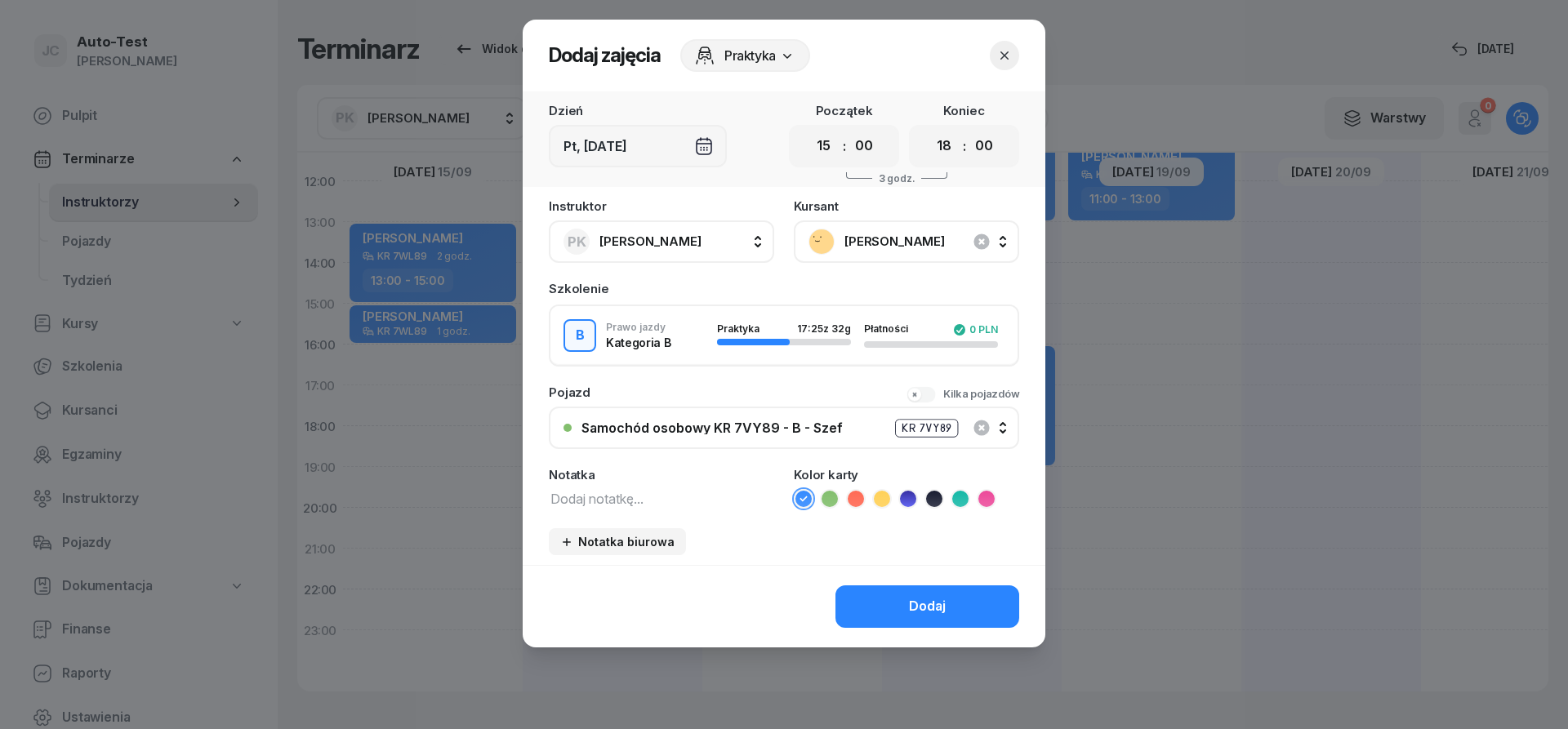
click at [775, 416] on button "Samochód osobowy KR 7VY89 - B - Szef KR 7VY89" at bounding box center [784, 427] width 471 height 42
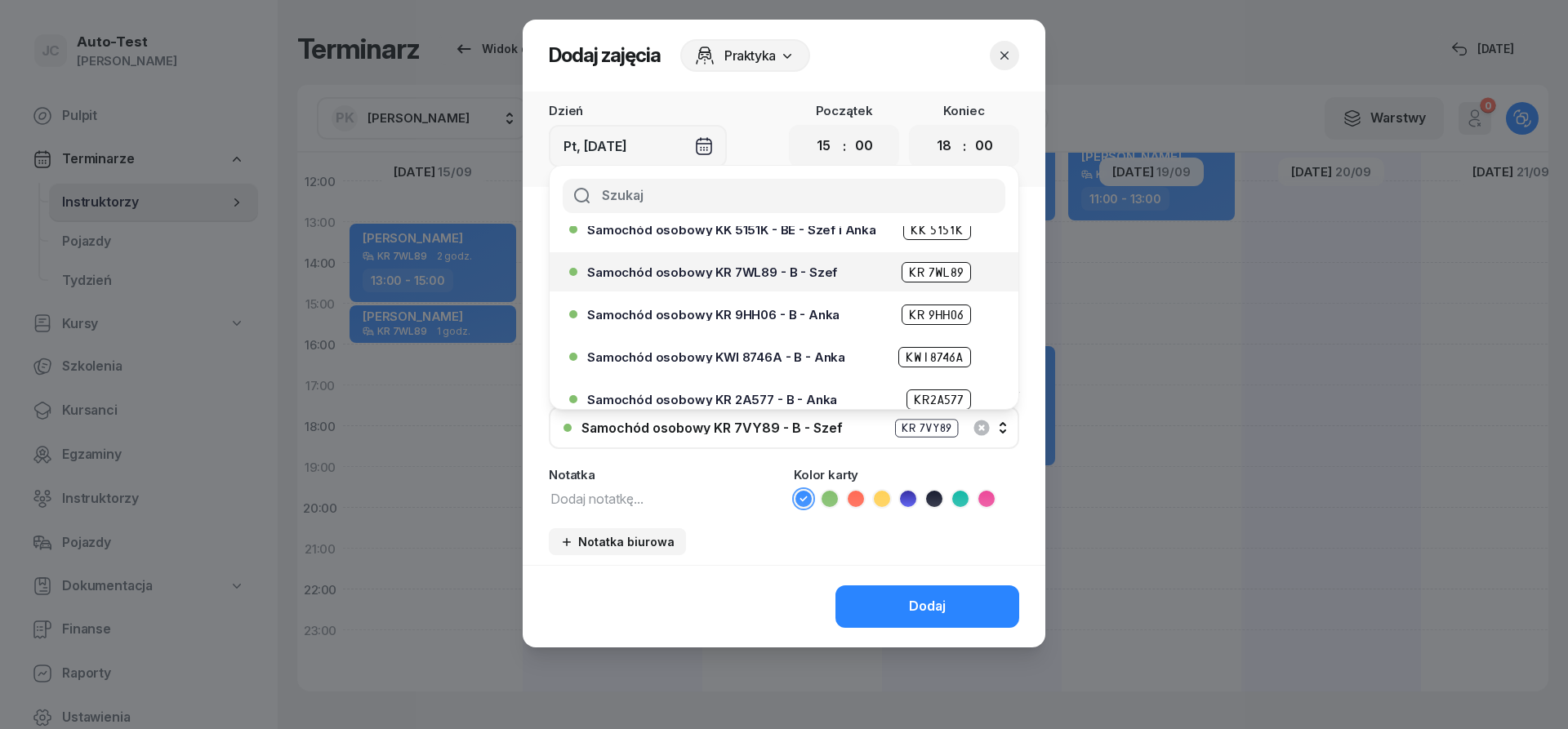
scroll to position [0, 0]
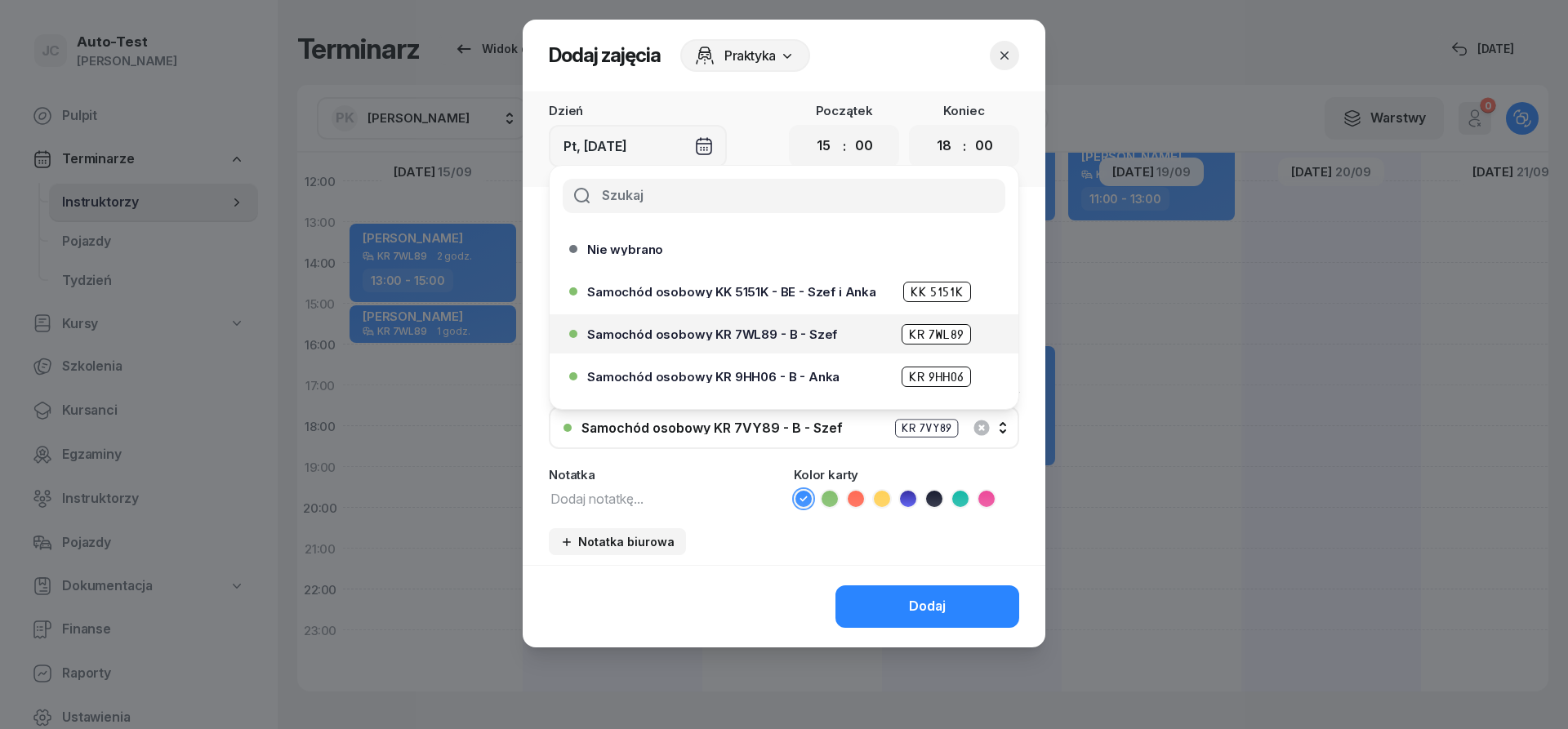
click at [781, 326] on div "Samochód osobowy KR 7WL89 - B - Szef KR 7WL89" at bounding box center [788, 334] width 402 height 21
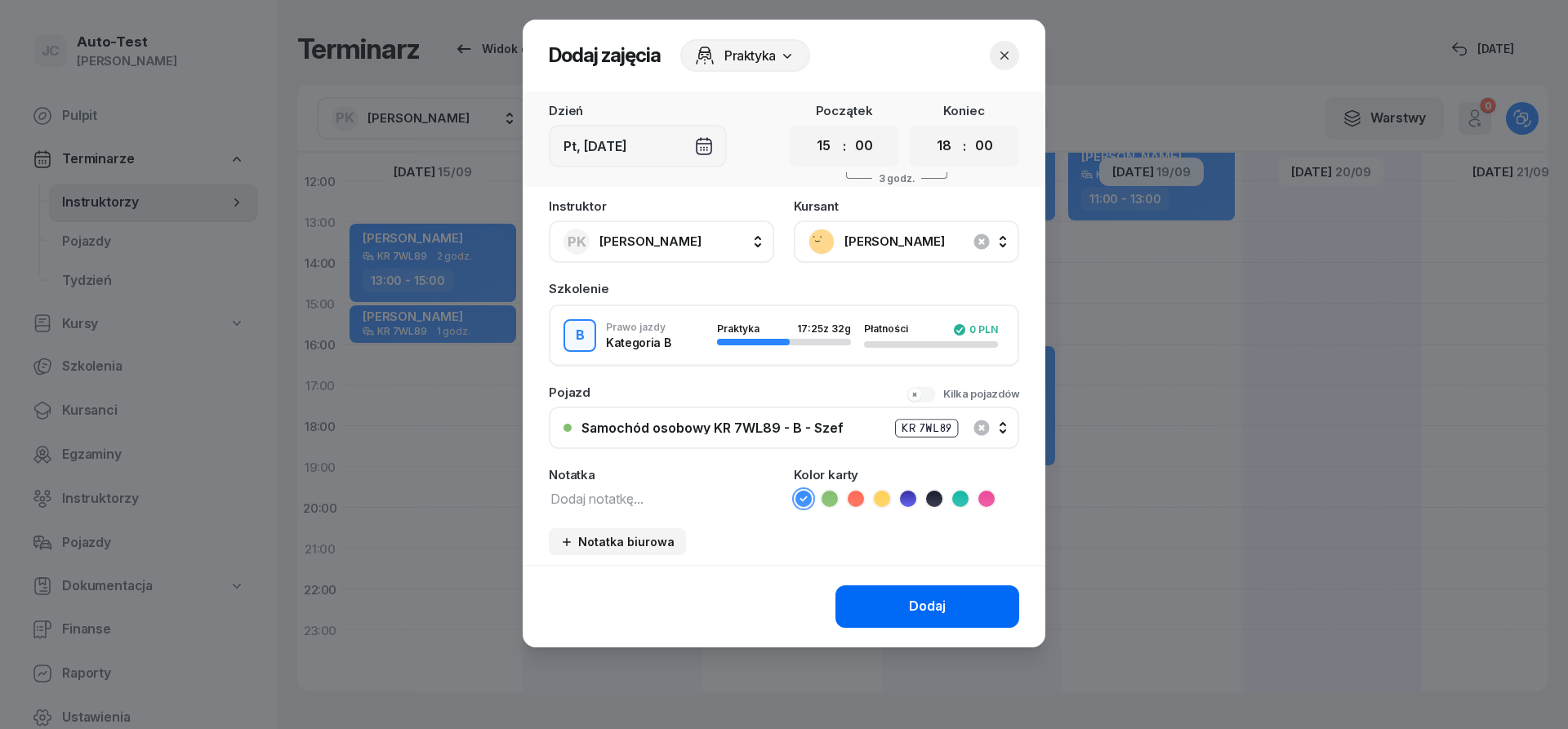
click at [876, 614] on button "Dodaj" at bounding box center [927, 606] width 184 height 42
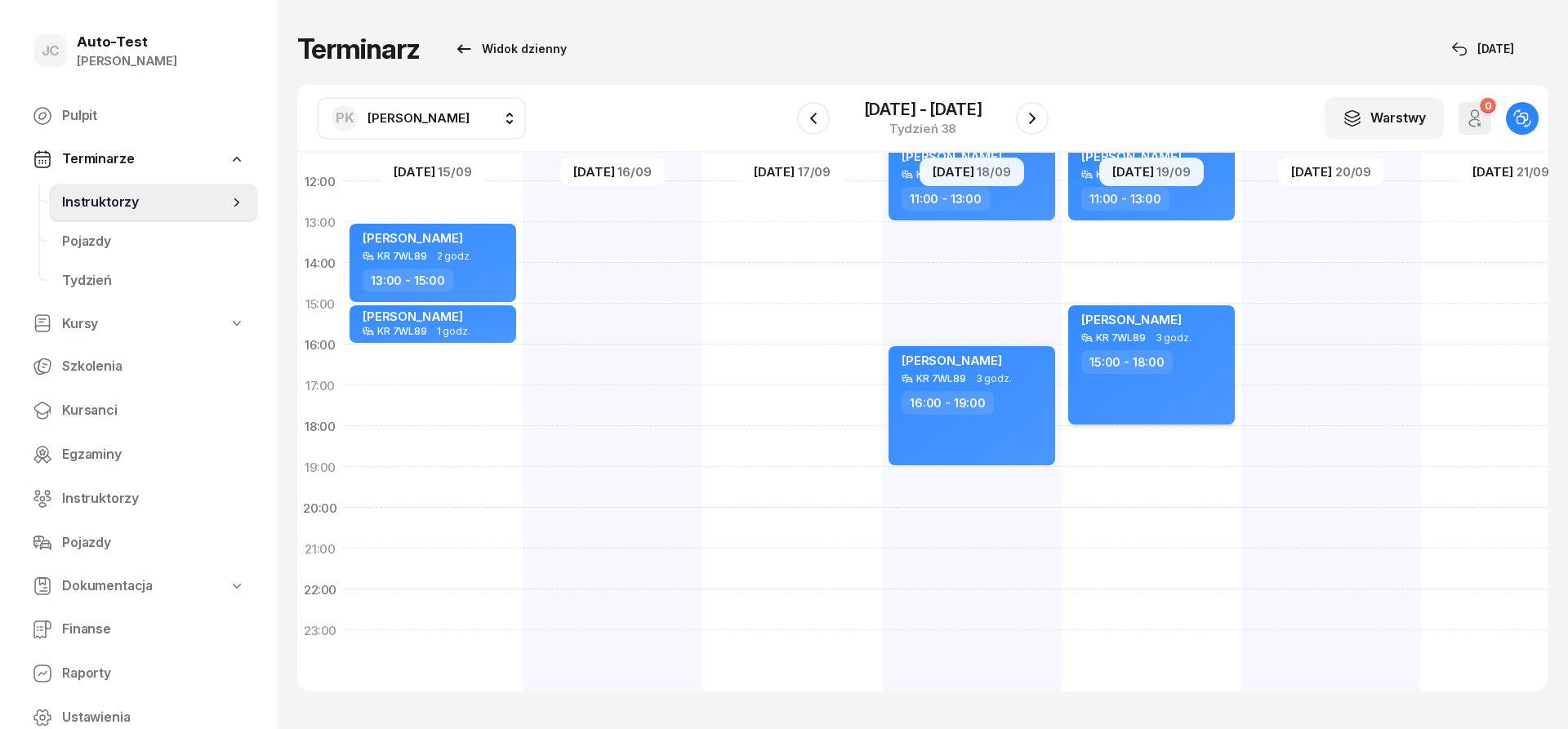
scroll to position [318, 0]
click at [1035, 120] on icon "button" at bounding box center [1032, 118] width 20 height 20
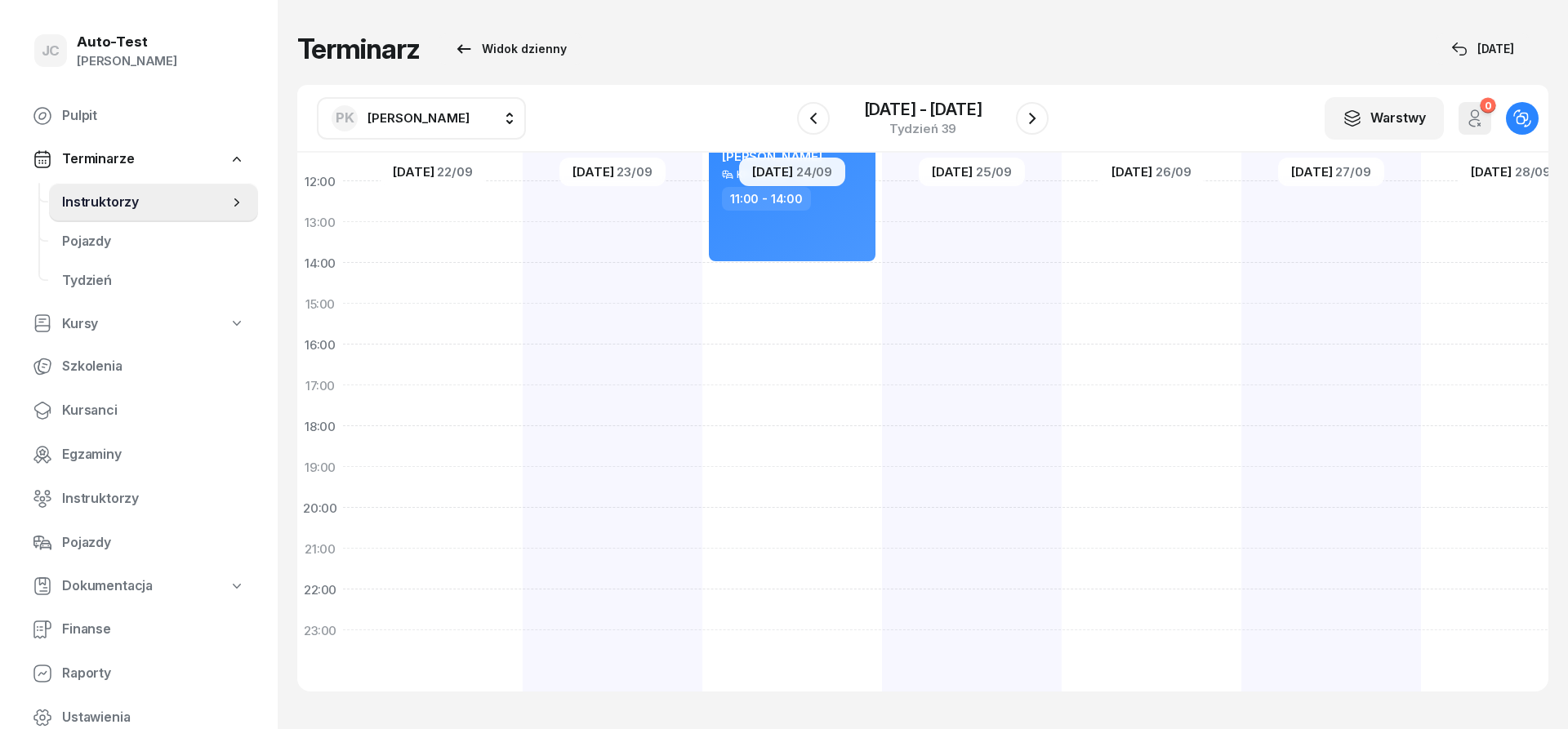
click at [469, 360] on div at bounding box center [432, 283] width 179 height 816
select select "16"
select select "18"
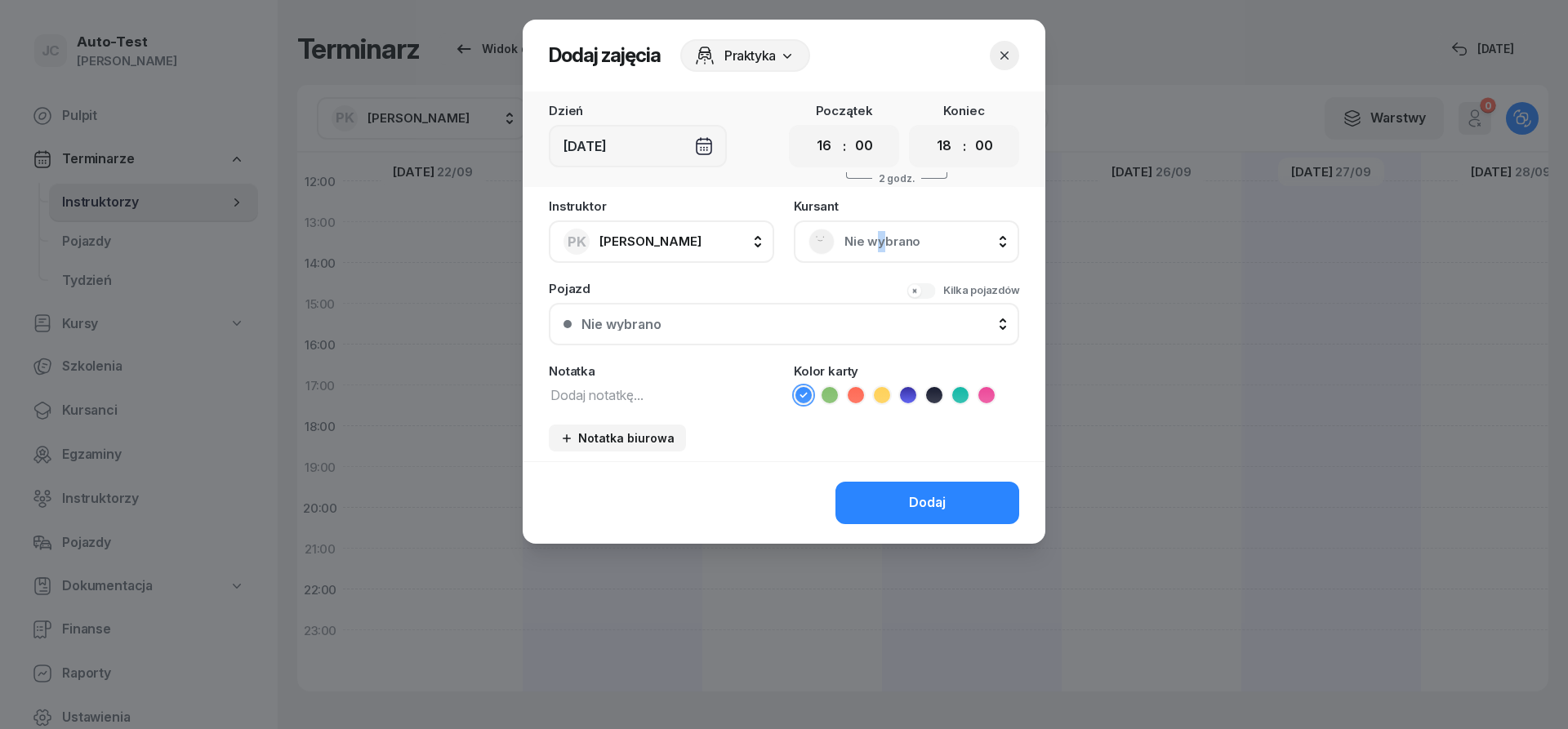
click at [879, 251] on span "Nie wybrano" at bounding box center [924, 241] width 160 height 22
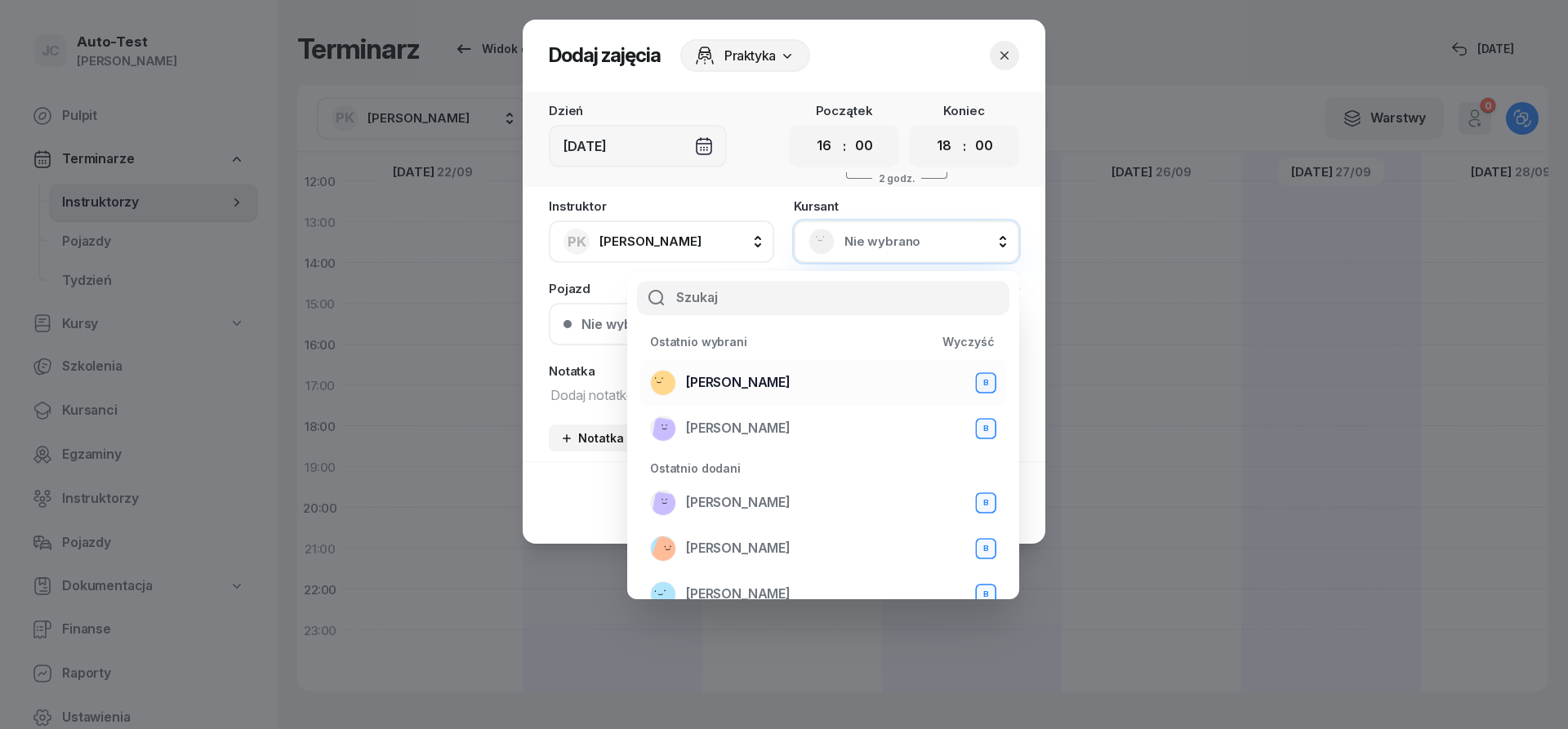
click at [775, 381] on span "[PERSON_NAME]" at bounding box center [737, 382] width 104 height 22
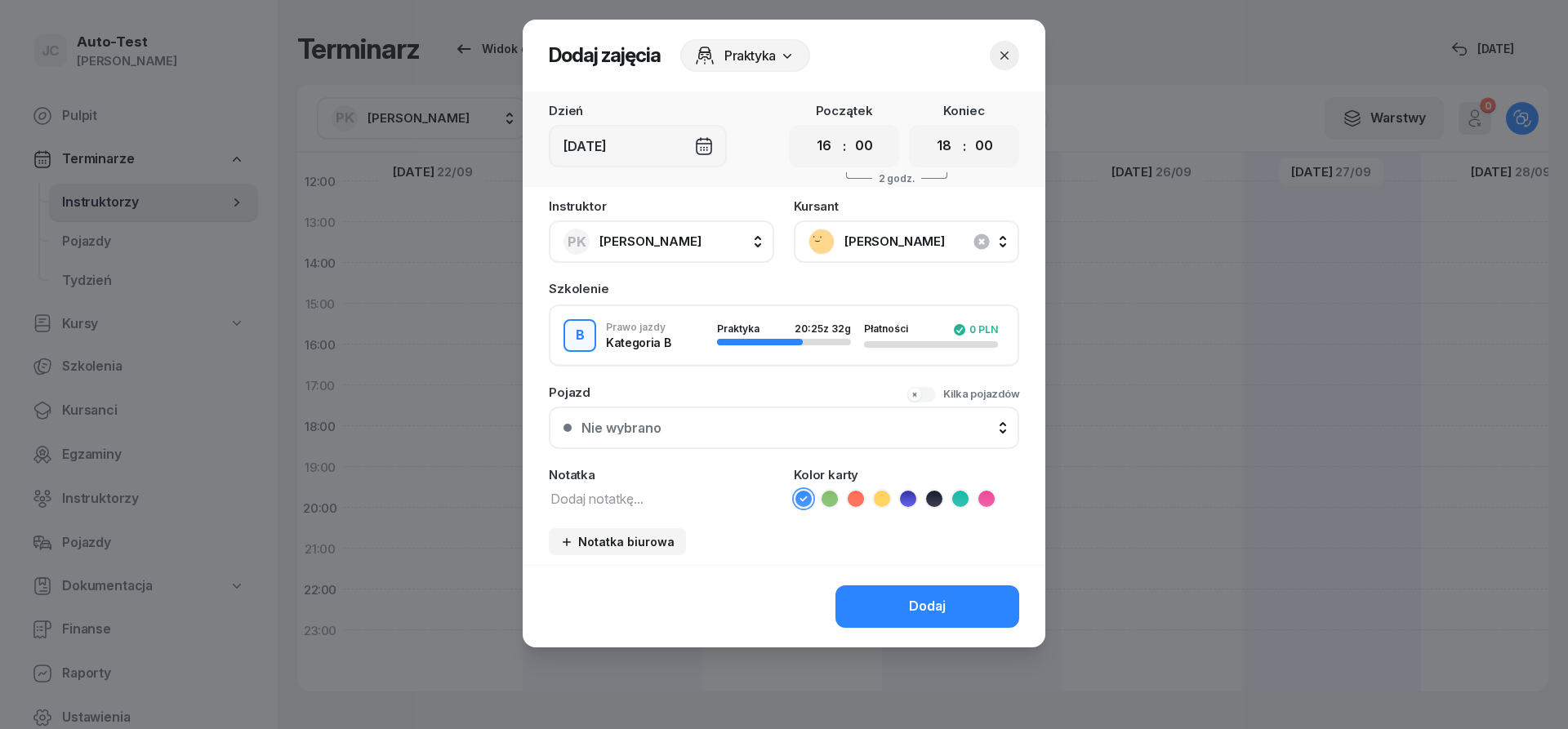
click at [777, 428] on div "Nie wybrano" at bounding box center [793, 428] width 423 height 13
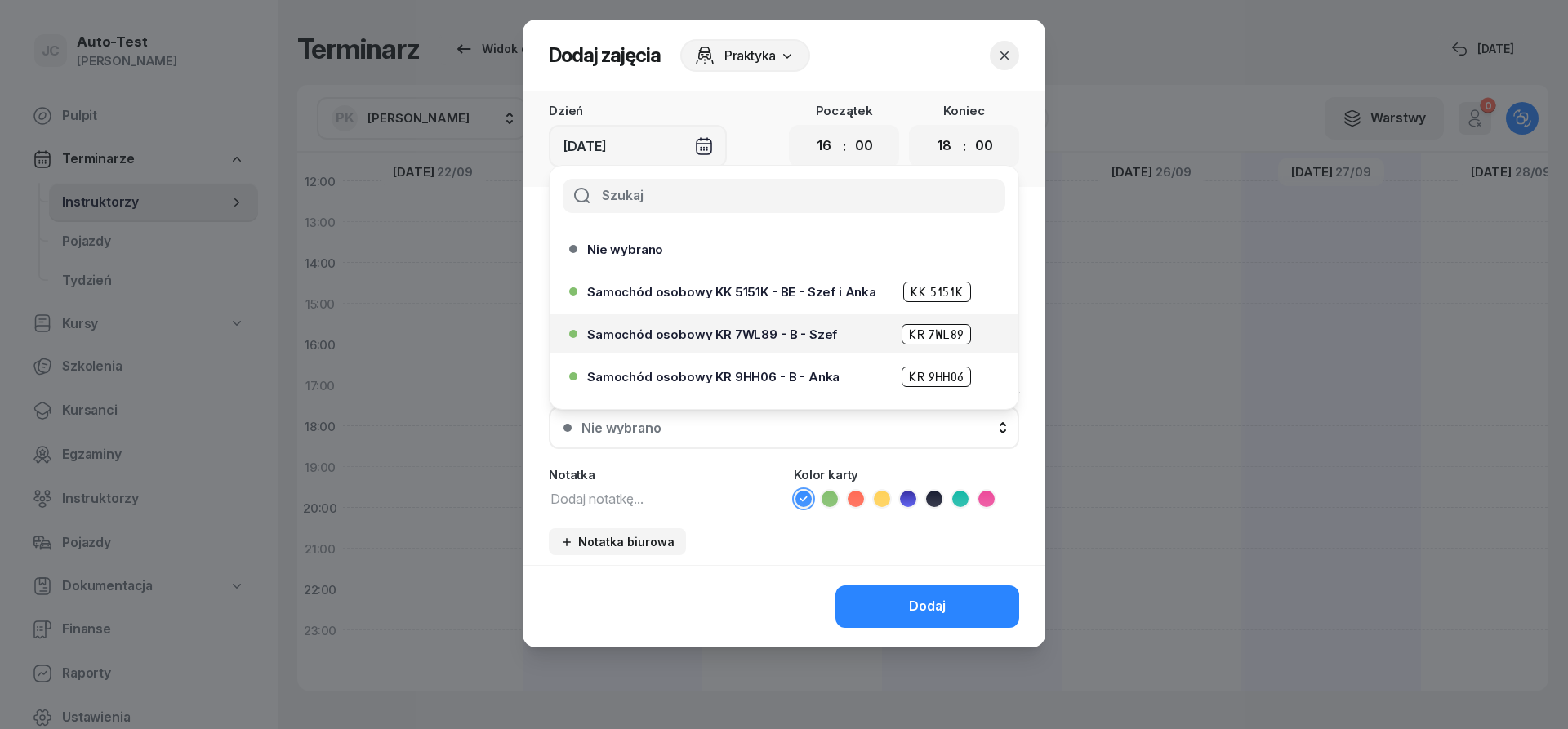
click at [798, 335] on span "Samochód osobowy KR 7WL89 - B - Szef" at bounding box center [712, 334] width 250 height 12
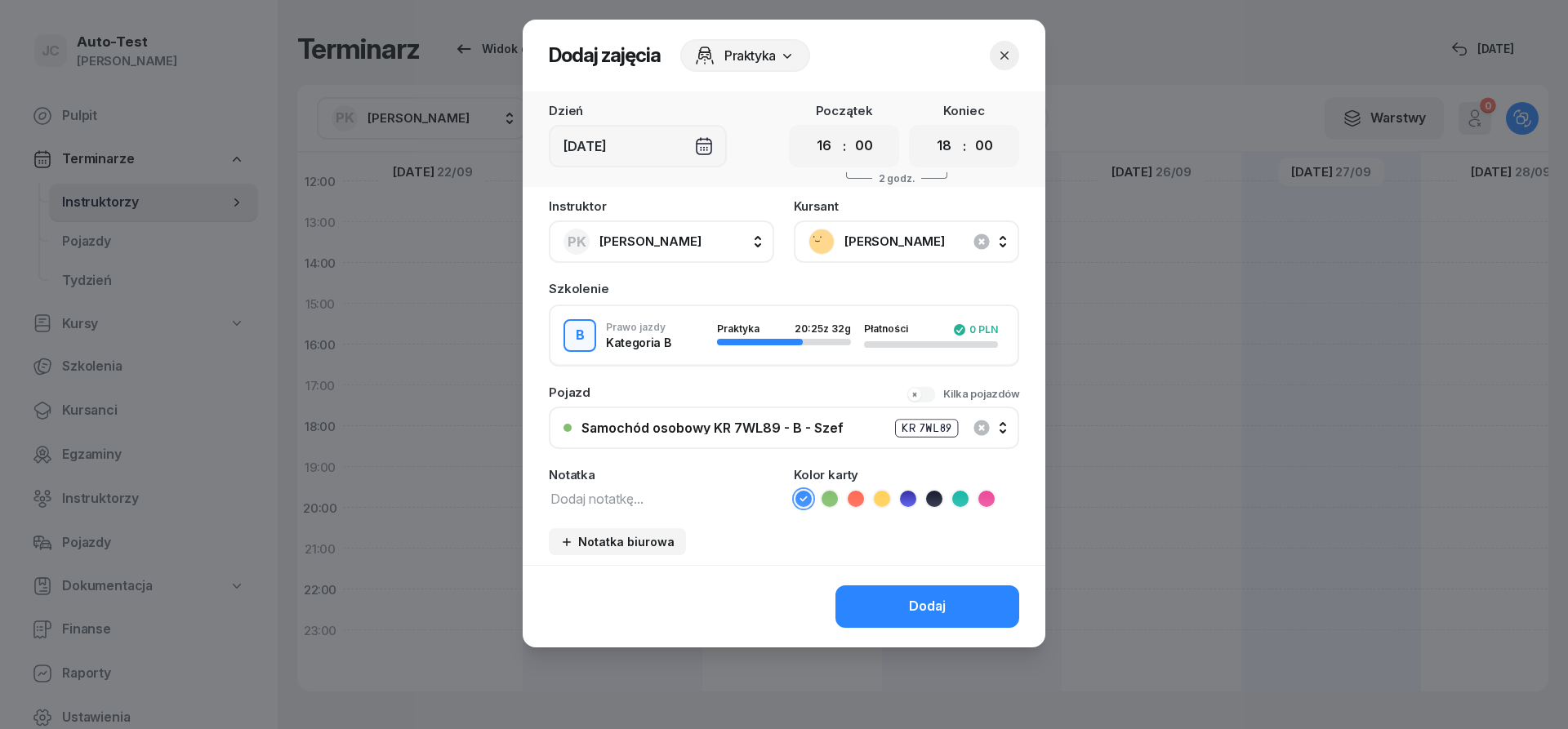
click at [885, 634] on div "Dodaj" at bounding box center [784, 607] width 522 height 83
click at [877, 616] on button "Dodaj" at bounding box center [927, 606] width 184 height 42
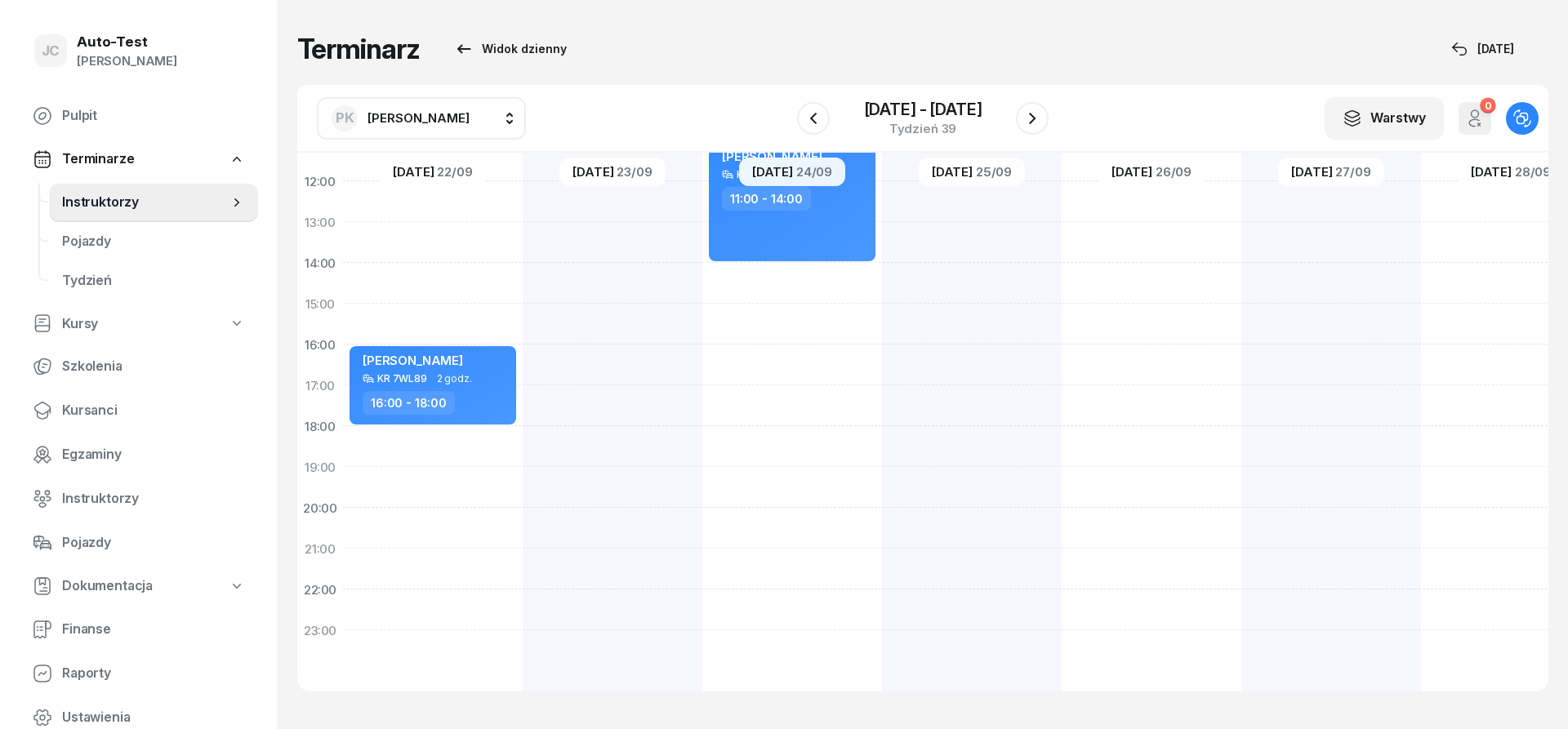
click at [946, 291] on div at bounding box center [971, 283] width 179 height 816
select select "14"
select select "16"
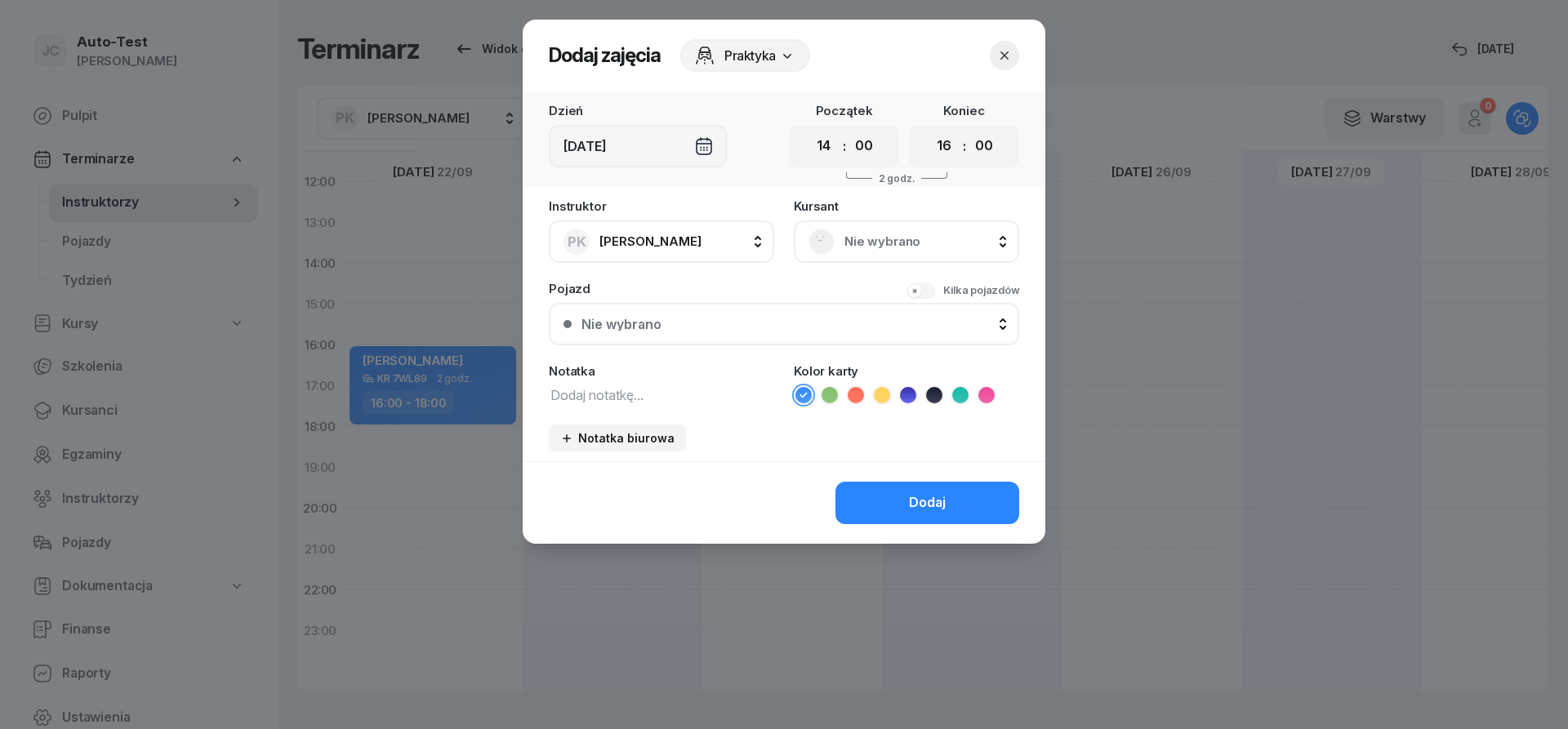
click at [904, 249] on span "Nie wybrano" at bounding box center [924, 241] width 160 height 22
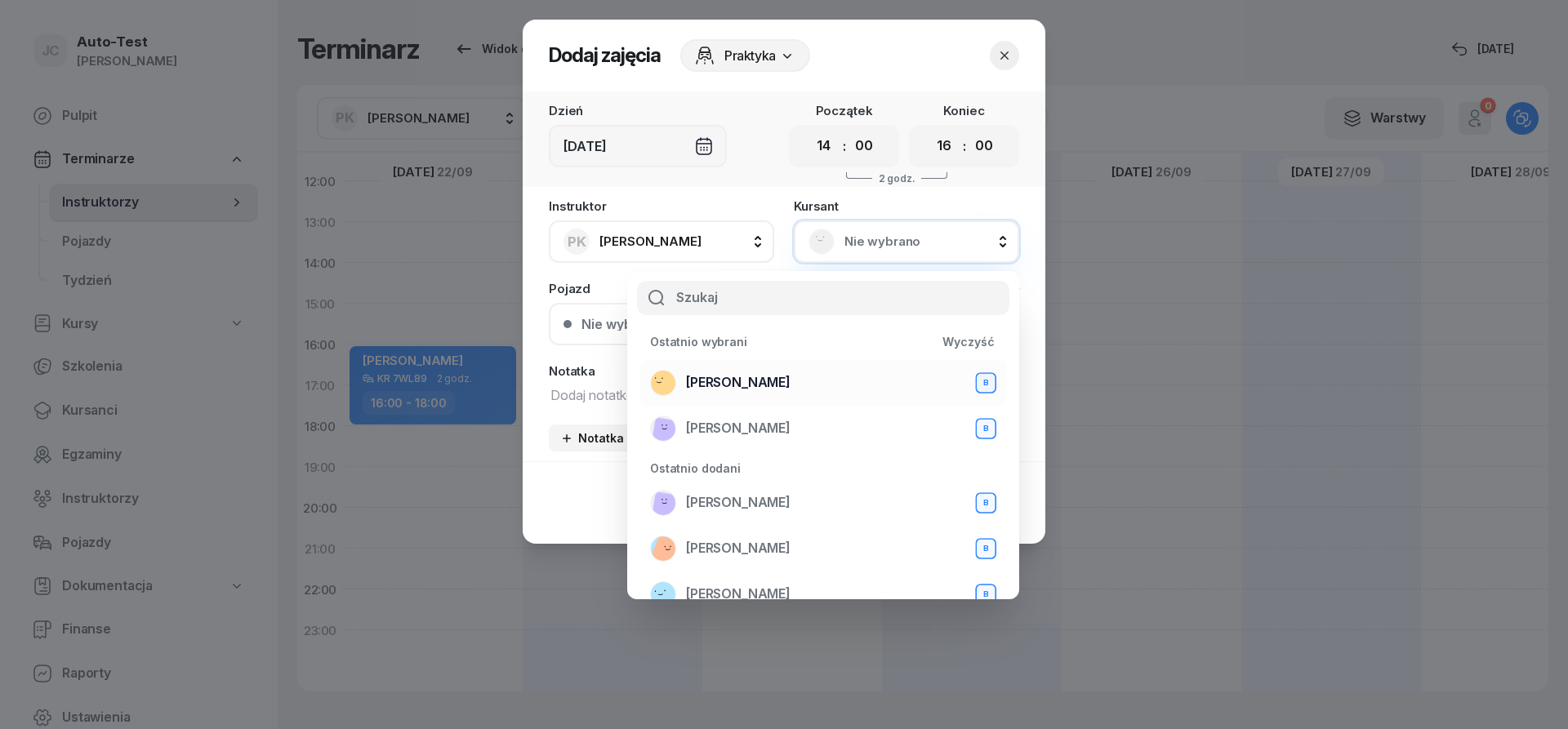
click at [788, 380] on span "[PERSON_NAME]" at bounding box center [737, 382] width 104 height 22
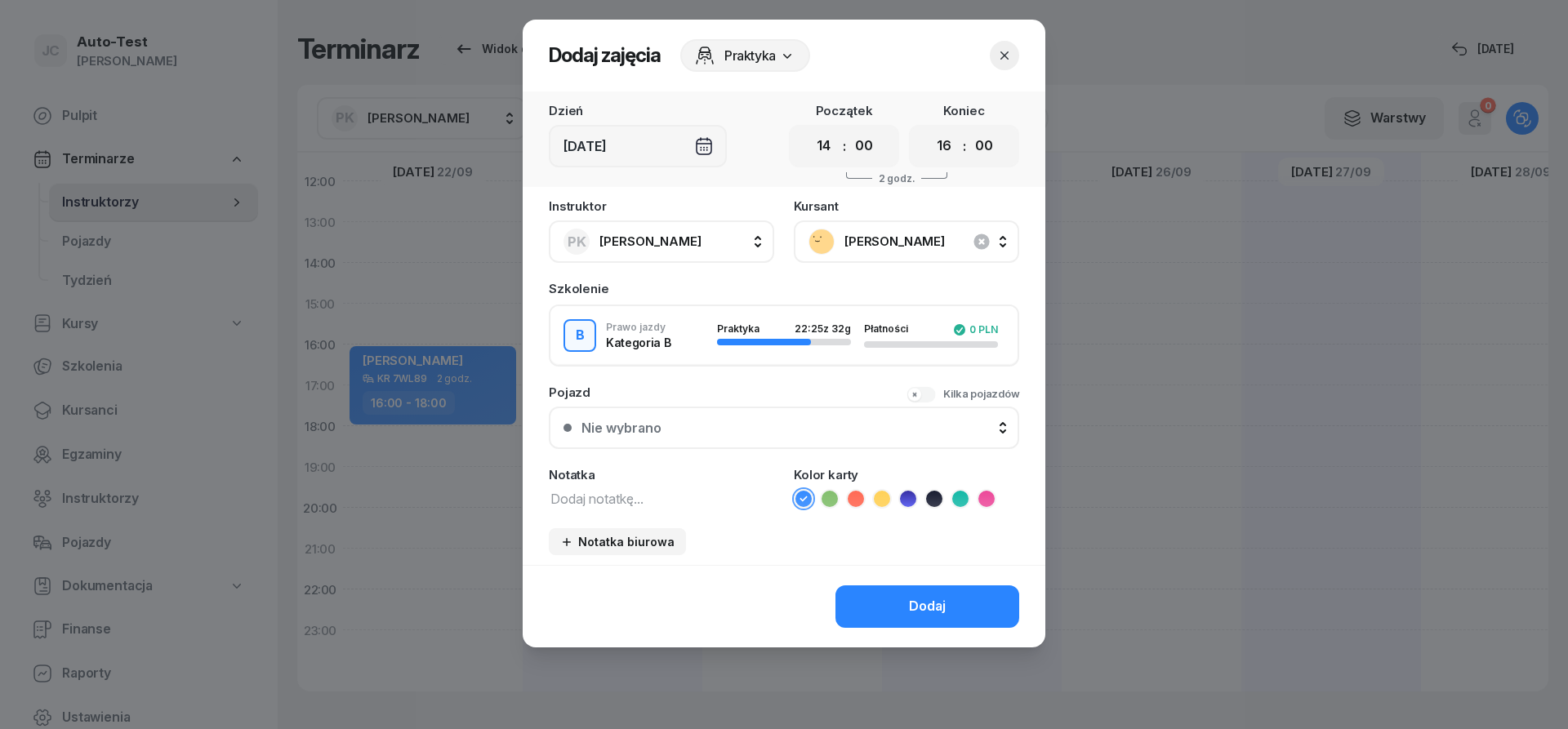
click at [744, 425] on div "Nie wybrano" at bounding box center [793, 428] width 423 height 13
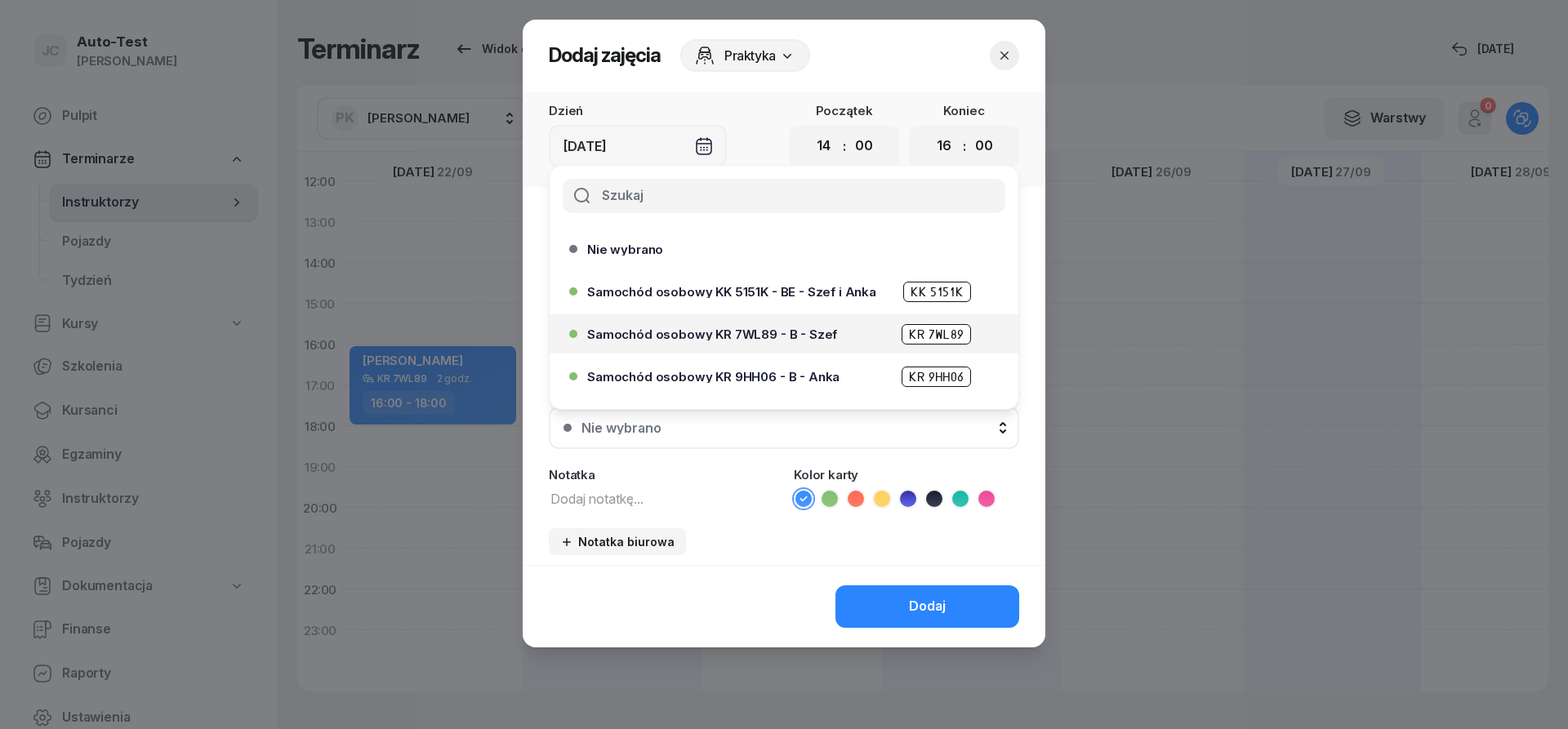
click at [776, 336] on span "Samochód osobowy KR 7WL89 - B - Szef" at bounding box center [712, 334] width 250 height 12
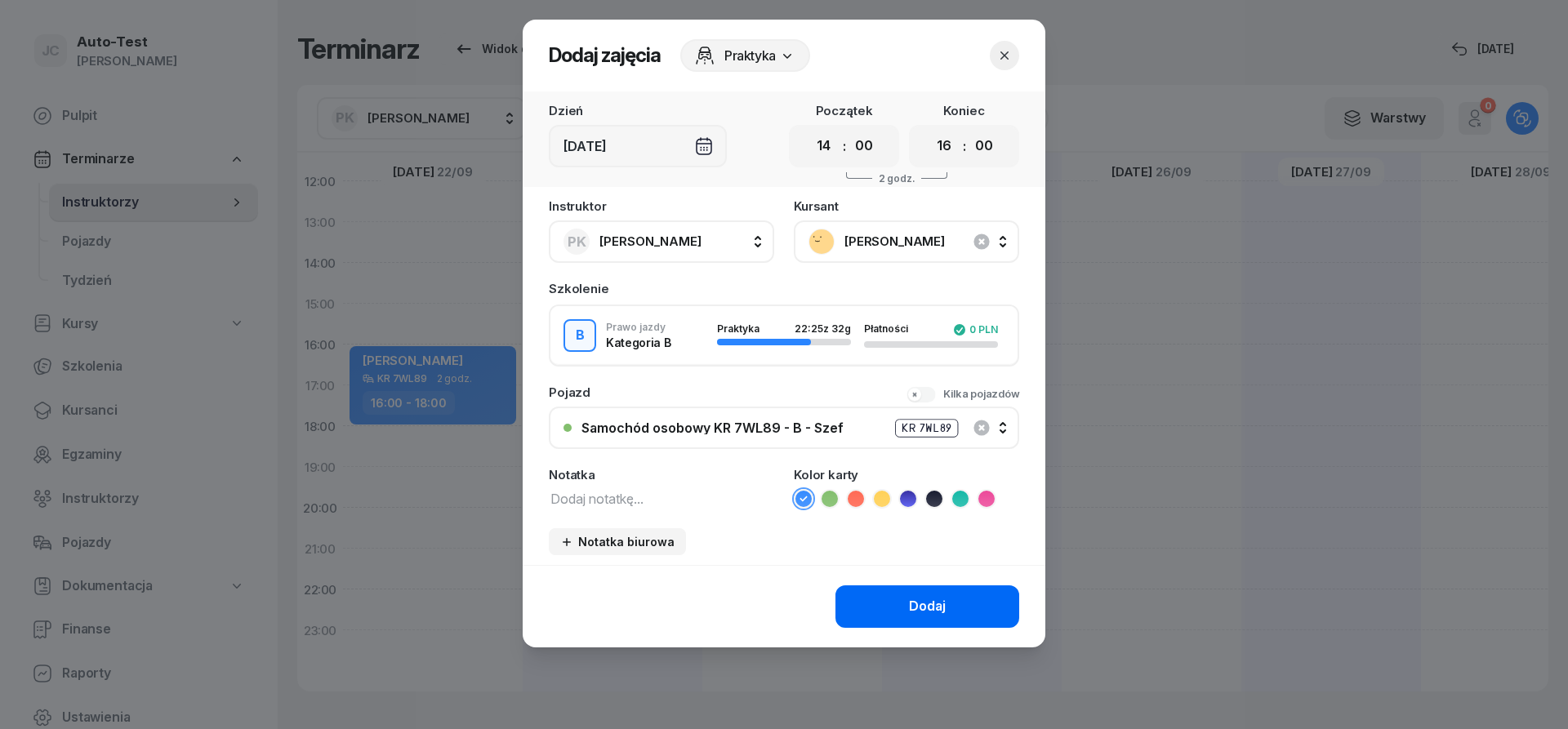
click at [887, 597] on button "Dodaj" at bounding box center [927, 606] width 184 height 42
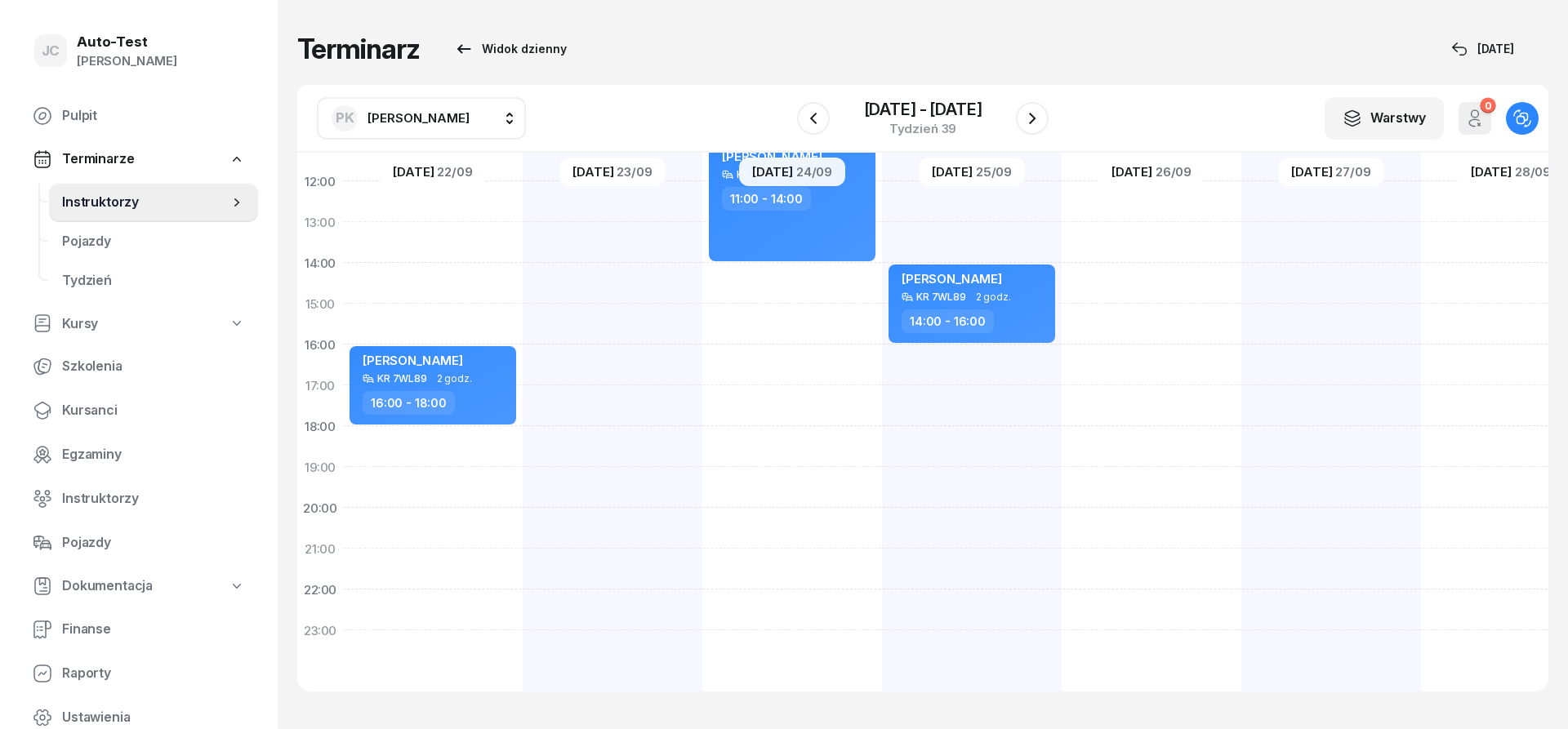
click at [1140, 358] on div "[PERSON_NAME] KR 7VY89 2 godz. 08:00 - 10:00" at bounding box center [1151, 283] width 179 height 816
select select "16"
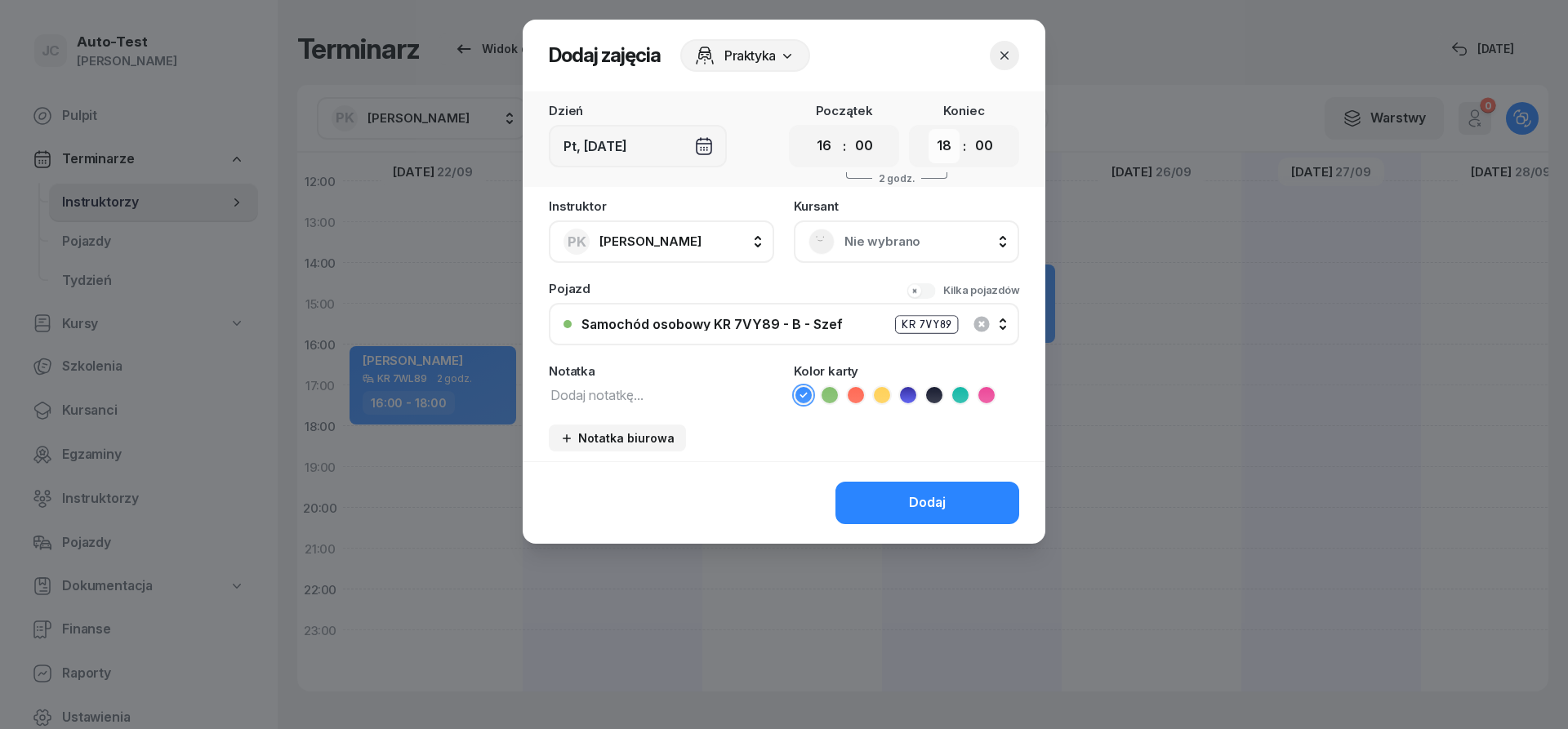
click at [929, 129] on select "00 01 02 03 04 05 06 07 08 09 10 11 12 13 14 15 16 17 18 19 20 21 22 23" at bounding box center [944, 146] width 31 height 35
select select "19"
click option "19" at bounding box center [0, 0] width 0 height 0
click at [892, 241] on span "Nie wybrano" at bounding box center [924, 241] width 160 height 22
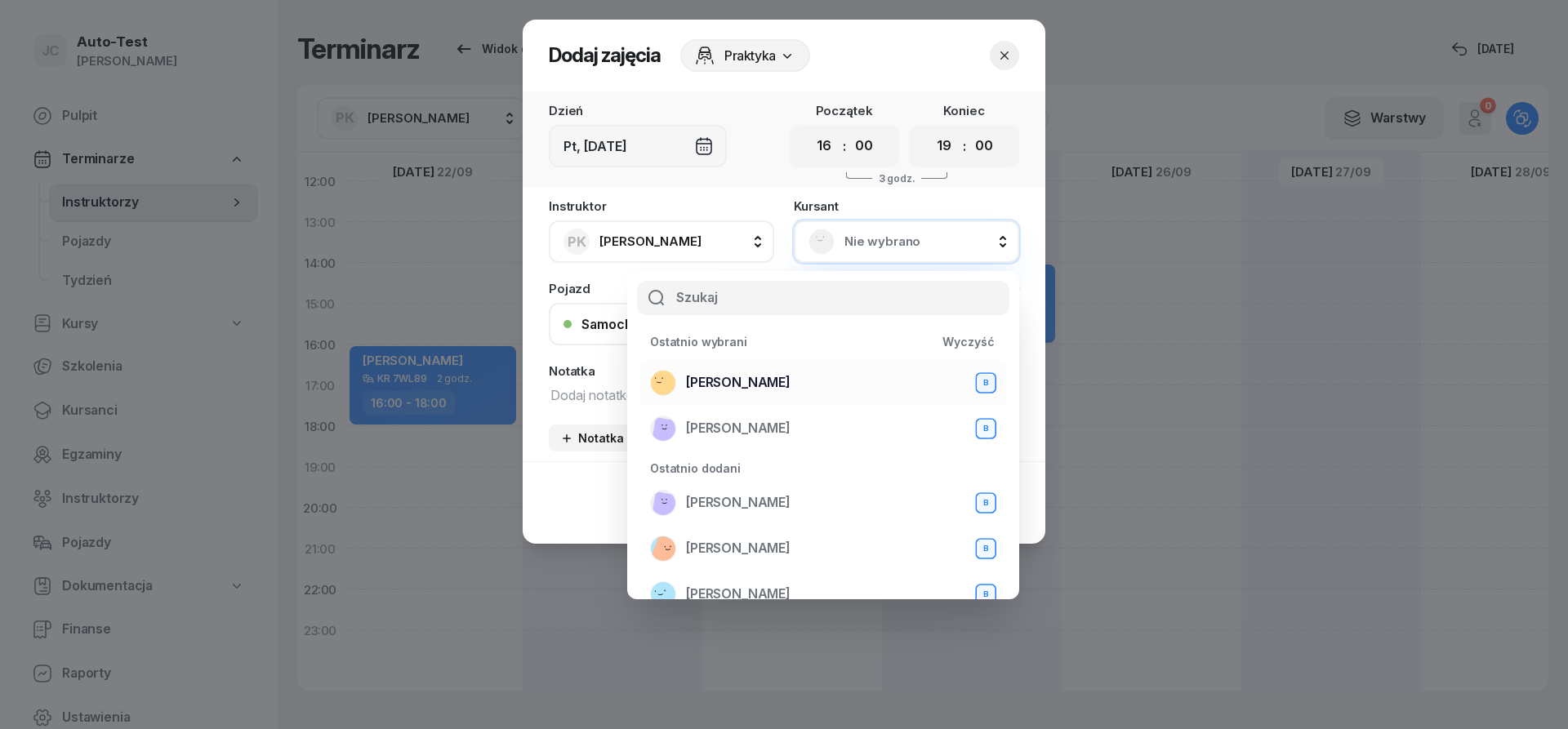
click at [820, 385] on div "[PERSON_NAME] B" at bounding box center [823, 383] width 347 height 26
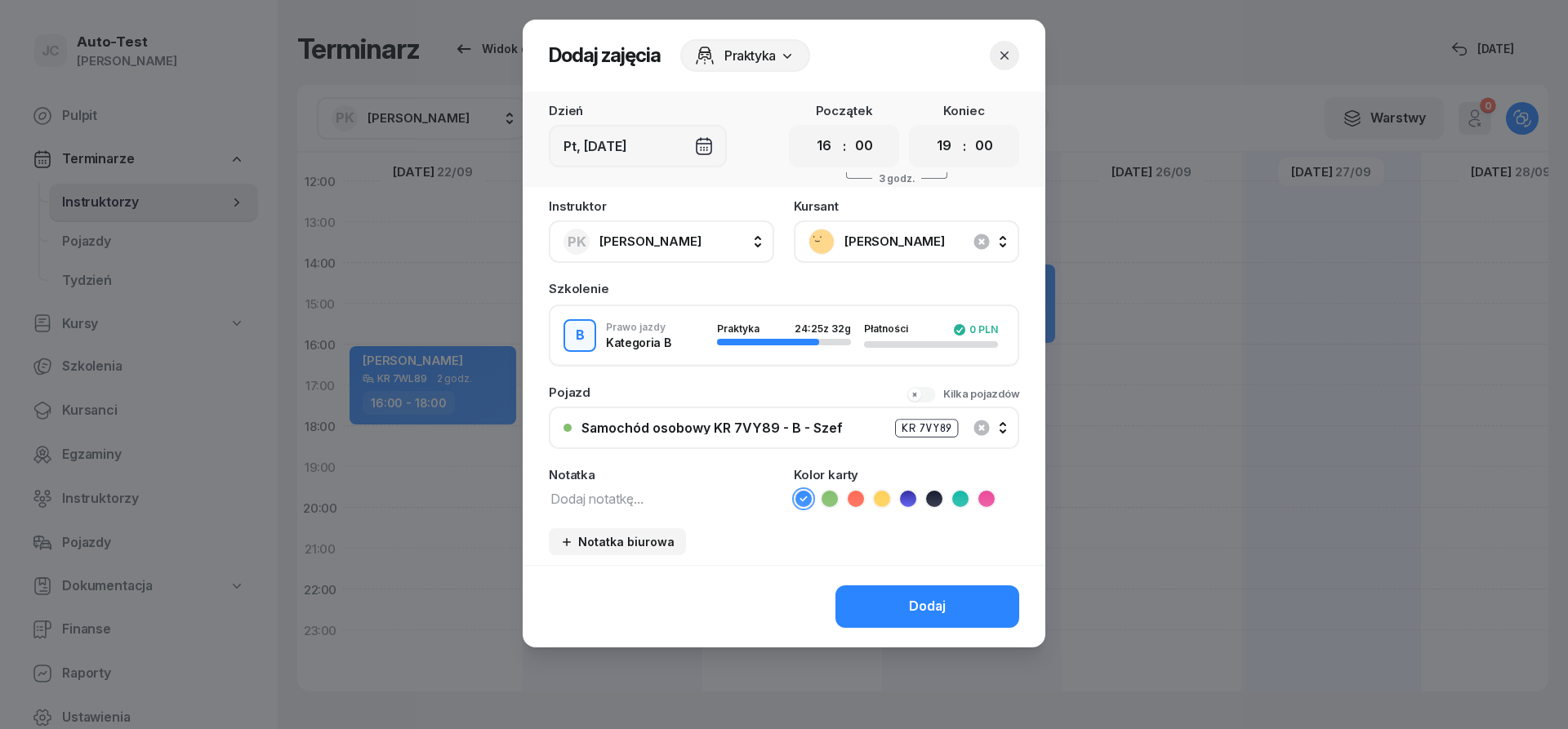
click at [788, 433] on div "Samochód osobowy KR 7VY89 - B - Szef" at bounding box center [712, 428] width 261 height 13
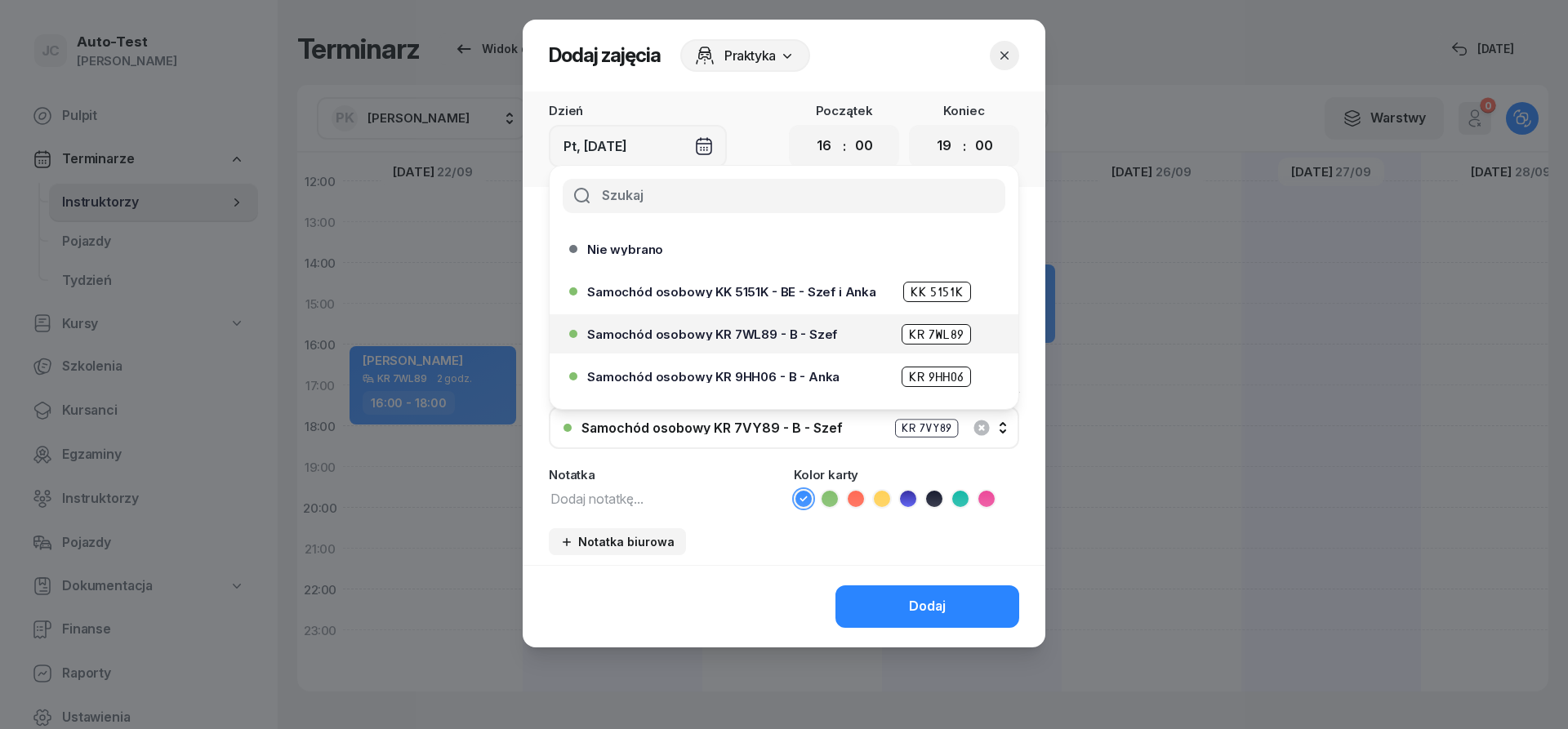
click at [779, 331] on span "Samochód osobowy KR 7WL89 - B - Szef" at bounding box center [712, 334] width 250 height 12
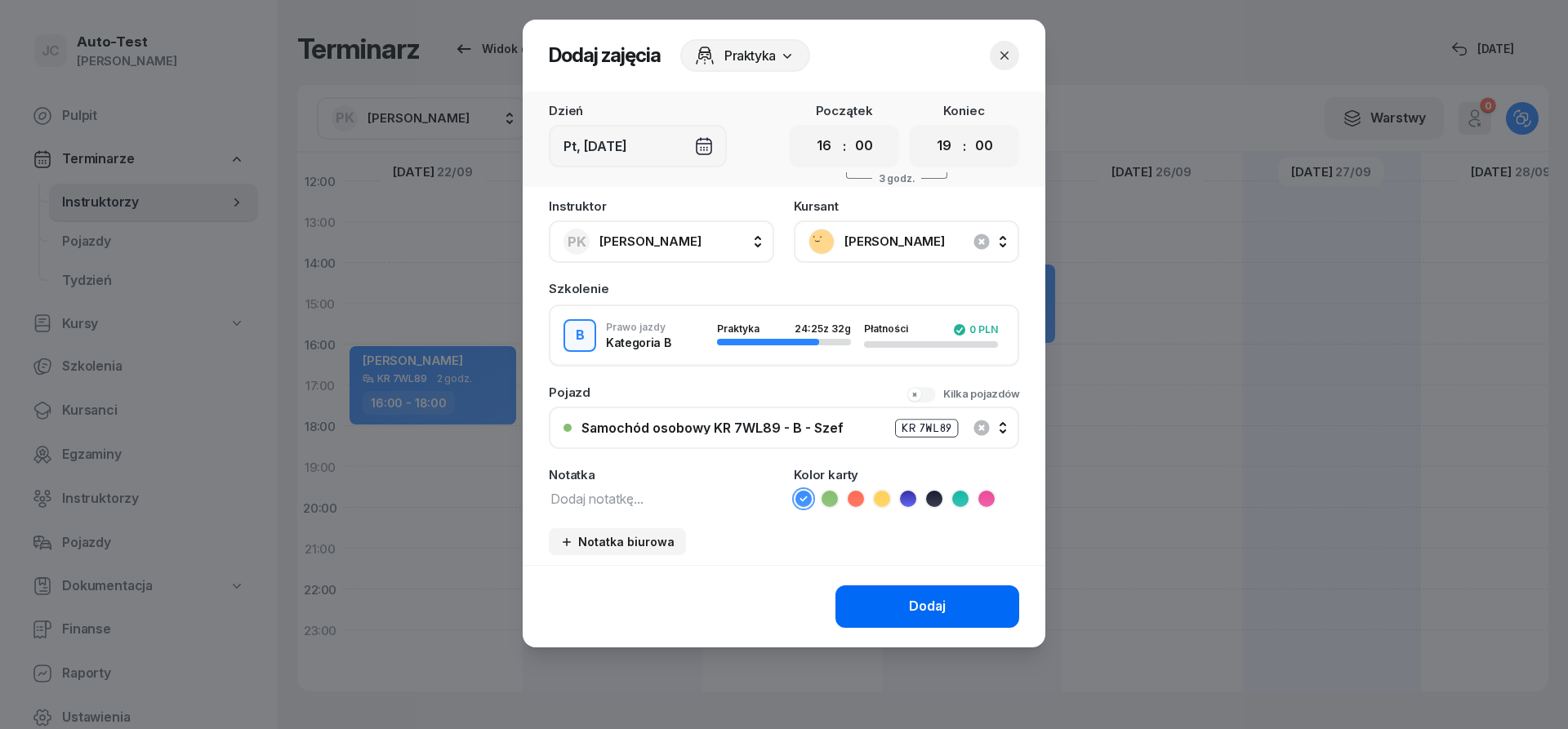
click at [871, 604] on button "Dodaj" at bounding box center [927, 606] width 184 height 42
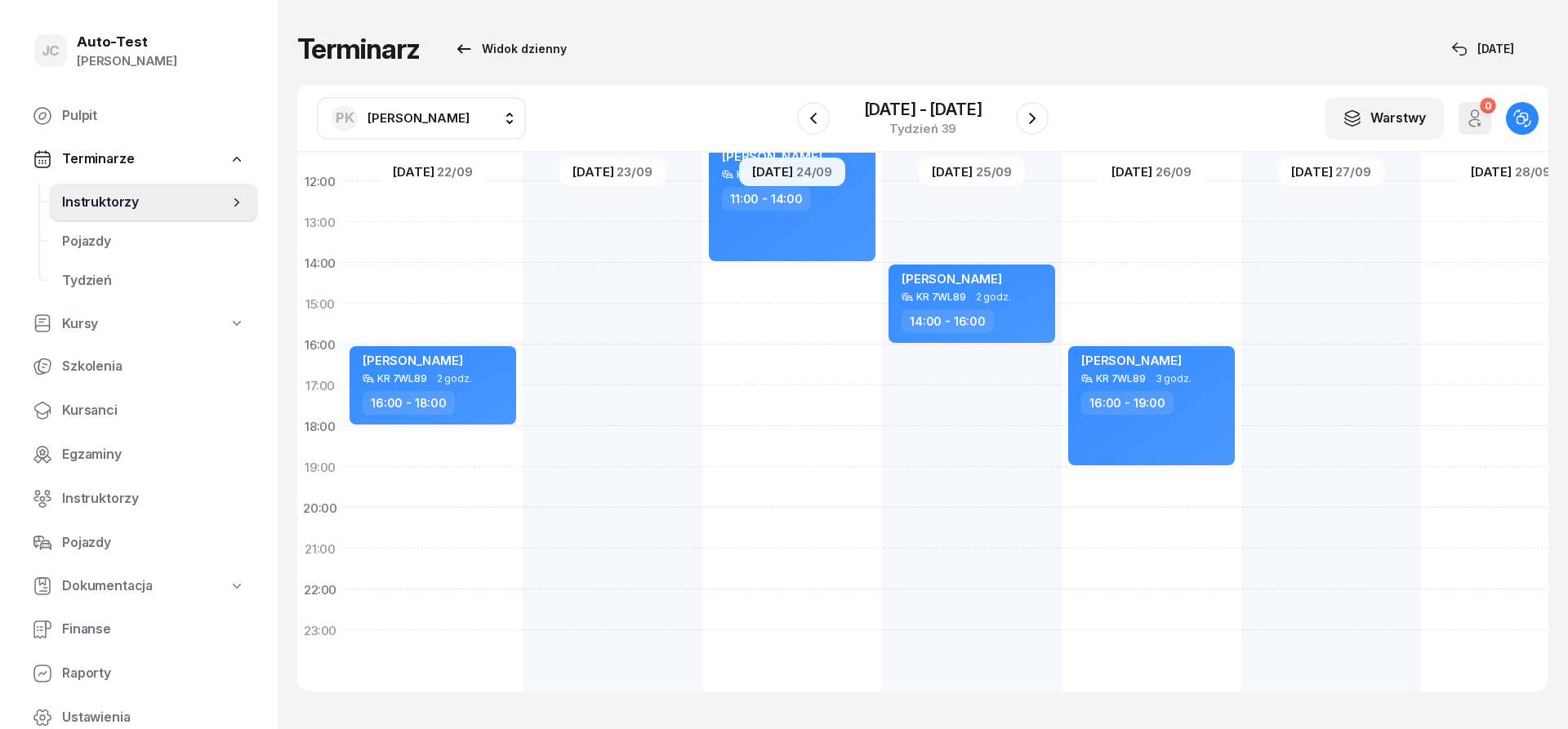
click at [1299, 275] on div "[PERSON_NAME] KR 7WL89 1 godz. 08:00 - 09:00" at bounding box center [1331, 283] width 179 height 816
select select "14"
select select "16"
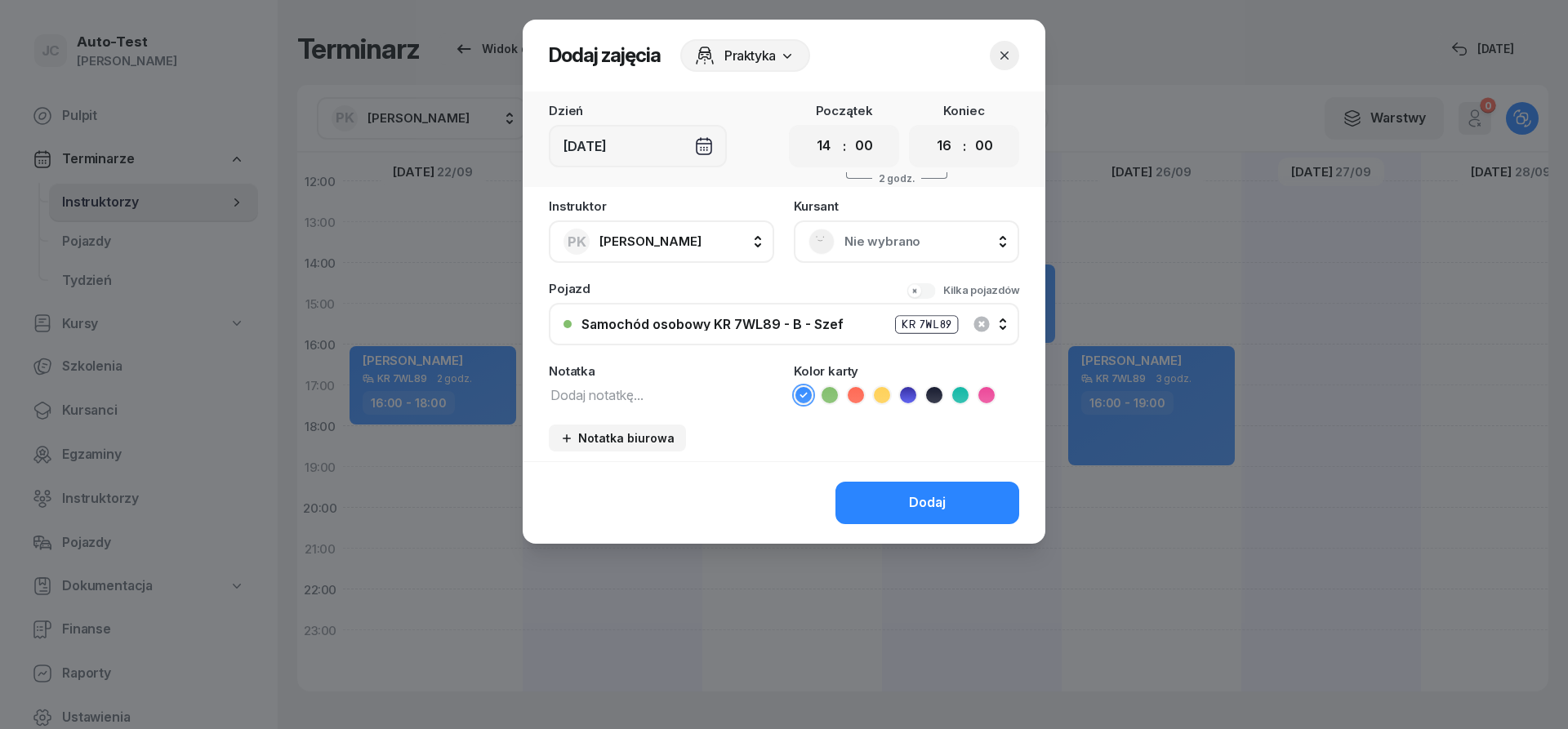
click at [865, 237] on span "Nie wybrano" at bounding box center [924, 241] width 160 height 22
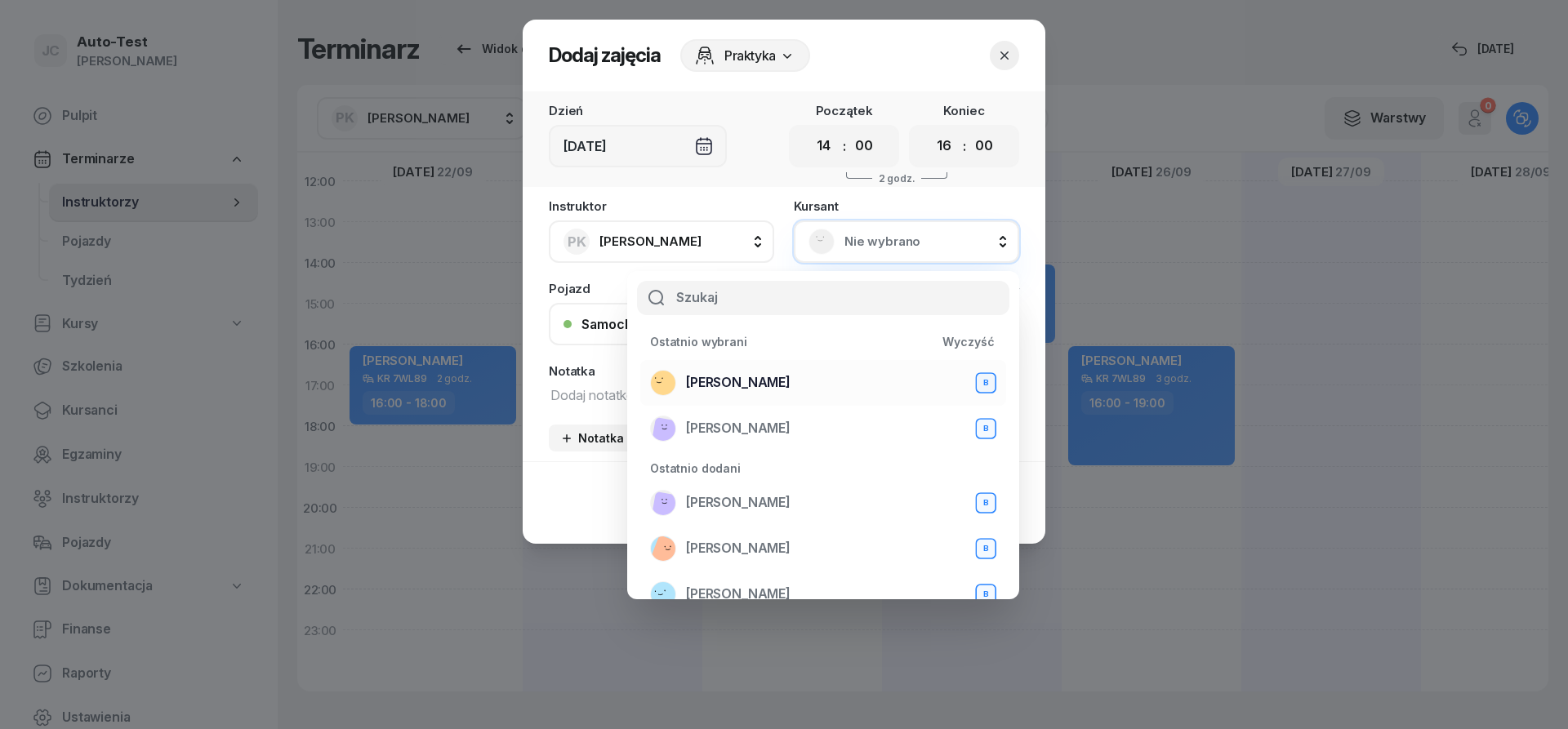
click at [791, 390] on span "[PERSON_NAME]" at bounding box center [737, 382] width 104 height 22
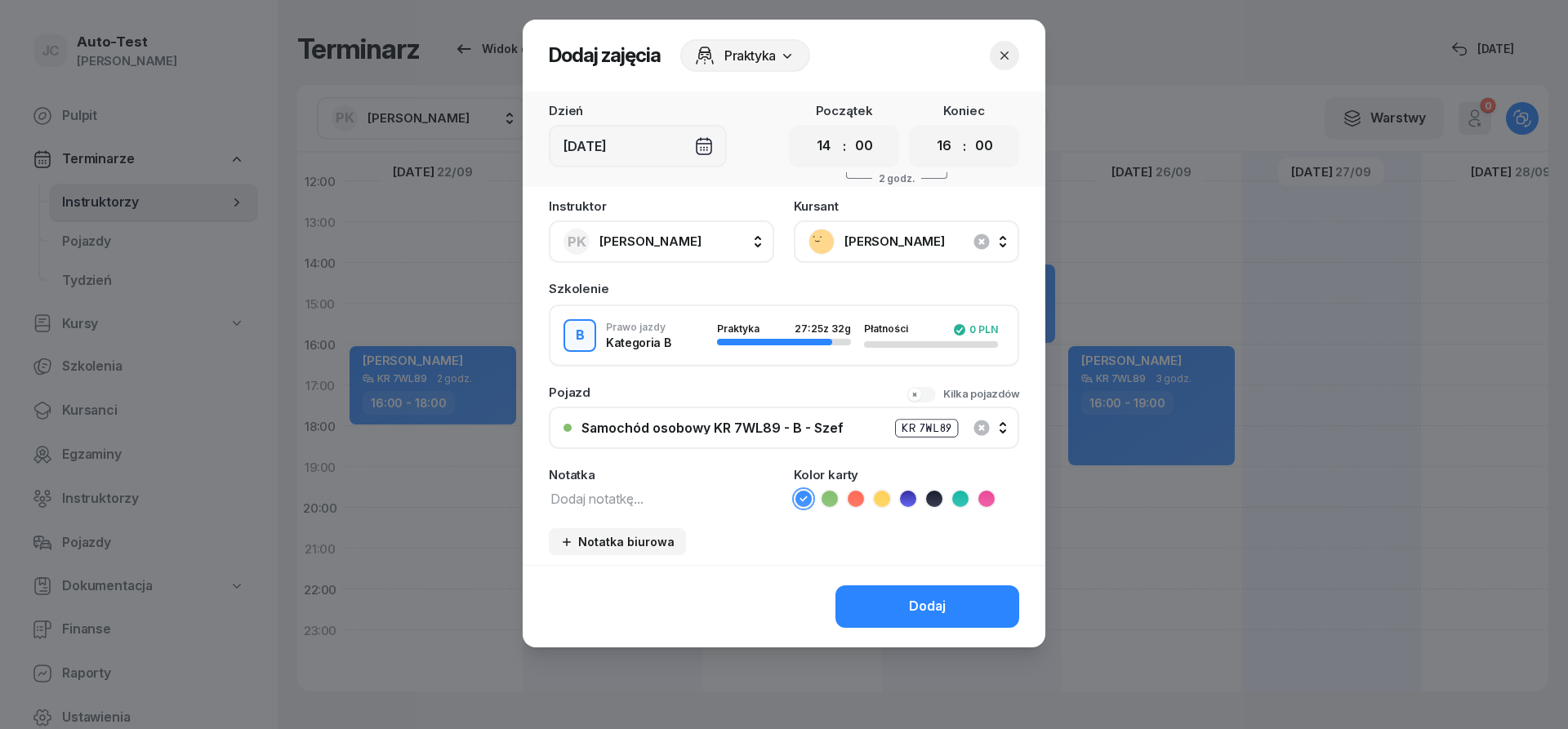
click at [786, 426] on div "Samochód osobowy KR 7WL89 - B - Szef" at bounding box center [712, 428] width 262 height 13
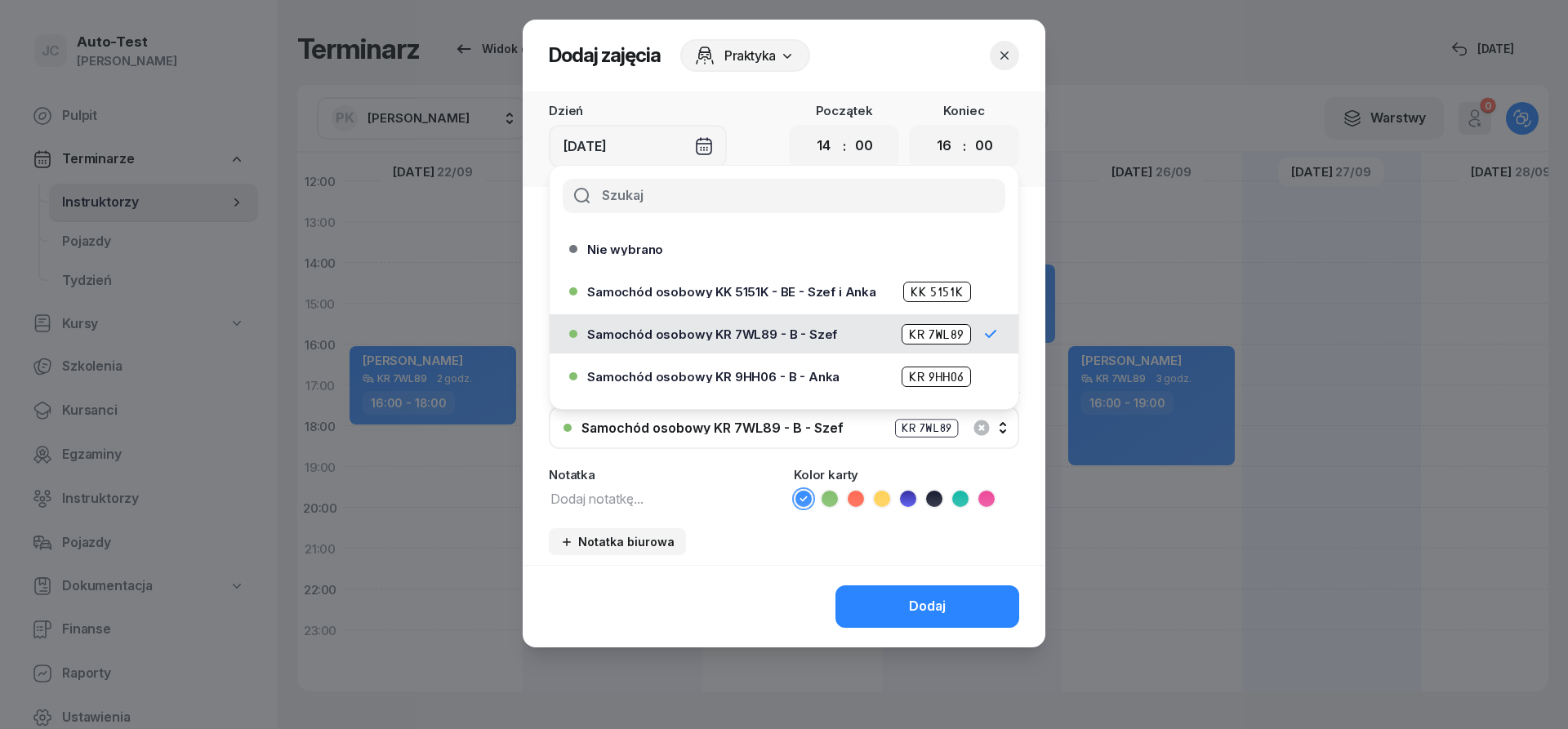
click at [785, 435] on div "Samochód osobowy KR 7WL89 - B - Szef KR 7WL89" at bounding box center [793, 428] width 423 height 21
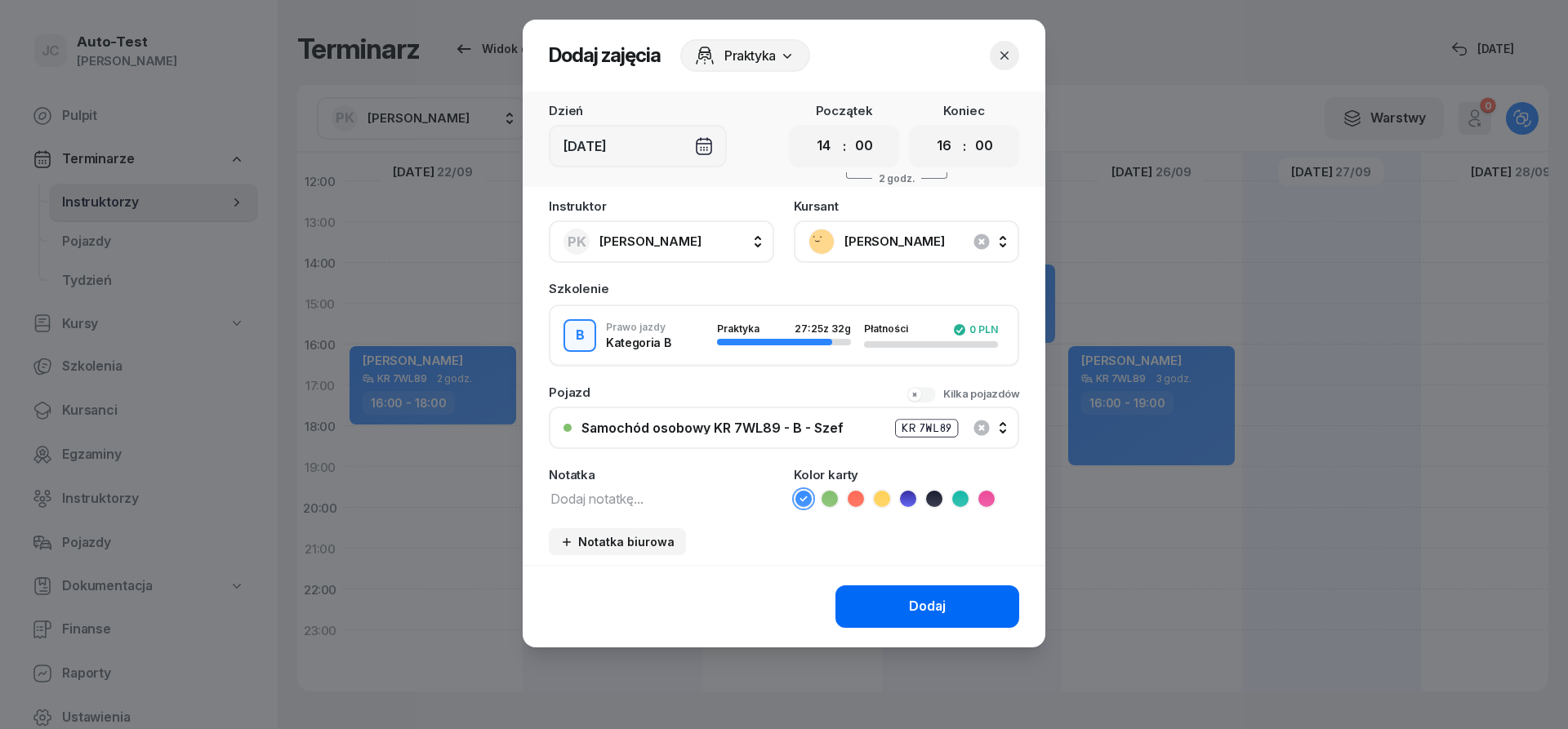
click at [871, 601] on button "Dodaj" at bounding box center [927, 606] width 184 height 42
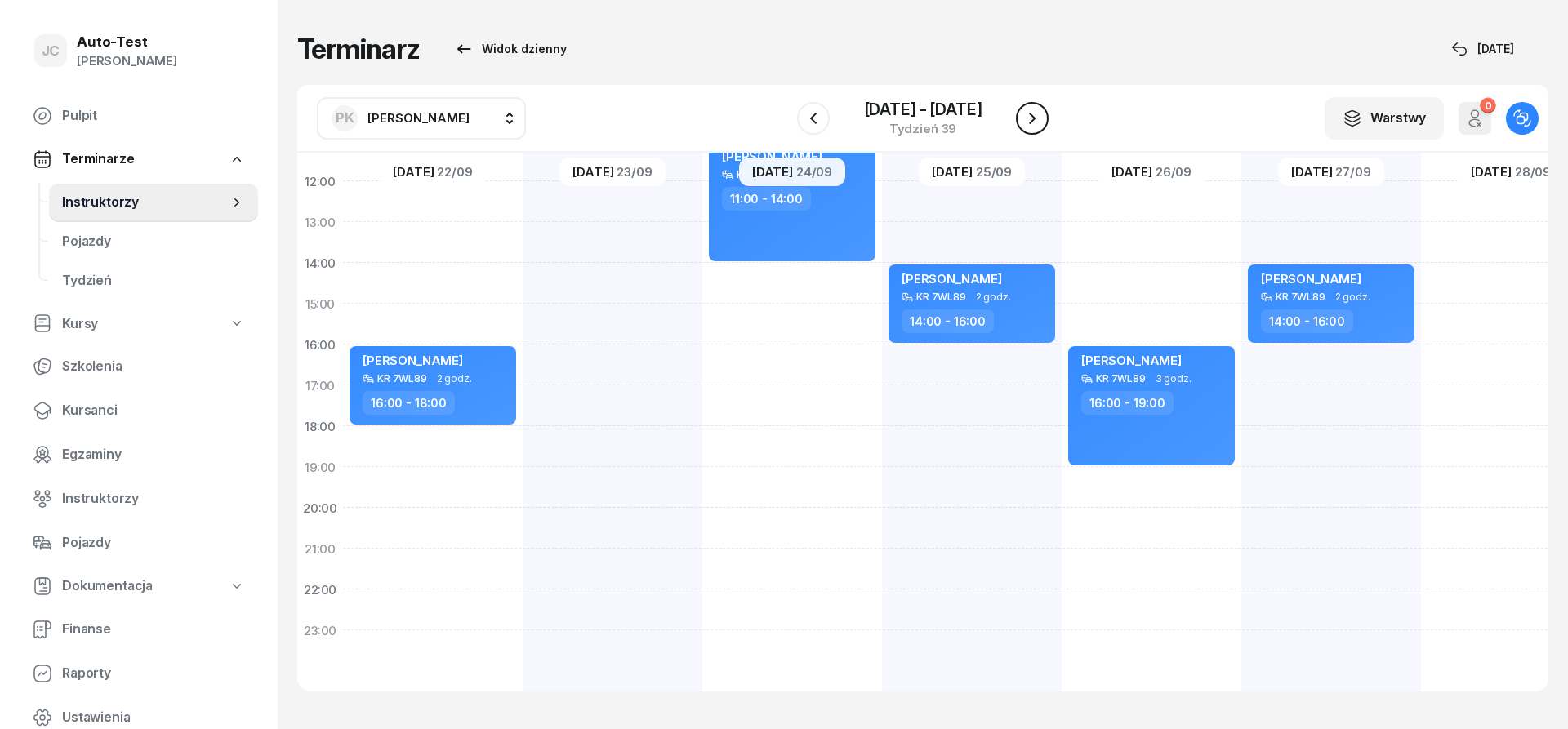
click at [1035, 118] on icon "button" at bounding box center [1032, 118] width 7 height 11
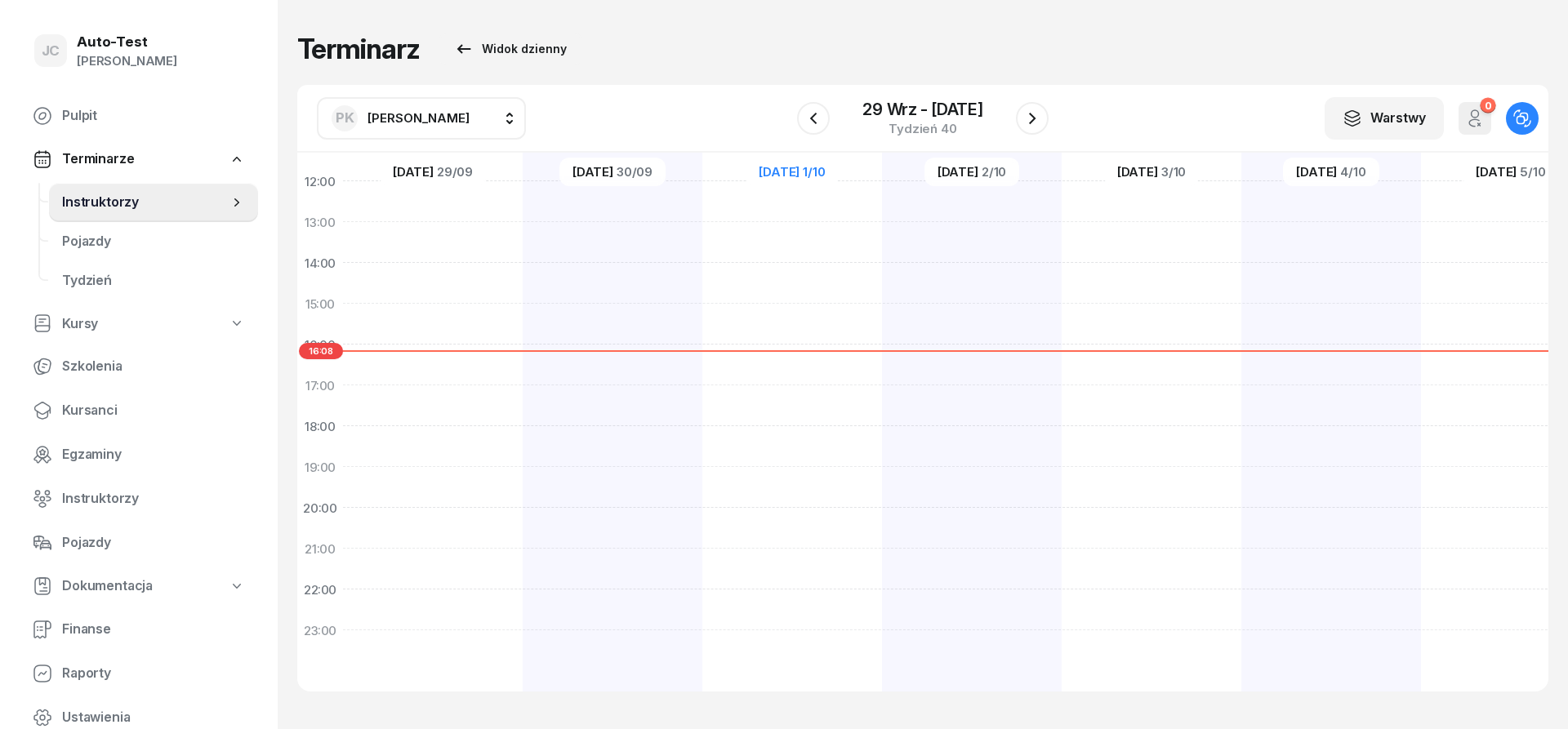
click at [490, 395] on div at bounding box center [432, 283] width 179 height 816
select select "17"
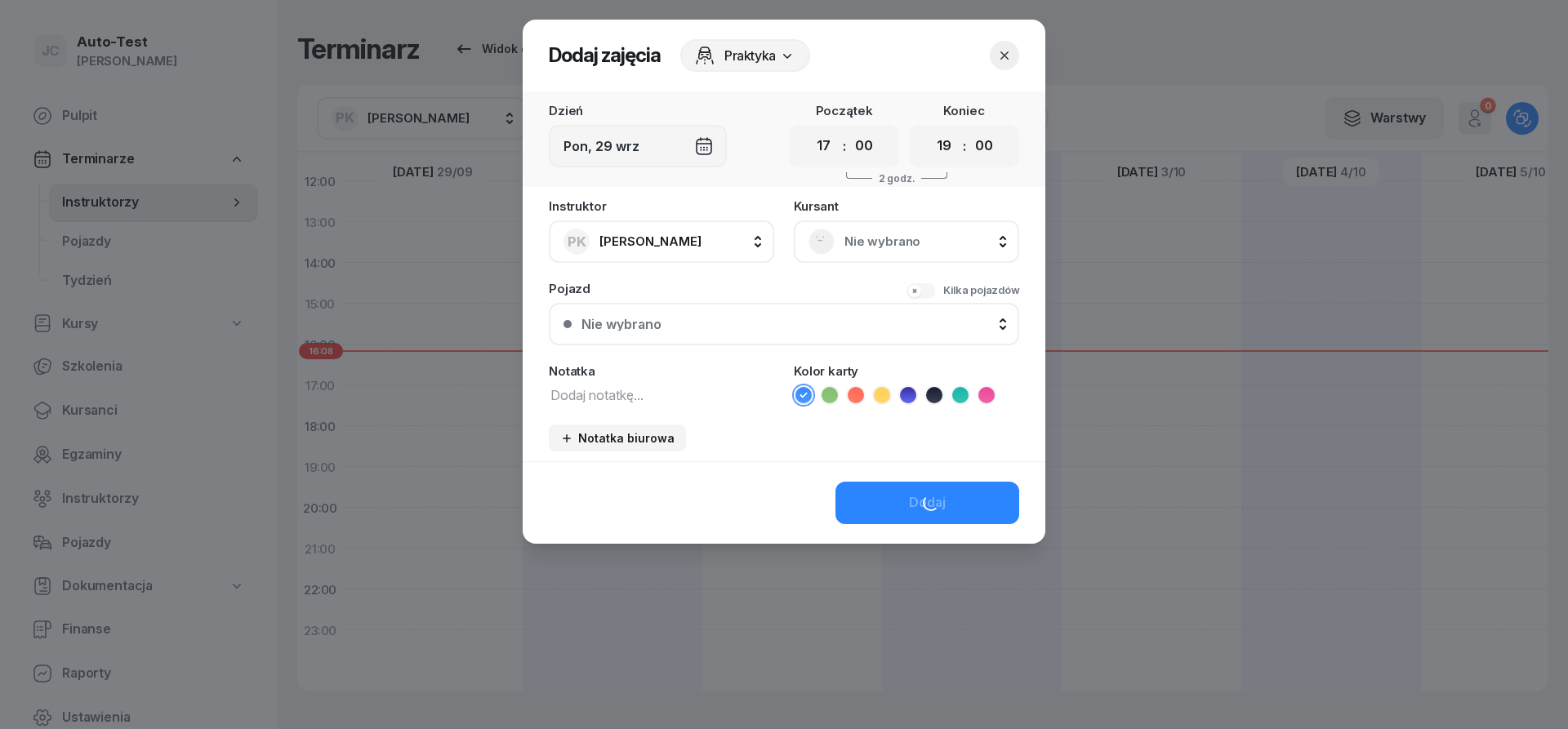
scroll to position [318, 0]
click at [929, 129] on select "00 01 02 03 04 05 06 07 08 09 10 11 12 13 14 15 16 17 18 19 20 21 22 23" at bounding box center [944, 146] width 31 height 35
select select "18"
click option "18" at bounding box center [0, 0] width 0 height 0
click at [891, 249] on span "Nie wybrano" at bounding box center [924, 241] width 160 height 22
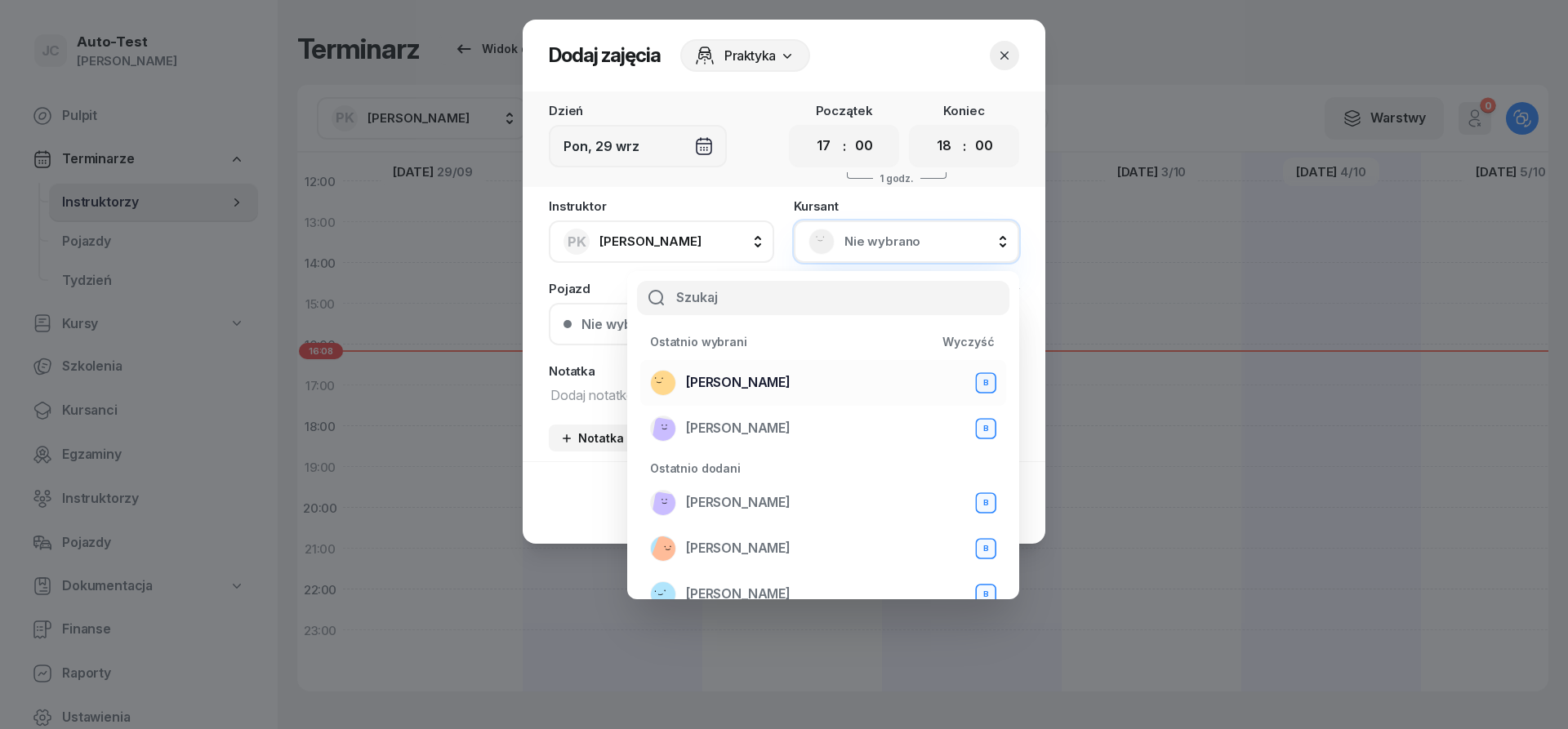
click at [822, 385] on div "[PERSON_NAME] B" at bounding box center [823, 383] width 347 height 26
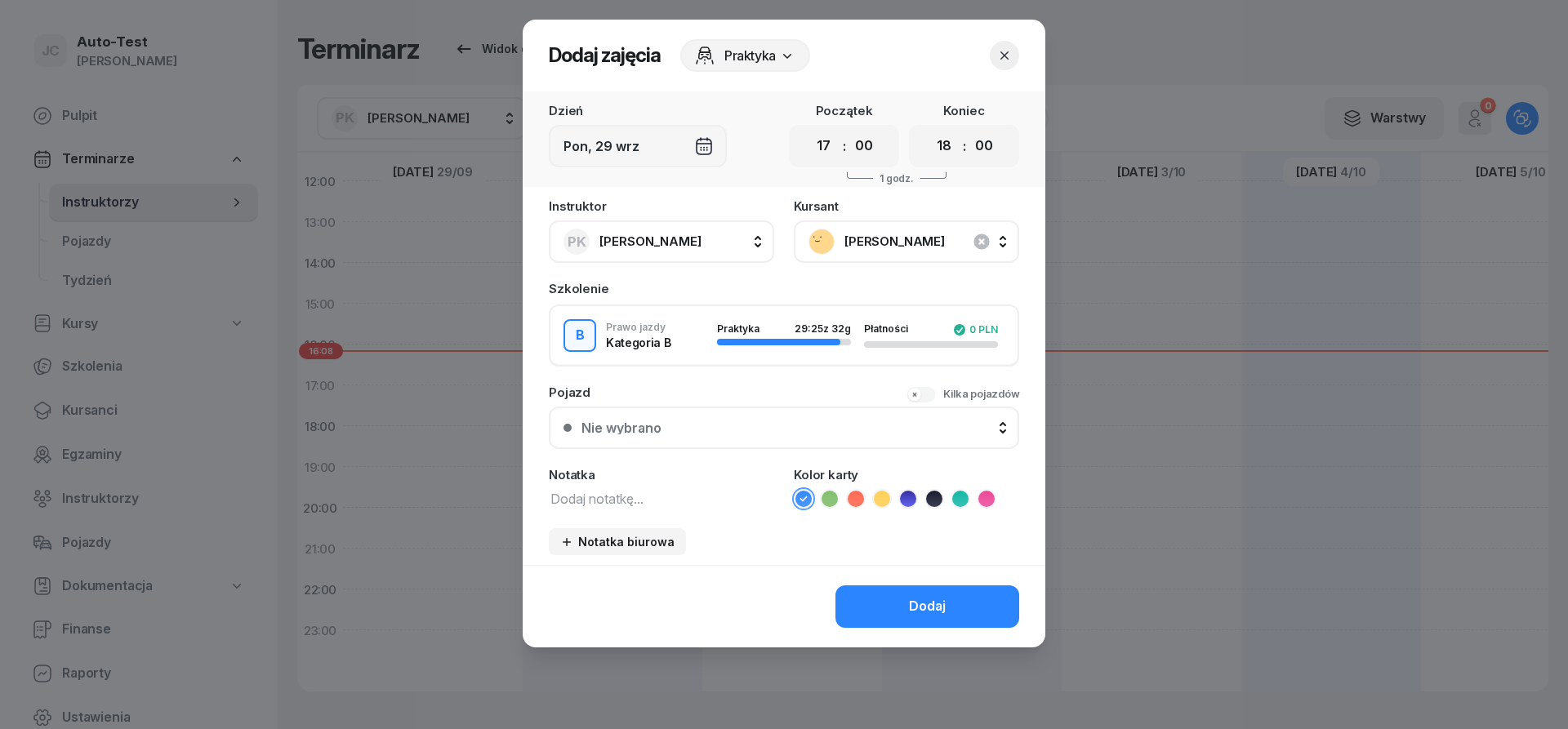
click at [778, 431] on div "Nie wybrano" at bounding box center [793, 428] width 423 height 13
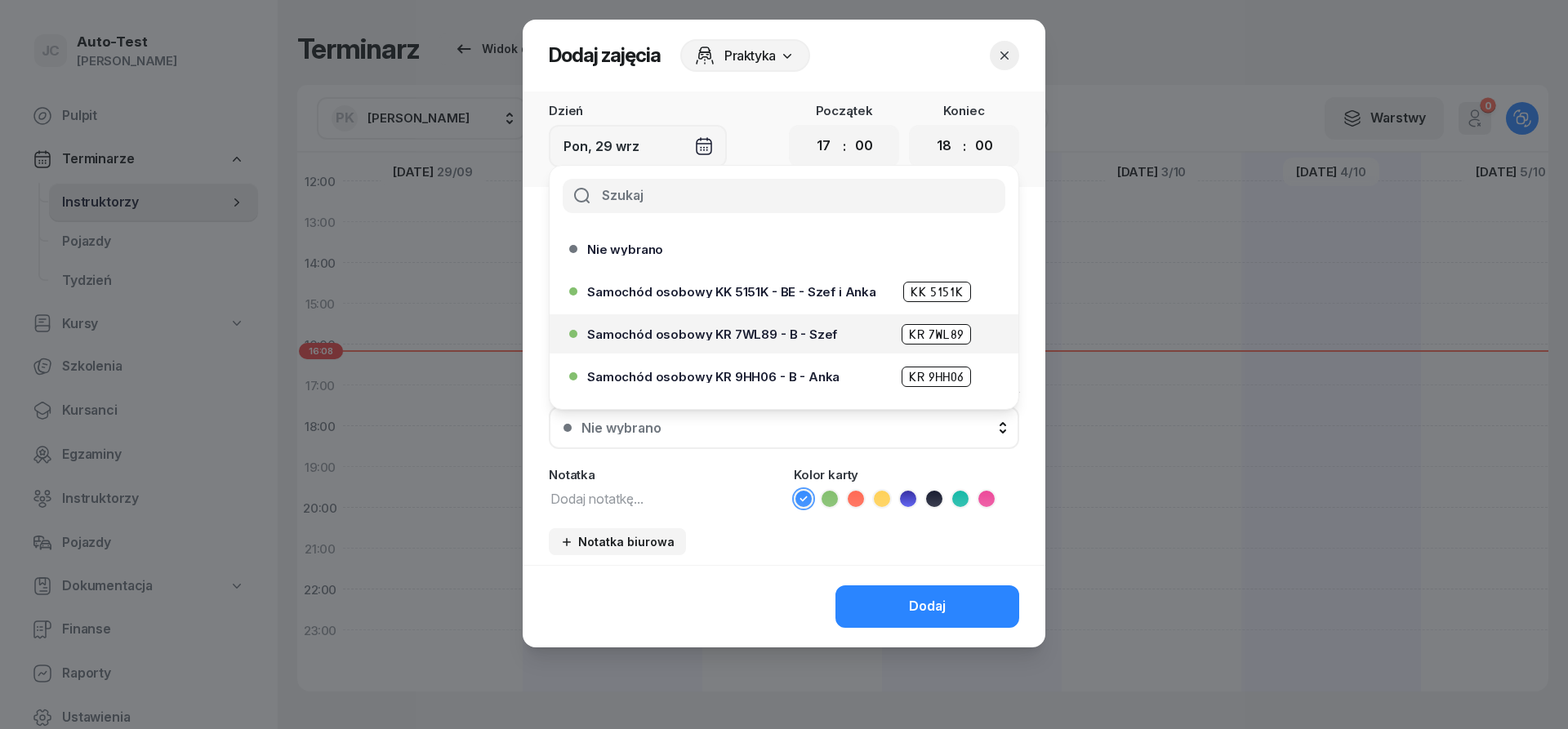
click at [794, 323] on div "Samochód osobowy KR 7WL89 - B - Szef KR 7WL89" at bounding box center [779, 334] width 420 height 26
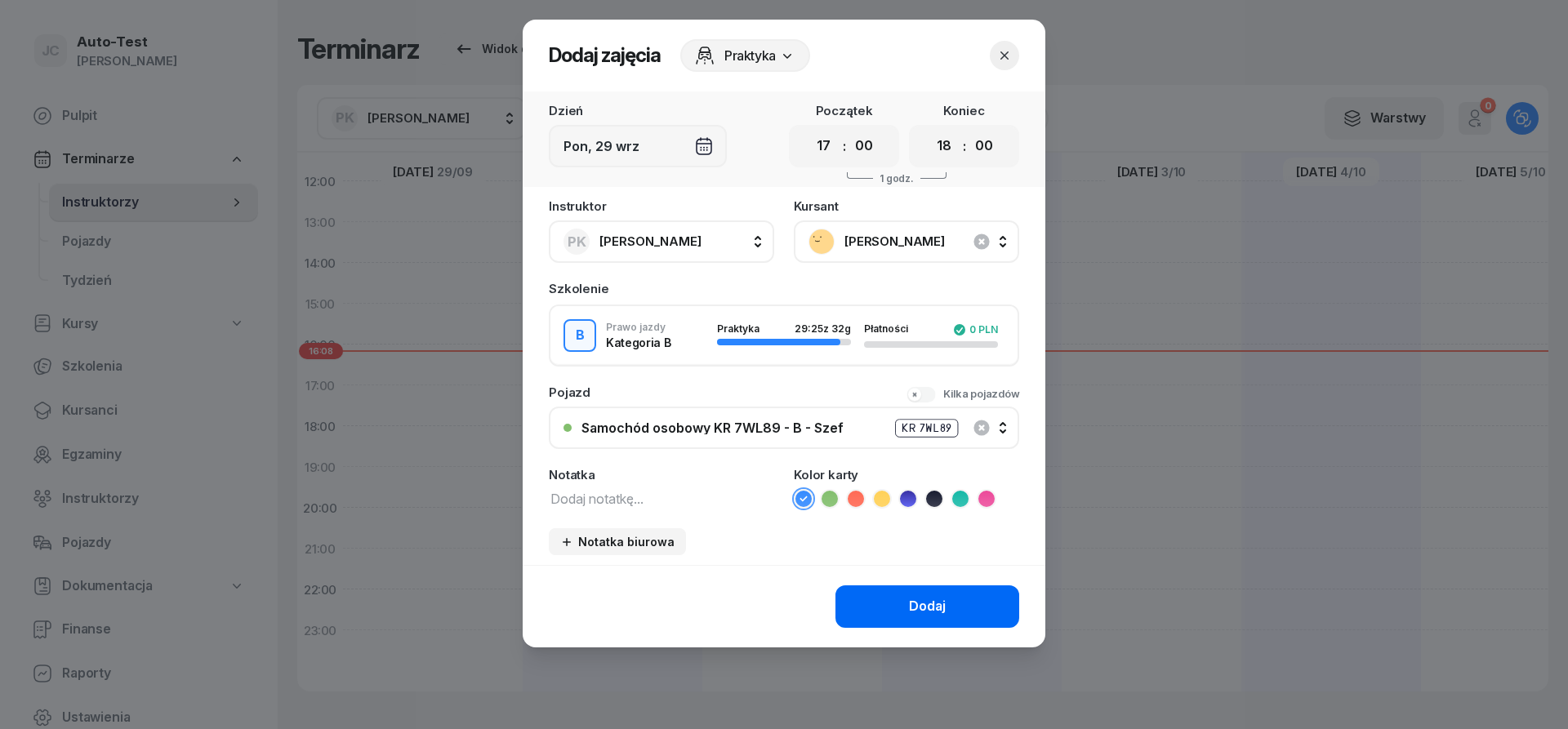
click at [872, 597] on button "Dodaj" at bounding box center [927, 606] width 184 height 42
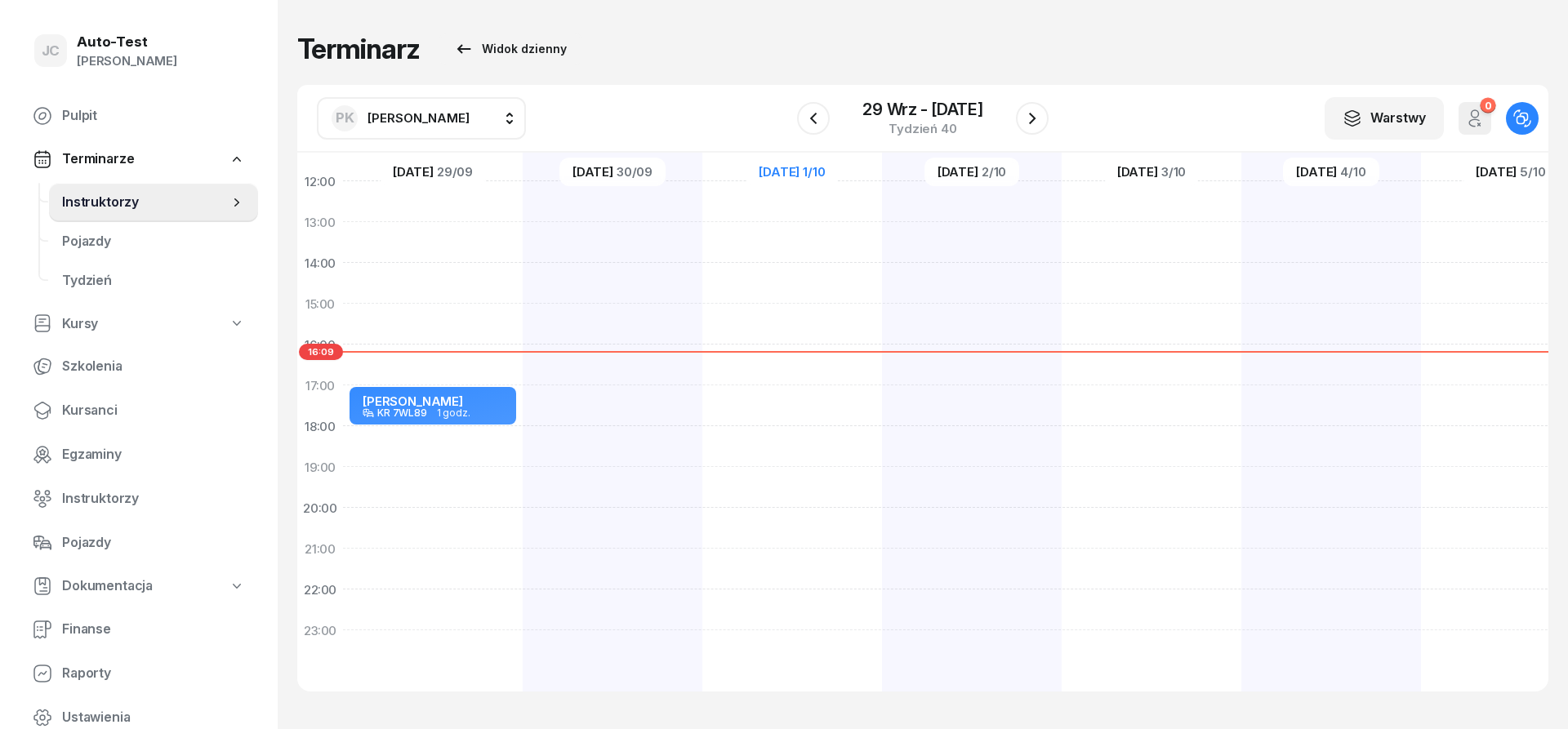
click at [485, 446] on div "[PERSON_NAME] KR 7WL89 1 godz. 17:00 - 18:00" at bounding box center [432, 283] width 179 height 816
select select "18"
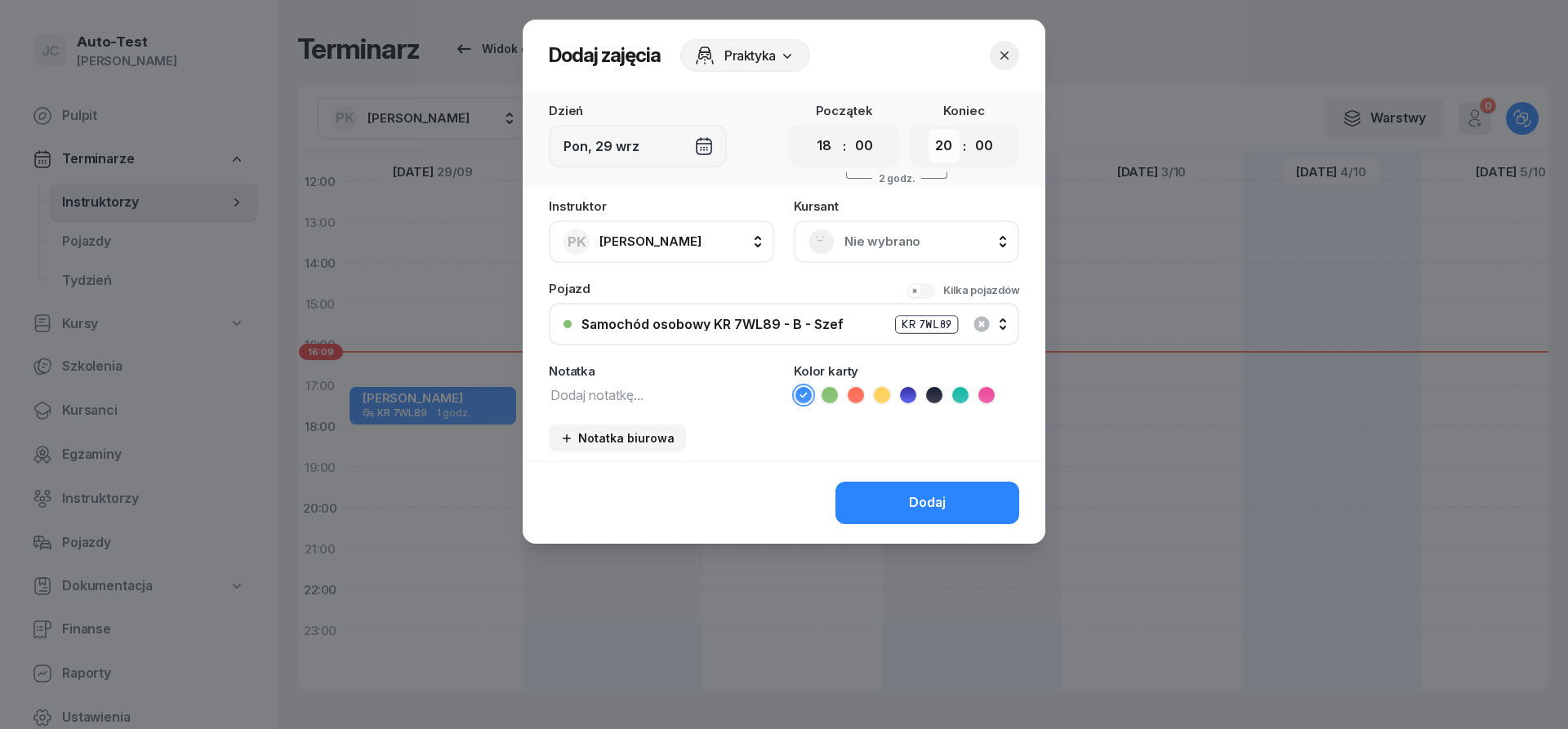
click at [929, 129] on select "00 01 02 03 04 05 06 07 08 09 10 11 12 13 14 15 16 17 18 19 20 21 22 23" at bounding box center [944, 146] width 31 height 35
select select "19"
click option "19" at bounding box center [0, 0] width 0 height 0
click at [828, 248] on rect at bounding box center [821, 240] width 35 height 35
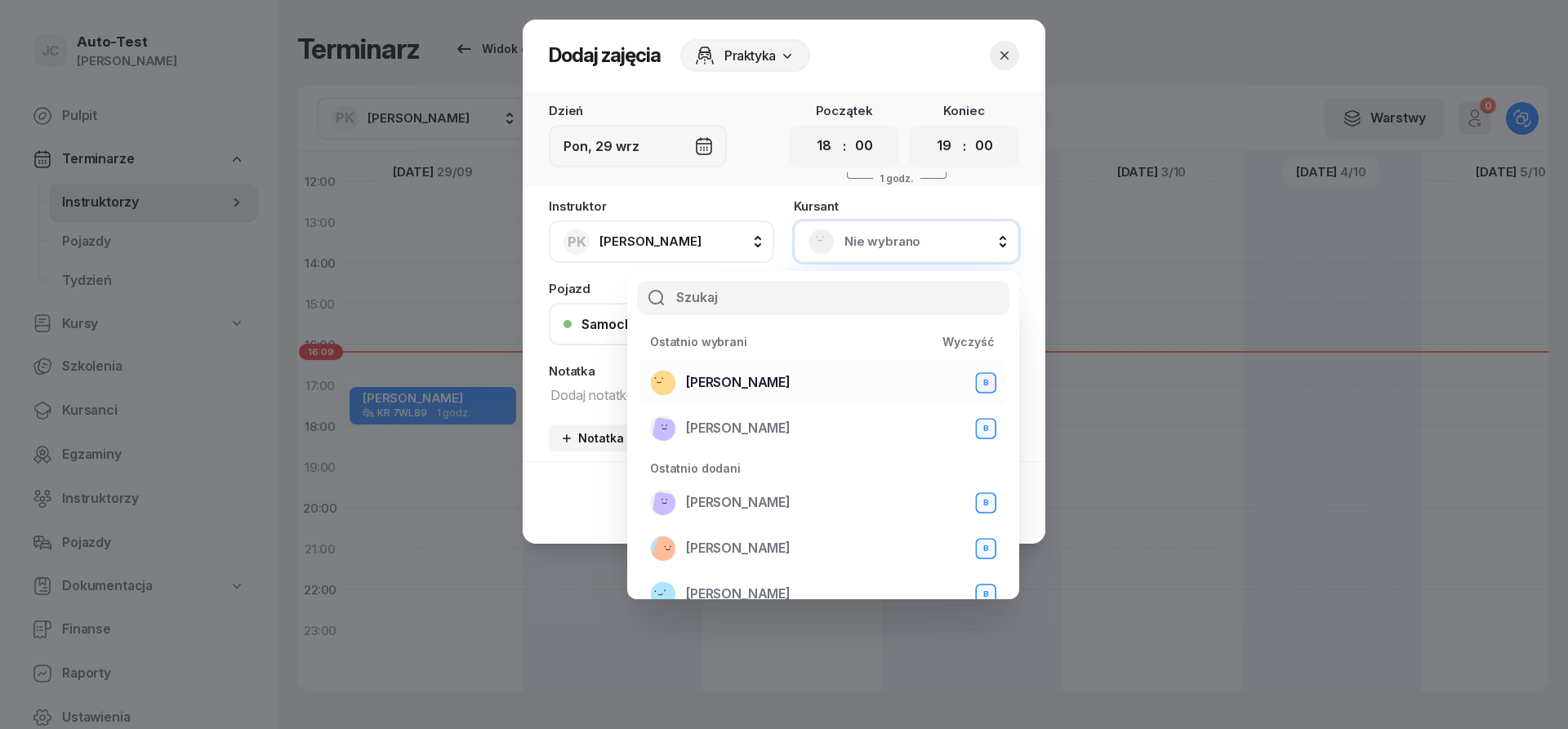
click at [791, 376] on span "[PERSON_NAME]" at bounding box center [737, 382] width 104 height 22
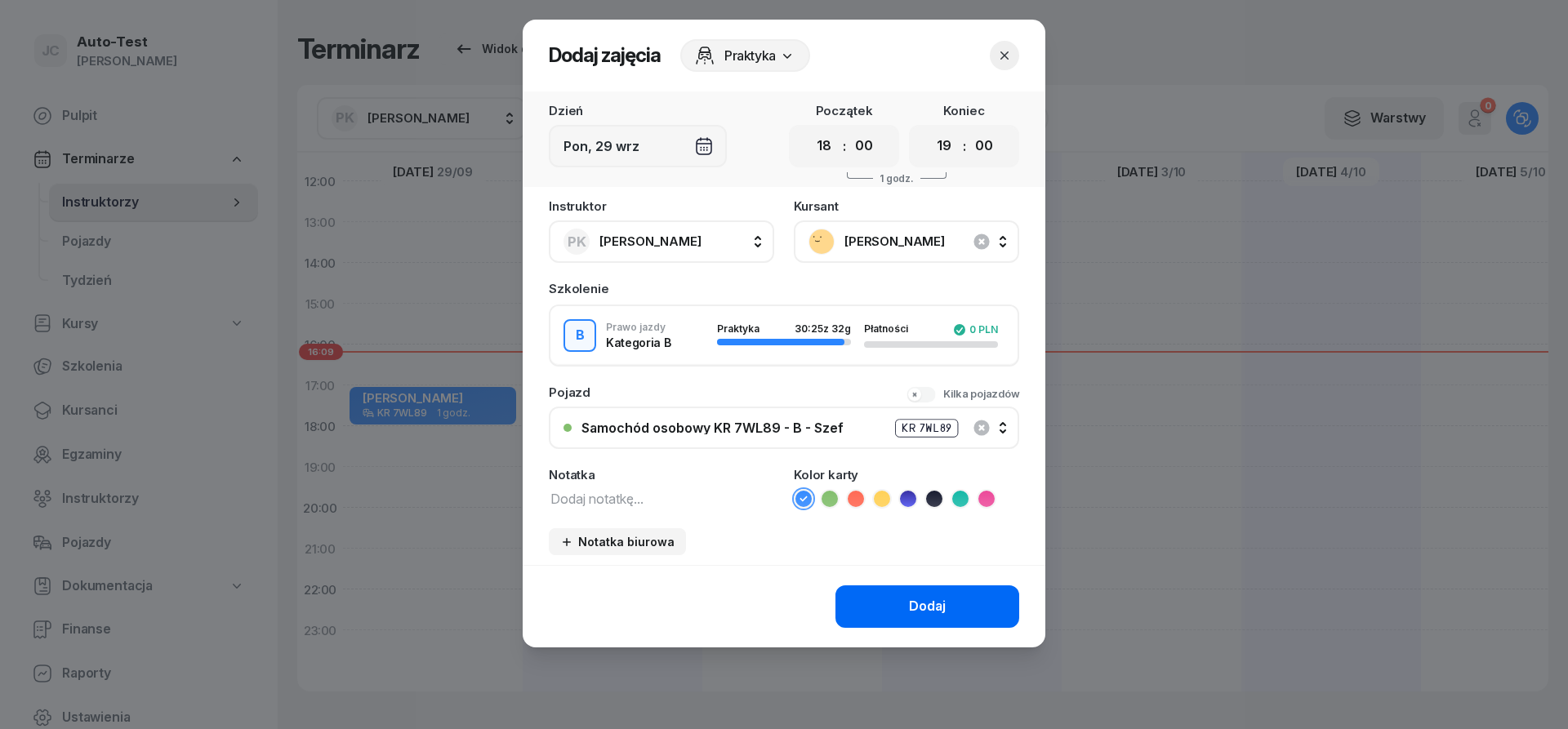
click at [894, 602] on button "Dodaj" at bounding box center [927, 606] width 184 height 42
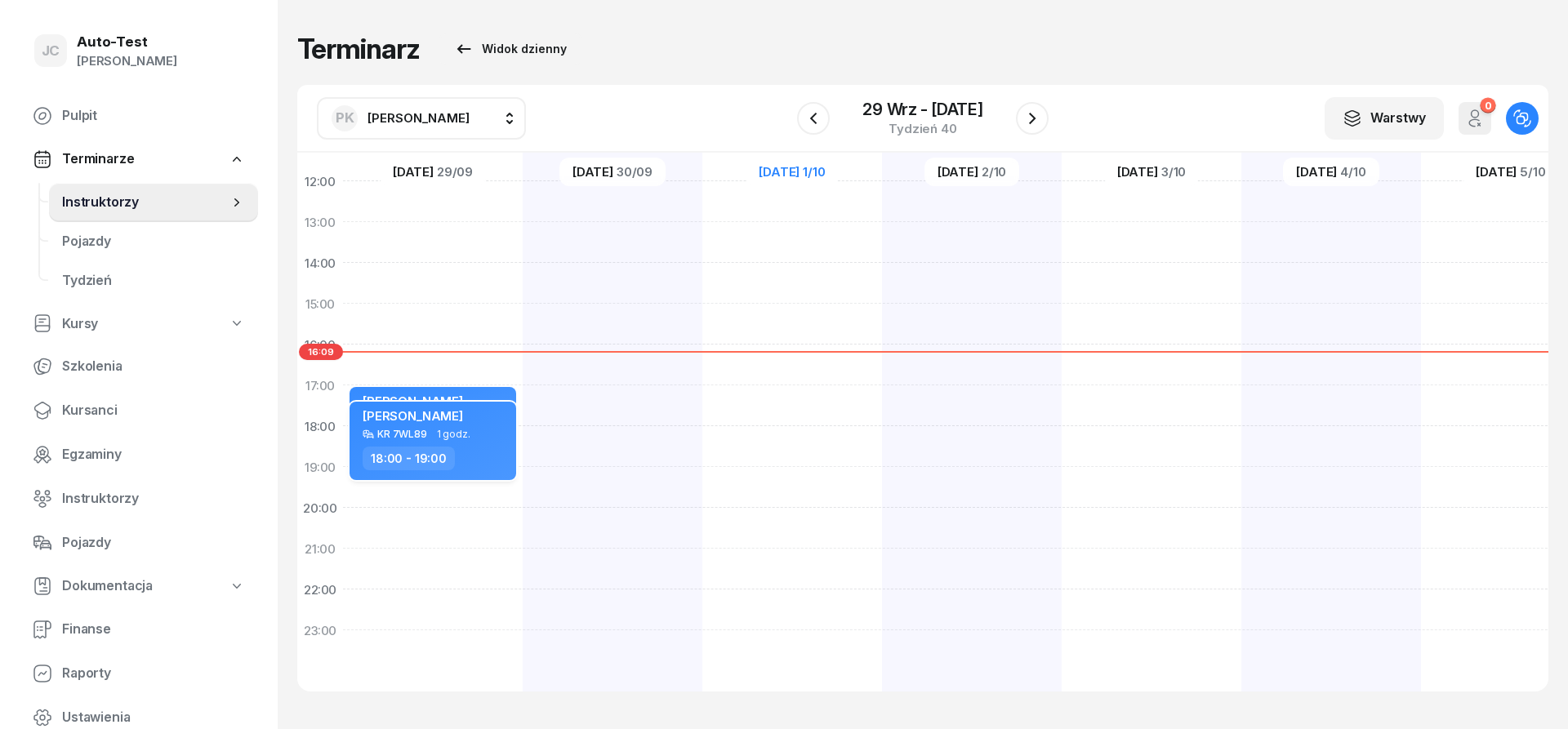
click at [481, 452] on div "18:00 - 19:00" at bounding box center [434, 458] width 144 height 23
select select "18"
select select "19"
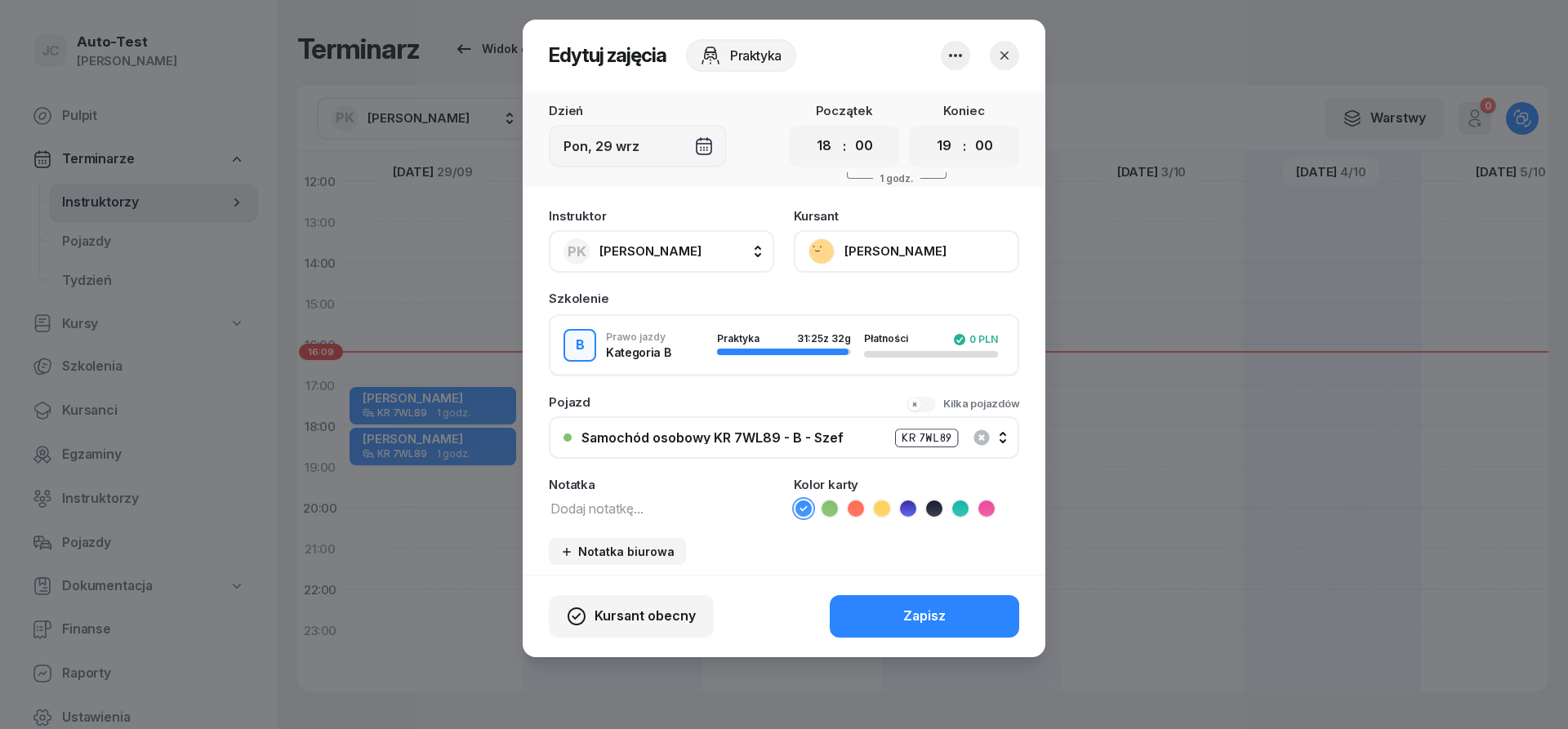
click at [1006, 57] on icon "button" at bounding box center [1004, 55] width 8 height 8
